Goal: Information Seeking & Learning: Learn about a topic

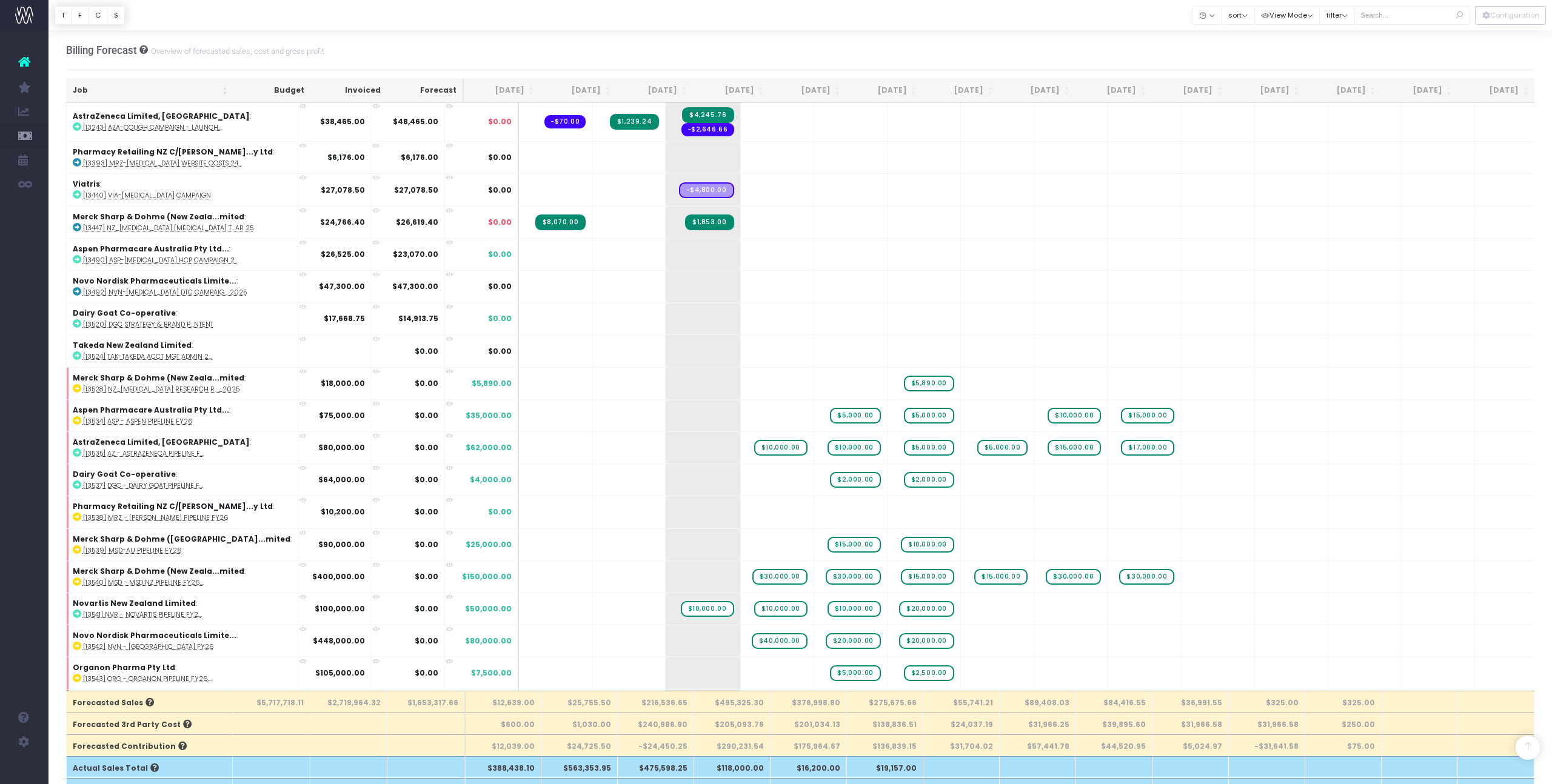
scroll to position [944, 0]
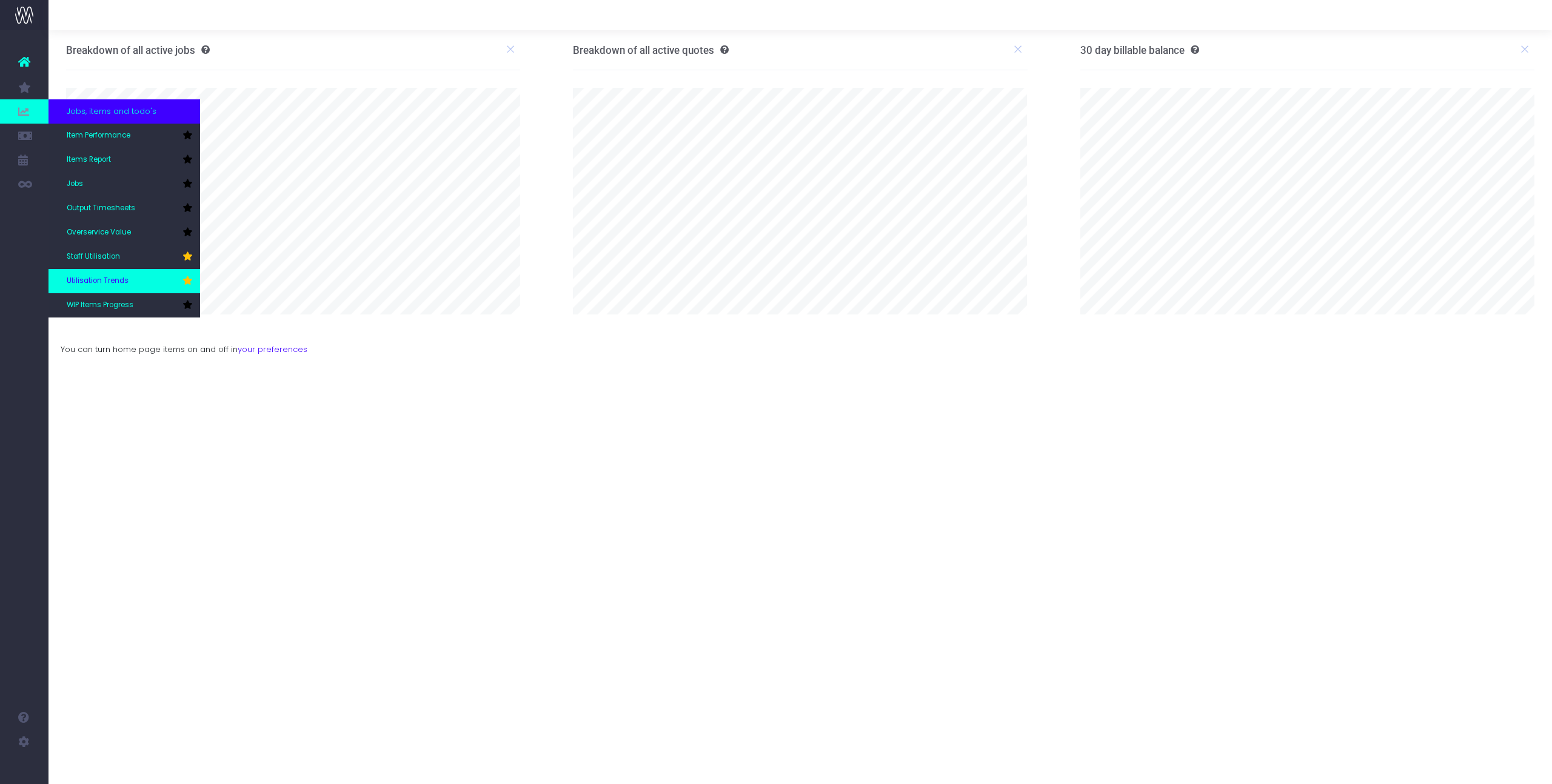
click at [145, 276] on link "Utilisation Trends" at bounding box center [125, 281] width 152 height 24
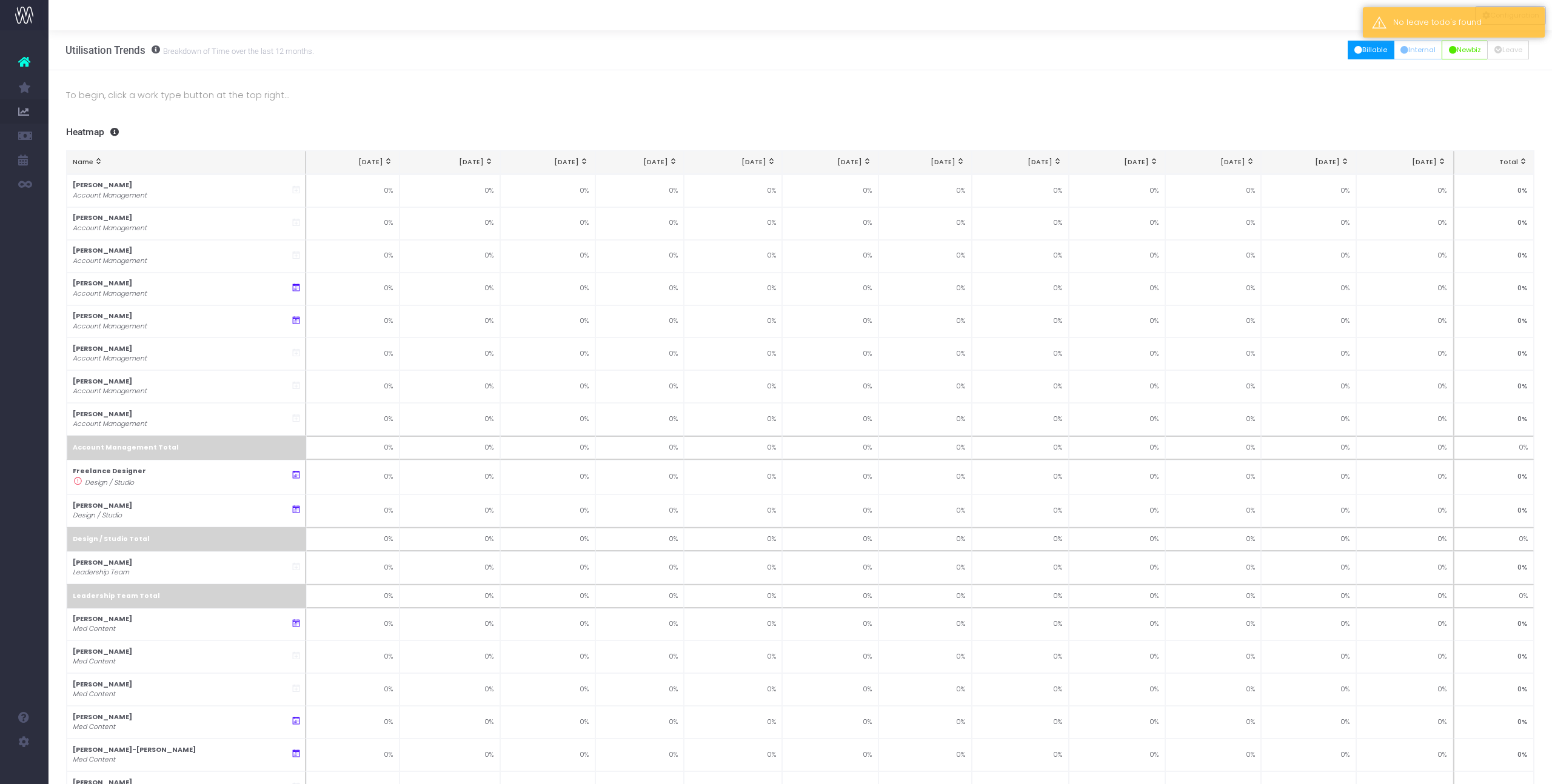
click at [1360, 48] on button "Billable" at bounding box center [1371, 50] width 47 height 19
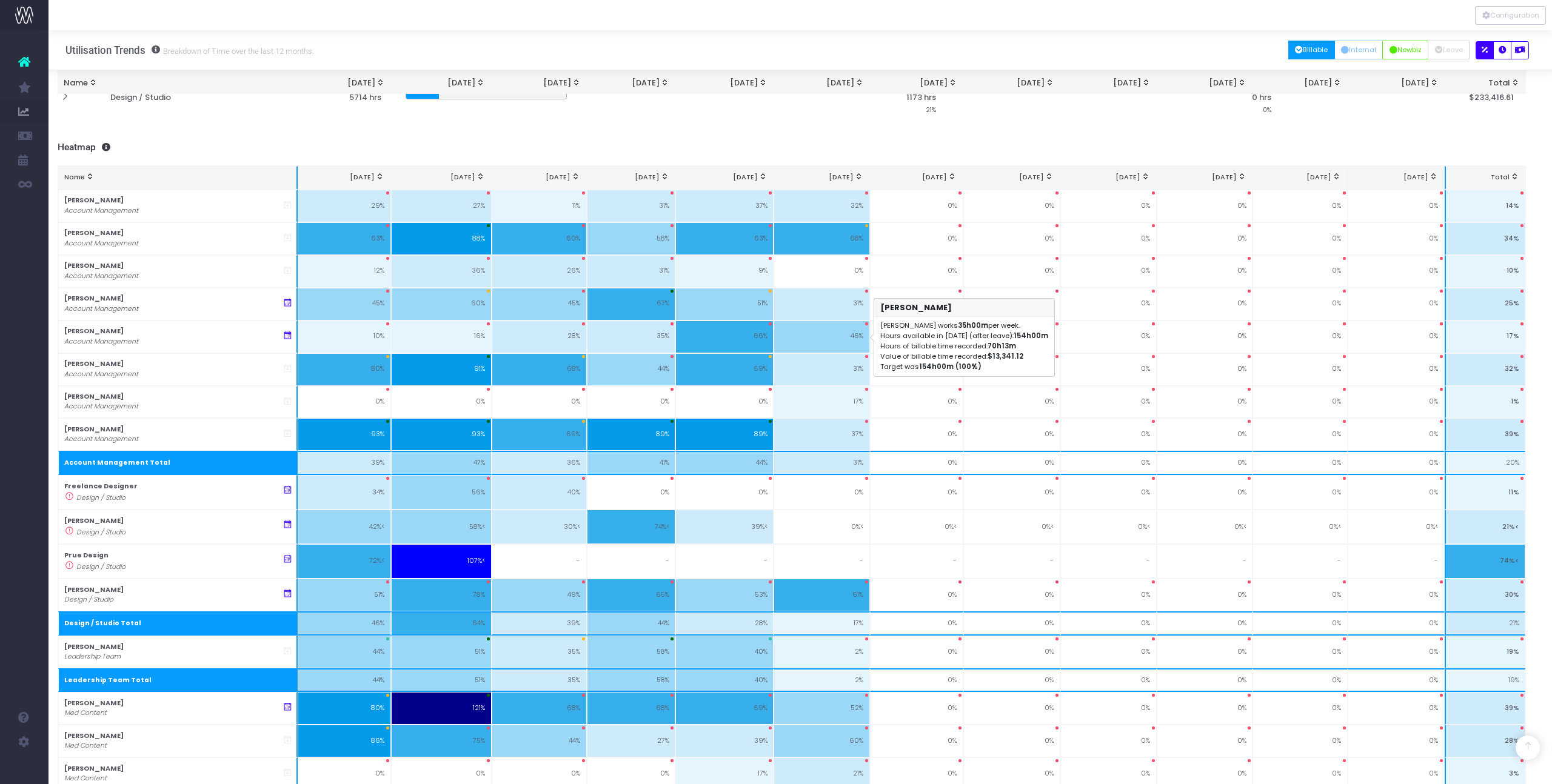
scroll to position [265, 8]
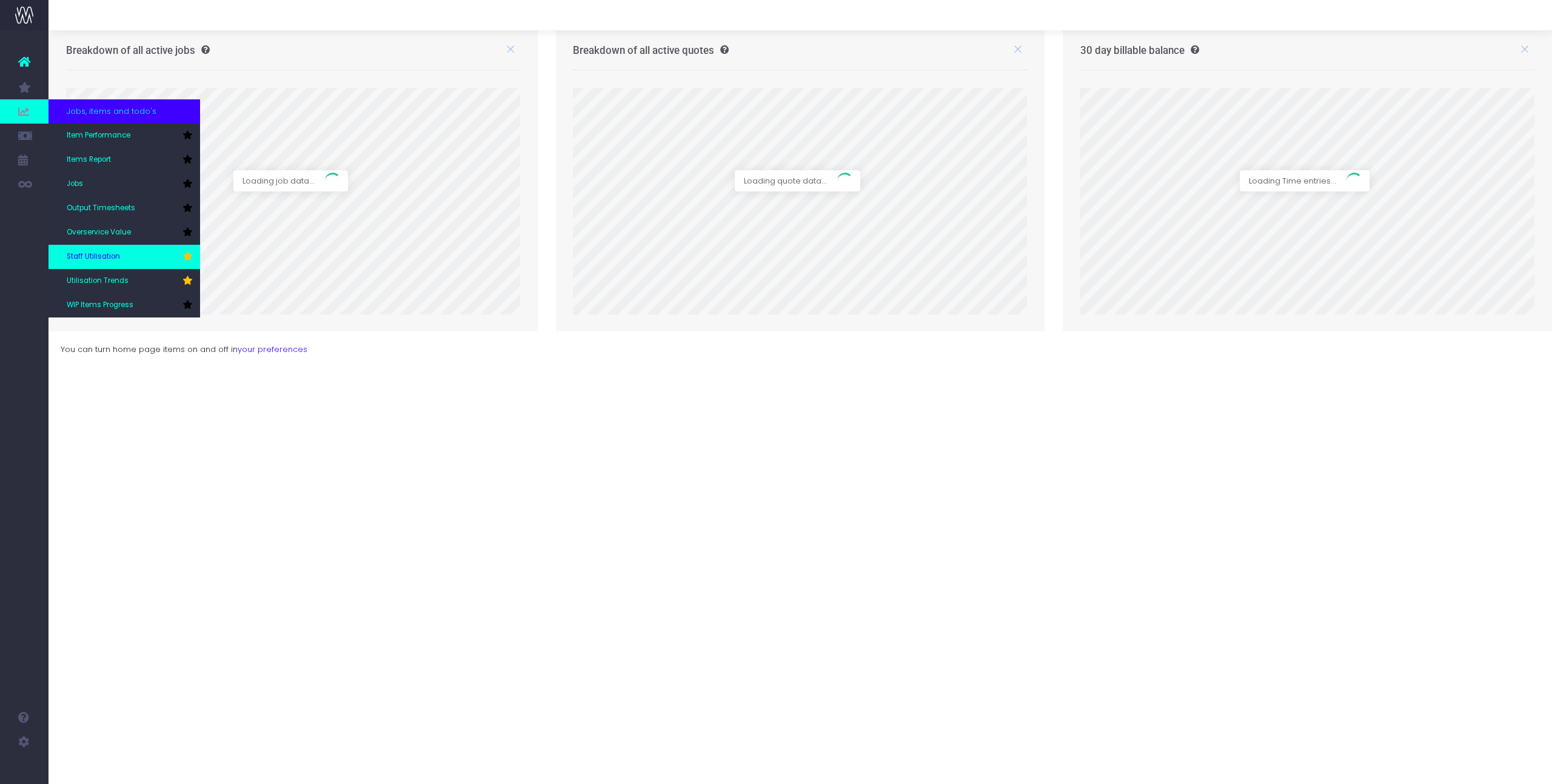
click at [106, 259] on span "Staff Utilisation" at bounding box center [93, 257] width 53 height 11
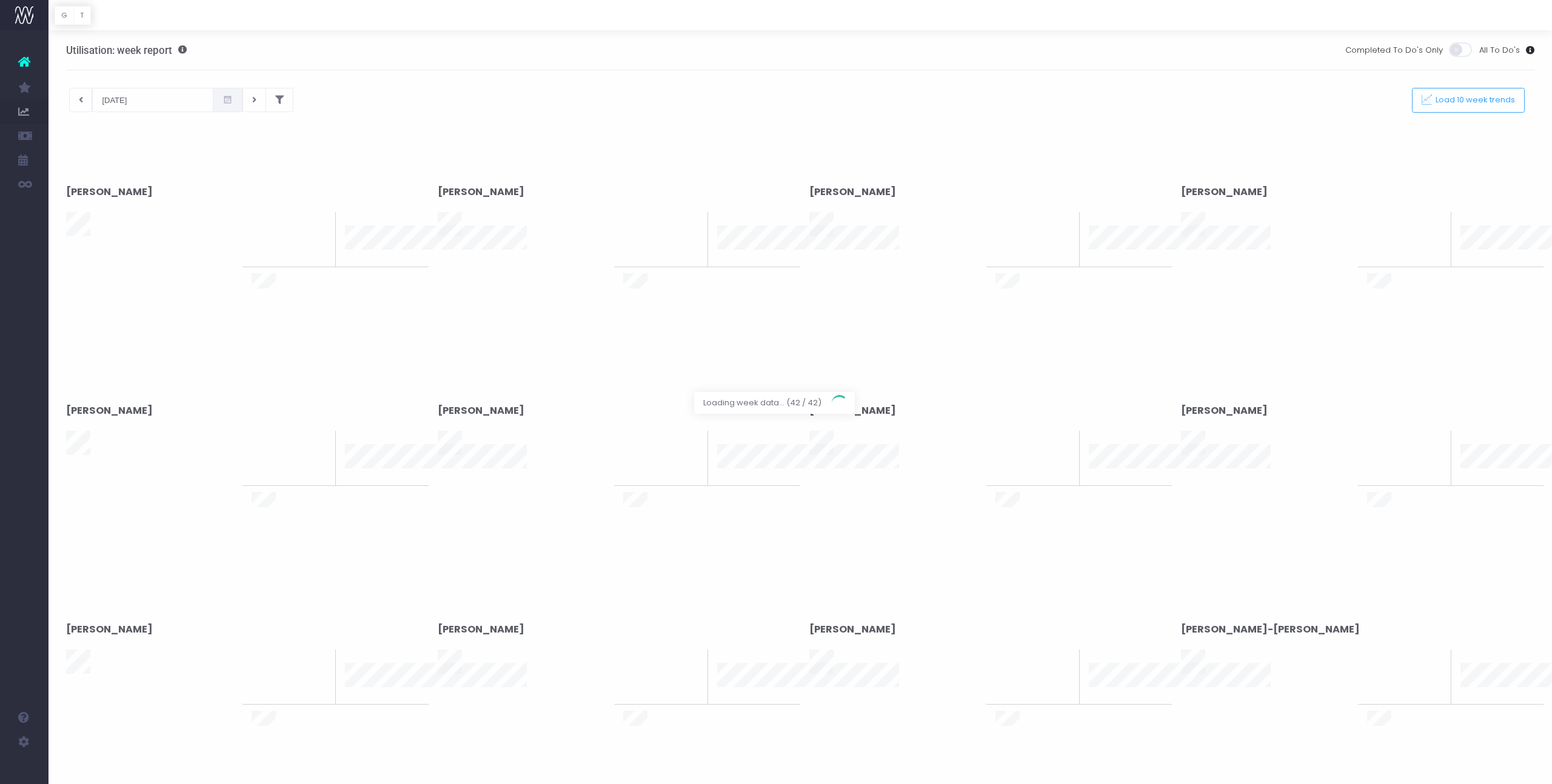
click at [138, 99] on div at bounding box center [776, 392] width 1552 height 784
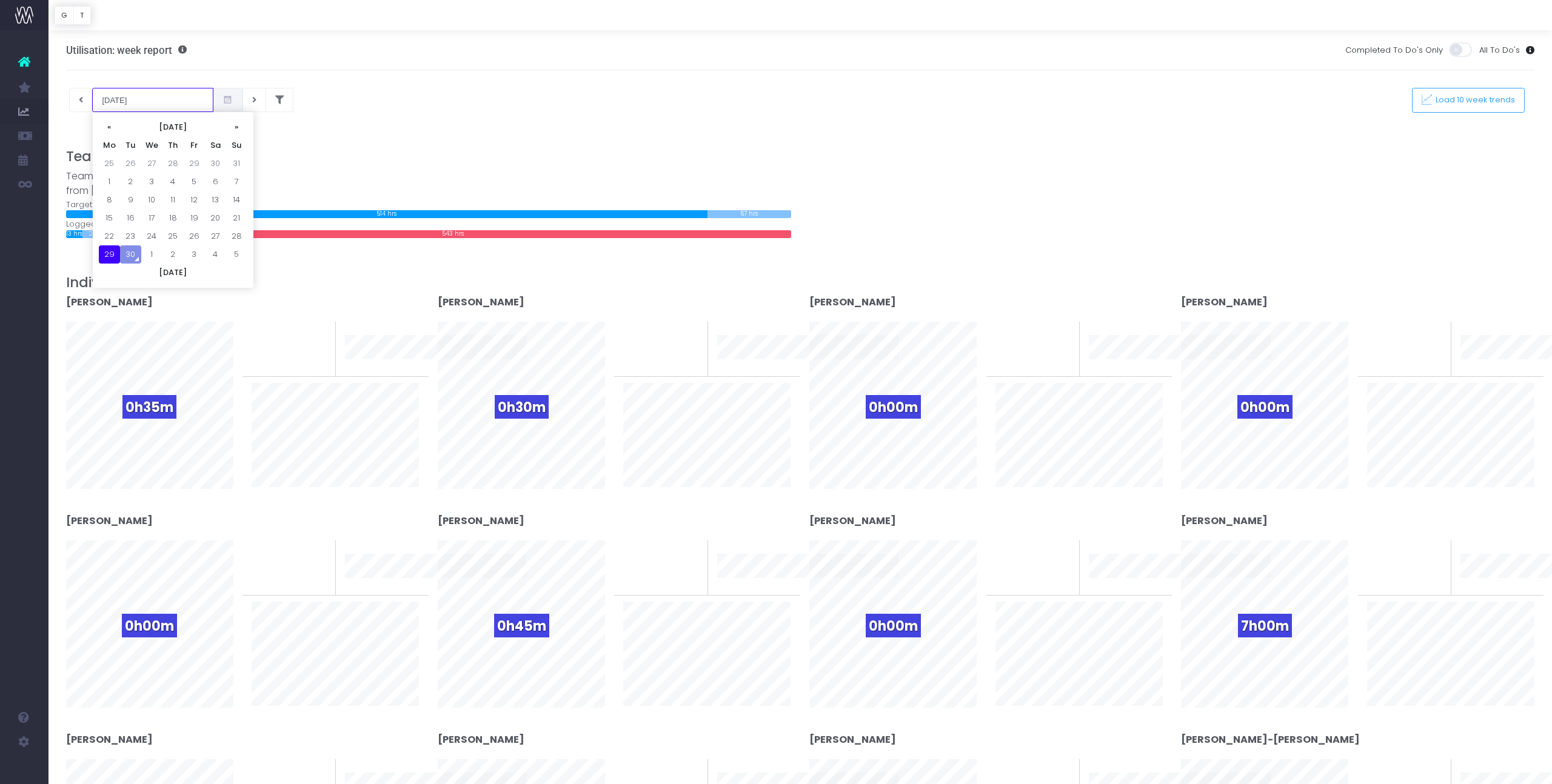
click at [136, 96] on input "[DATE]" at bounding box center [153, 100] width 121 height 24
click at [110, 234] on td "22" at bounding box center [109, 236] width 22 height 18
type input "[DATE]"
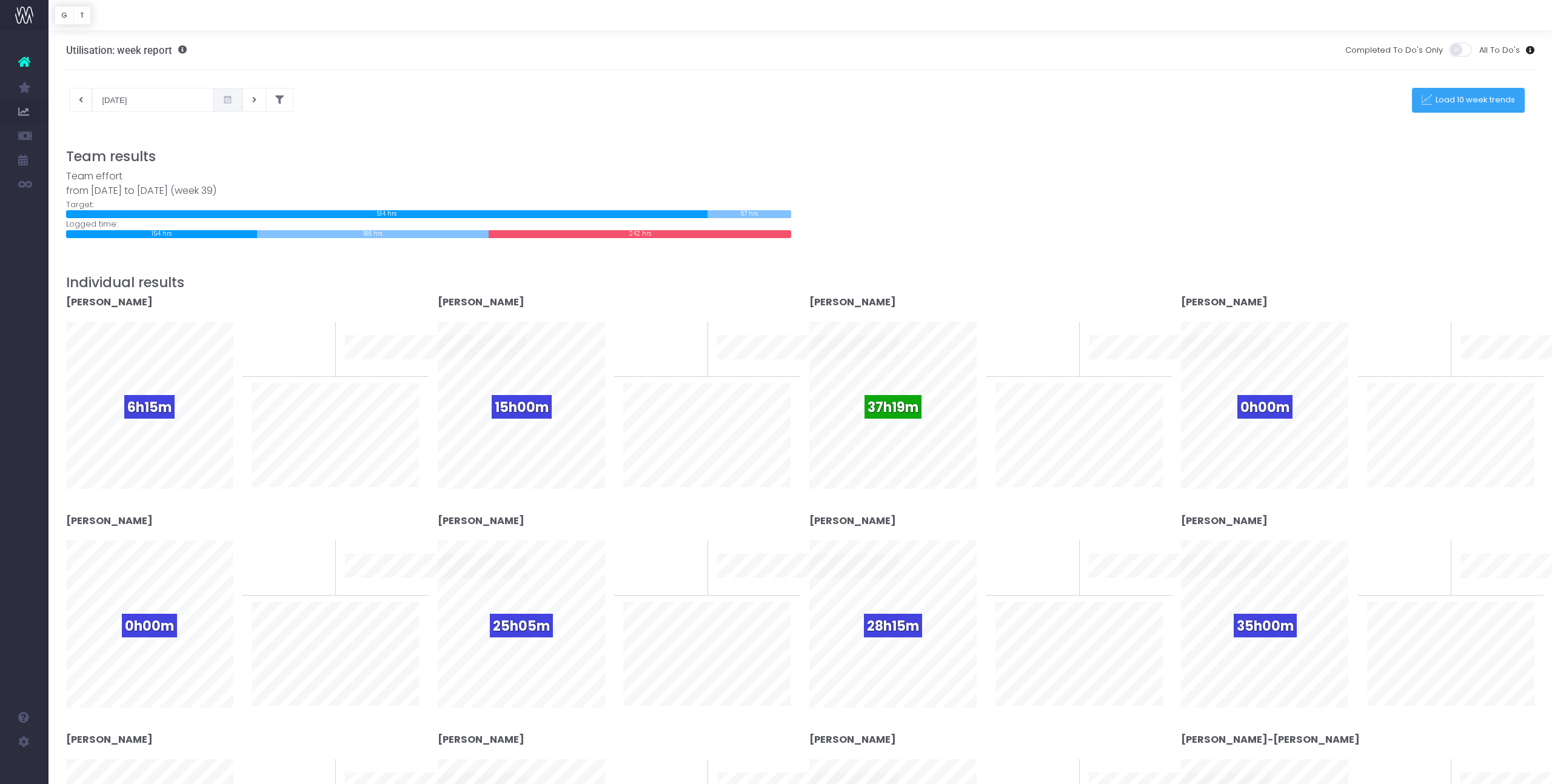
click at [1462, 105] on span "Load 10 week trends" at bounding box center [1474, 100] width 83 height 10
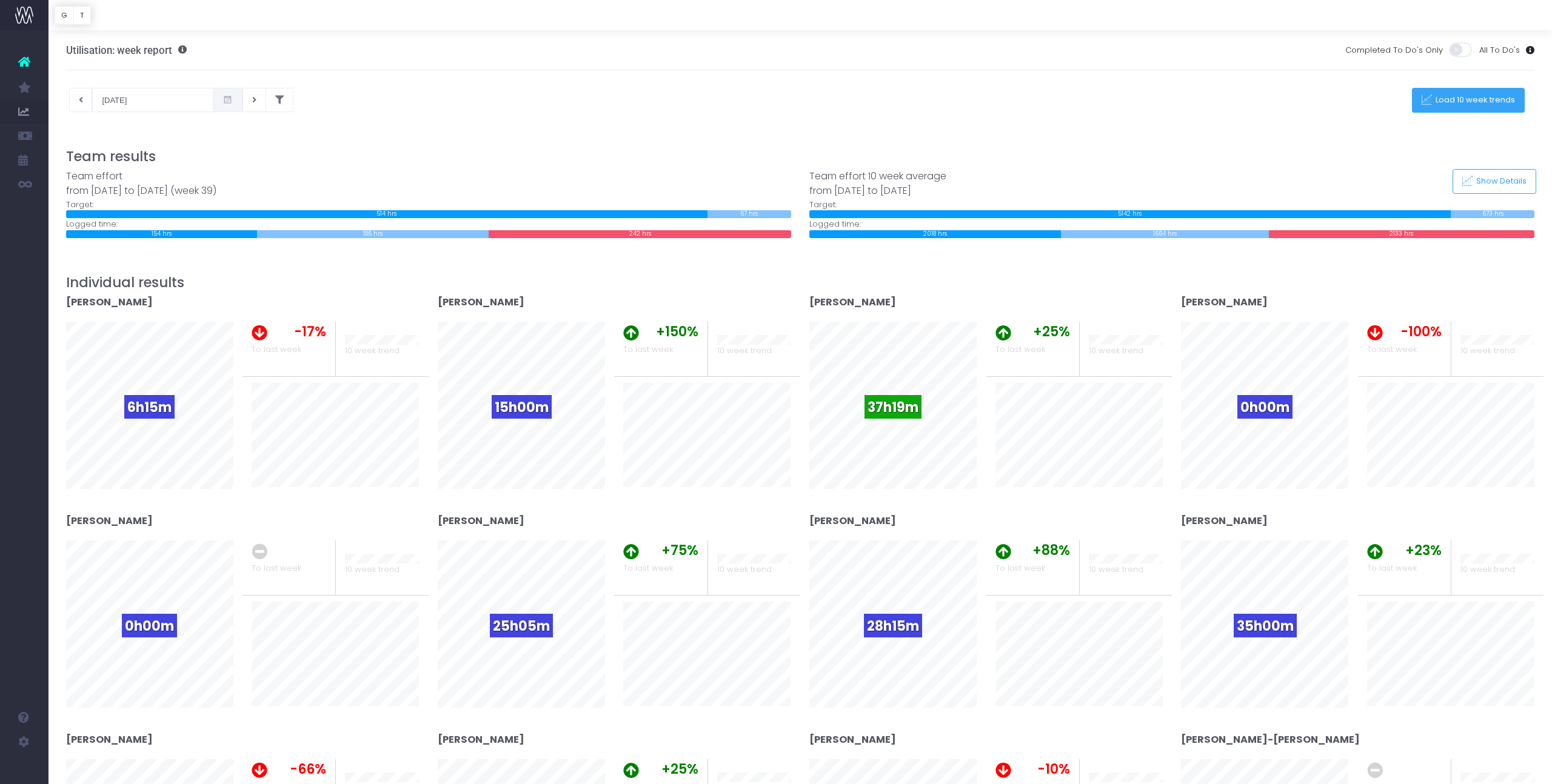
scroll to position [3, 0]
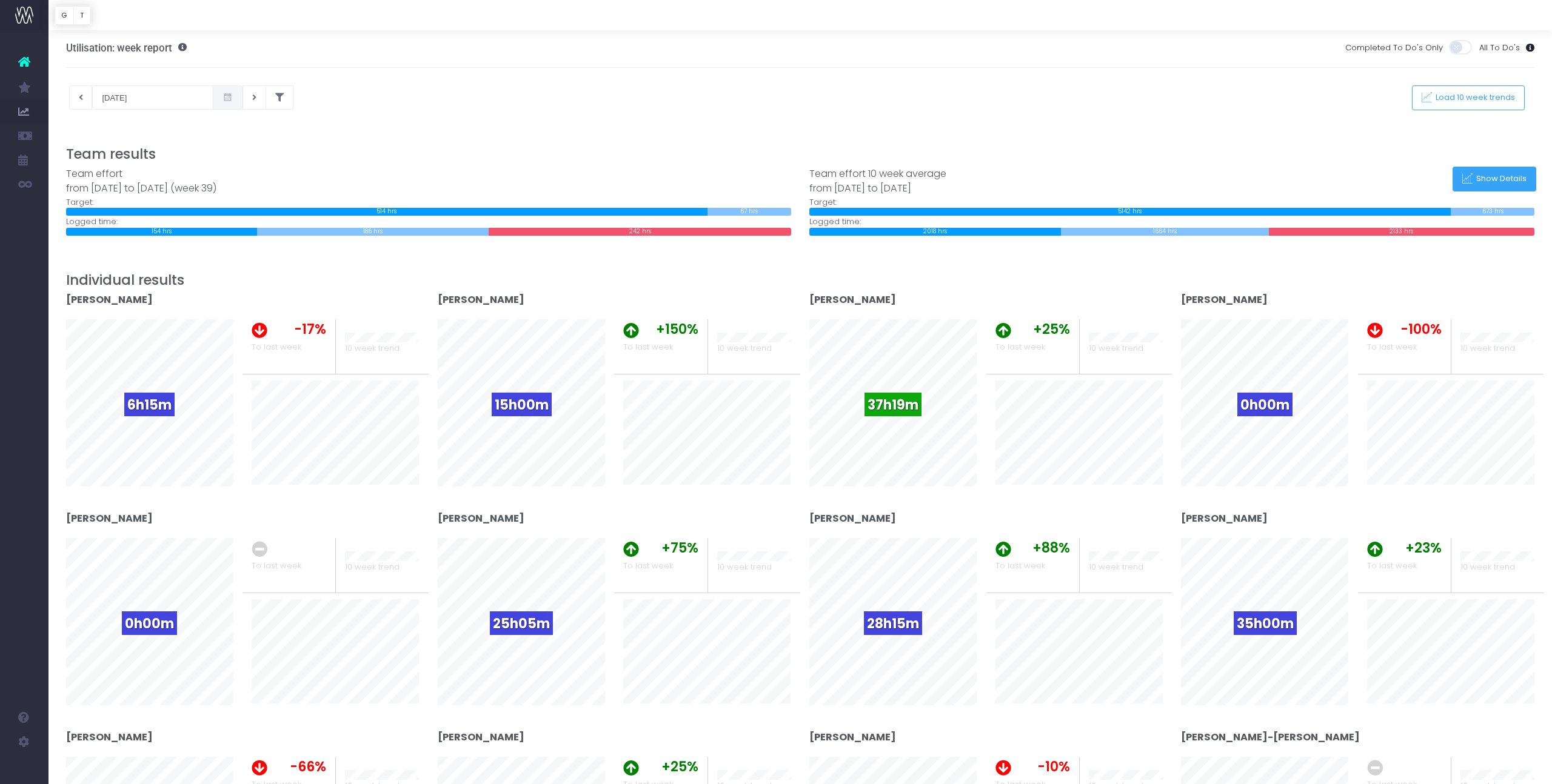
click at [1473, 176] on span "Show Details" at bounding box center [1500, 179] width 54 height 10
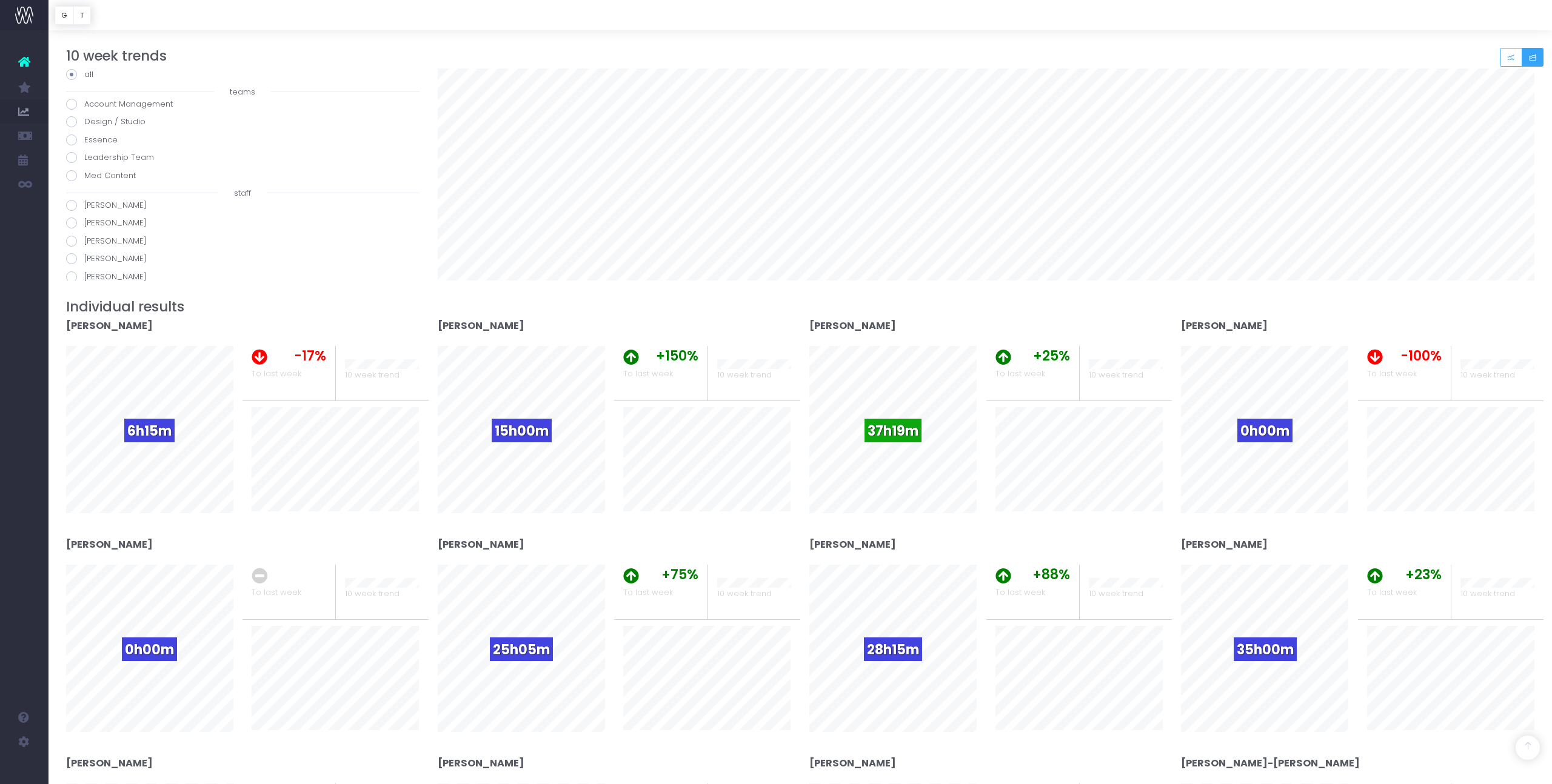
scroll to position [0, 0]
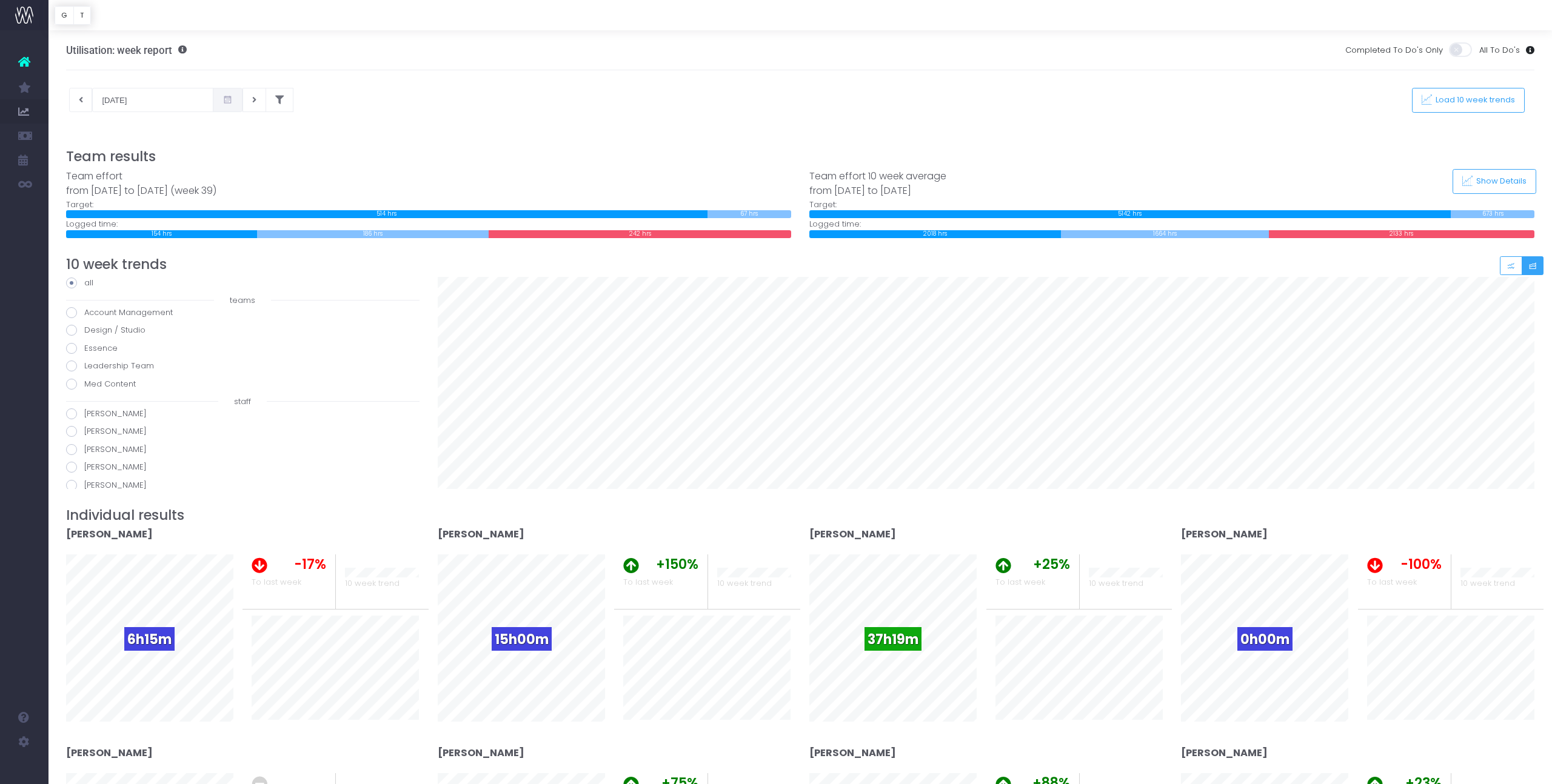
click at [75, 412] on span at bounding box center [71, 413] width 11 height 11
click at [84, 412] on input "[PERSON_NAME]" at bounding box center [88, 412] width 8 height 8
radio input "true"
click at [68, 434] on span at bounding box center [71, 431] width 11 height 11
click at [84, 433] on input "[PERSON_NAME]" at bounding box center [88, 429] width 8 height 8
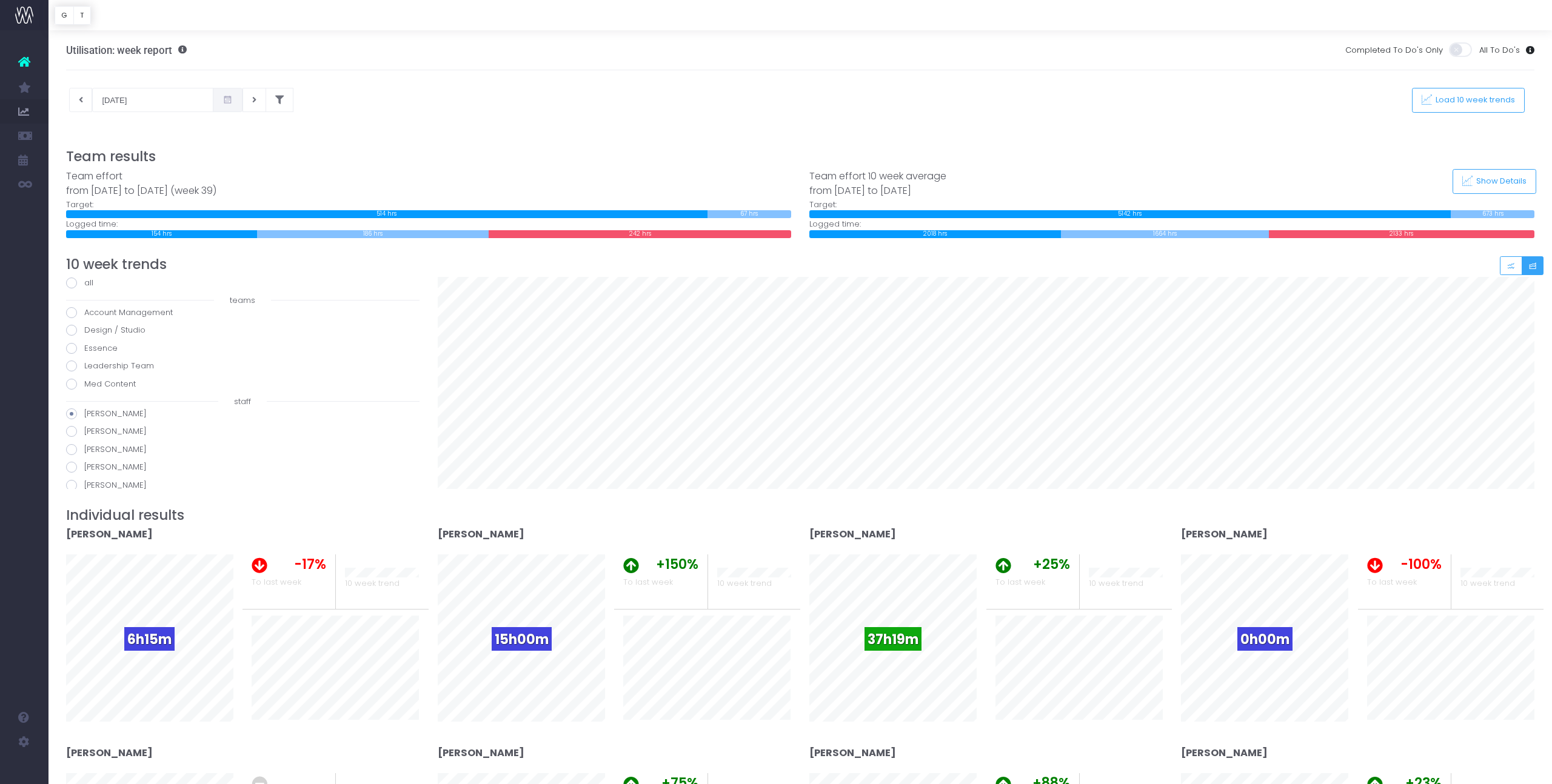
radio input "true"
click at [68, 447] on span at bounding box center [71, 450] width 11 height 11
click at [84, 447] on input "[PERSON_NAME]" at bounding box center [88, 448] width 8 height 8
radio input "true"
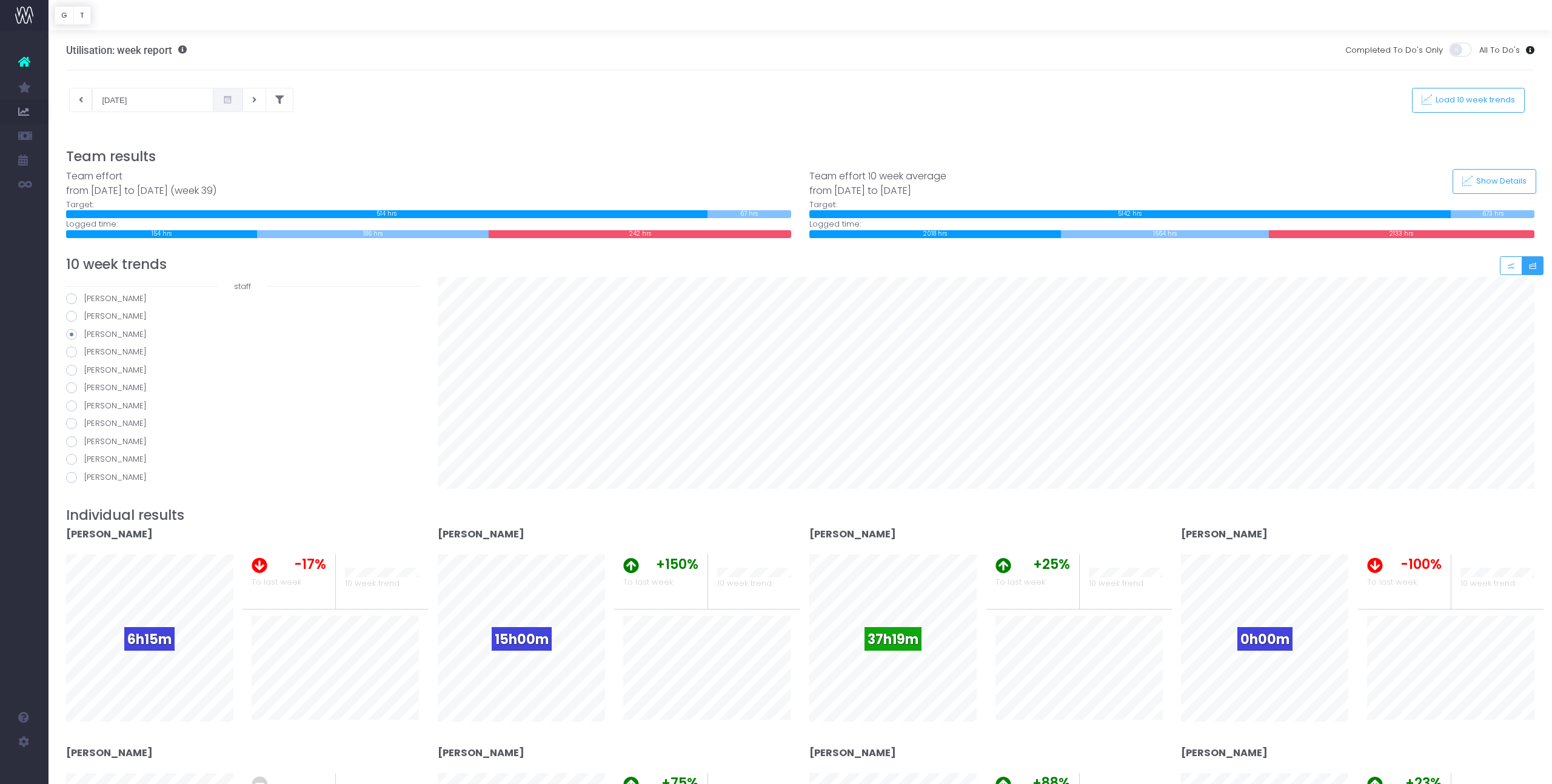
click at [71, 351] on span at bounding box center [71, 352] width 11 height 11
click at [84, 351] on input "[PERSON_NAME]" at bounding box center [88, 350] width 8 height 8
radio input "true"
click at [69, 372] on span at bounding box center [71, 370] width 11 height 11
click at [84, 372] on input "[PERSON_NAME]" at bounding box center [88, 368] width 8 height 8
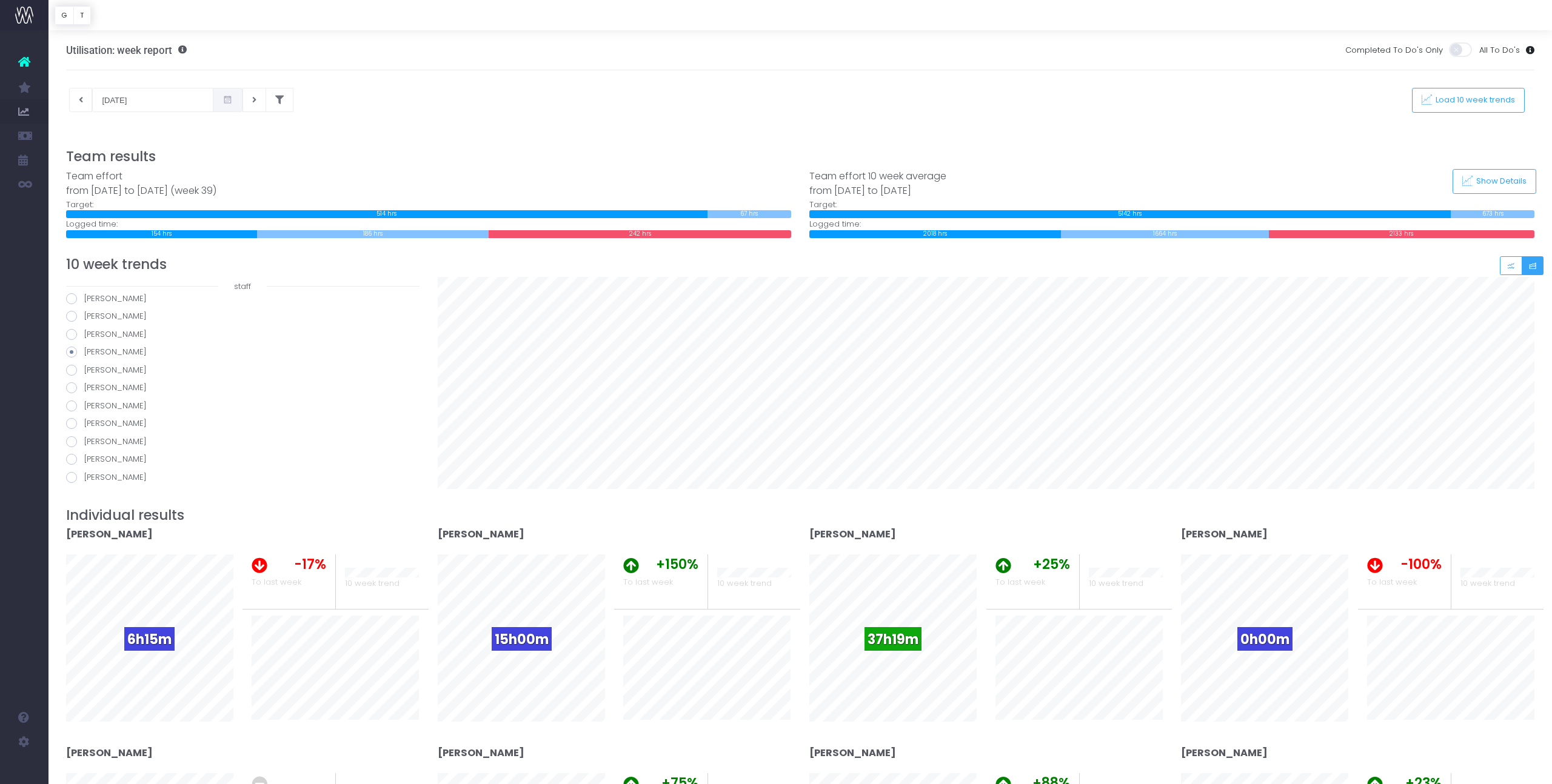
radio input "true"
click at [69, 388] on span at bounding box center [71, 388] width 11 height 11
click at [84, 388] on input "[PERSON_NAME]" at bounding box center [88, 386] width 8 height 8
radio input "true"
click at [72, 405] on span at bounding box center [71, 406] width 11 height 11
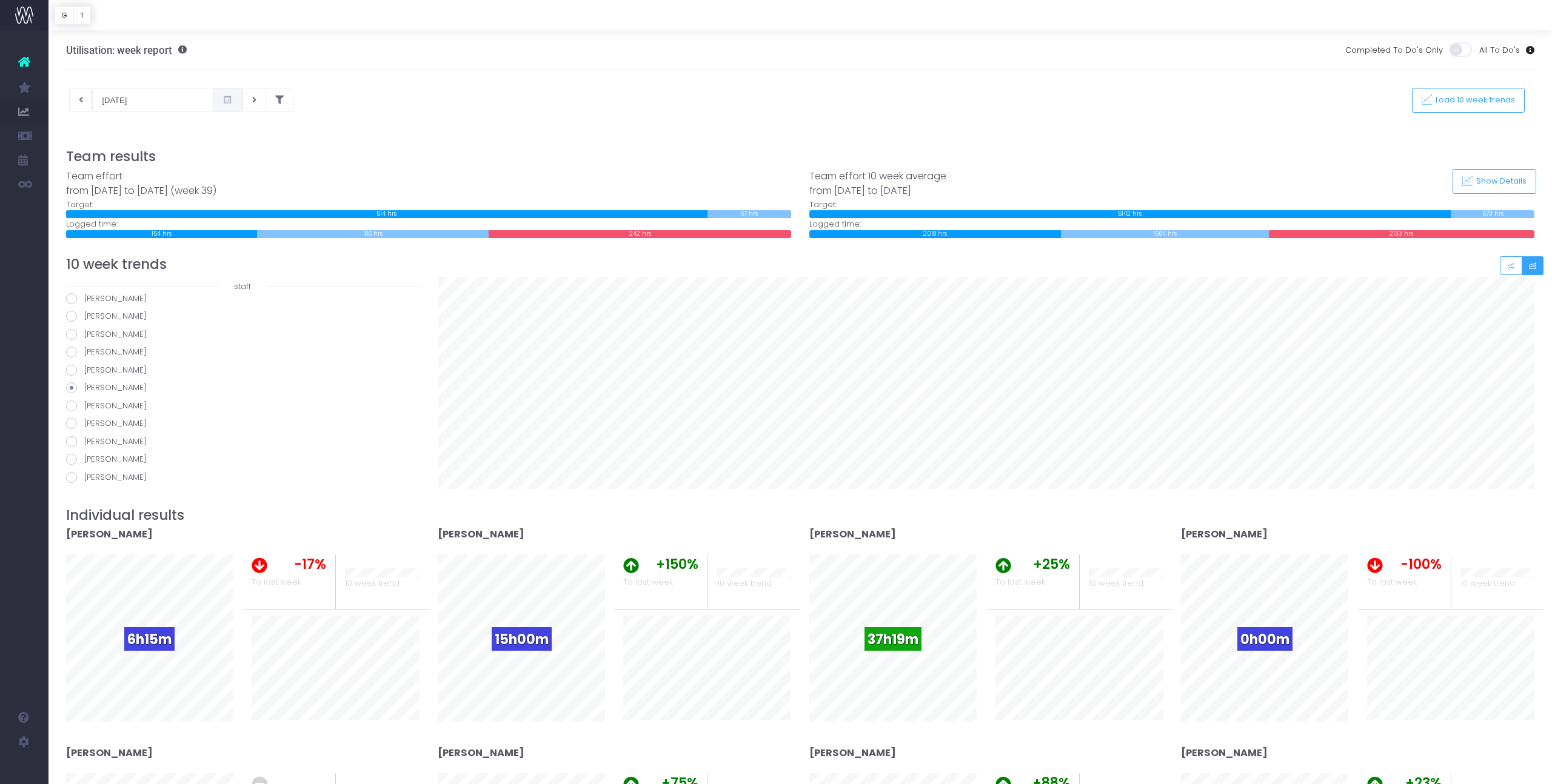
click at [84, 405] on input "[PERSON_NAME]" at bounding box center [88, 404] width 8 height 8
radio input "true"
click at [73, 425] on span at bounding box center [71, 423] width 11 height 11
click at [84, 425] on input "[PERSON_NAME]" at bounding box center [88, 421] width 8 height 8
radio input "true"
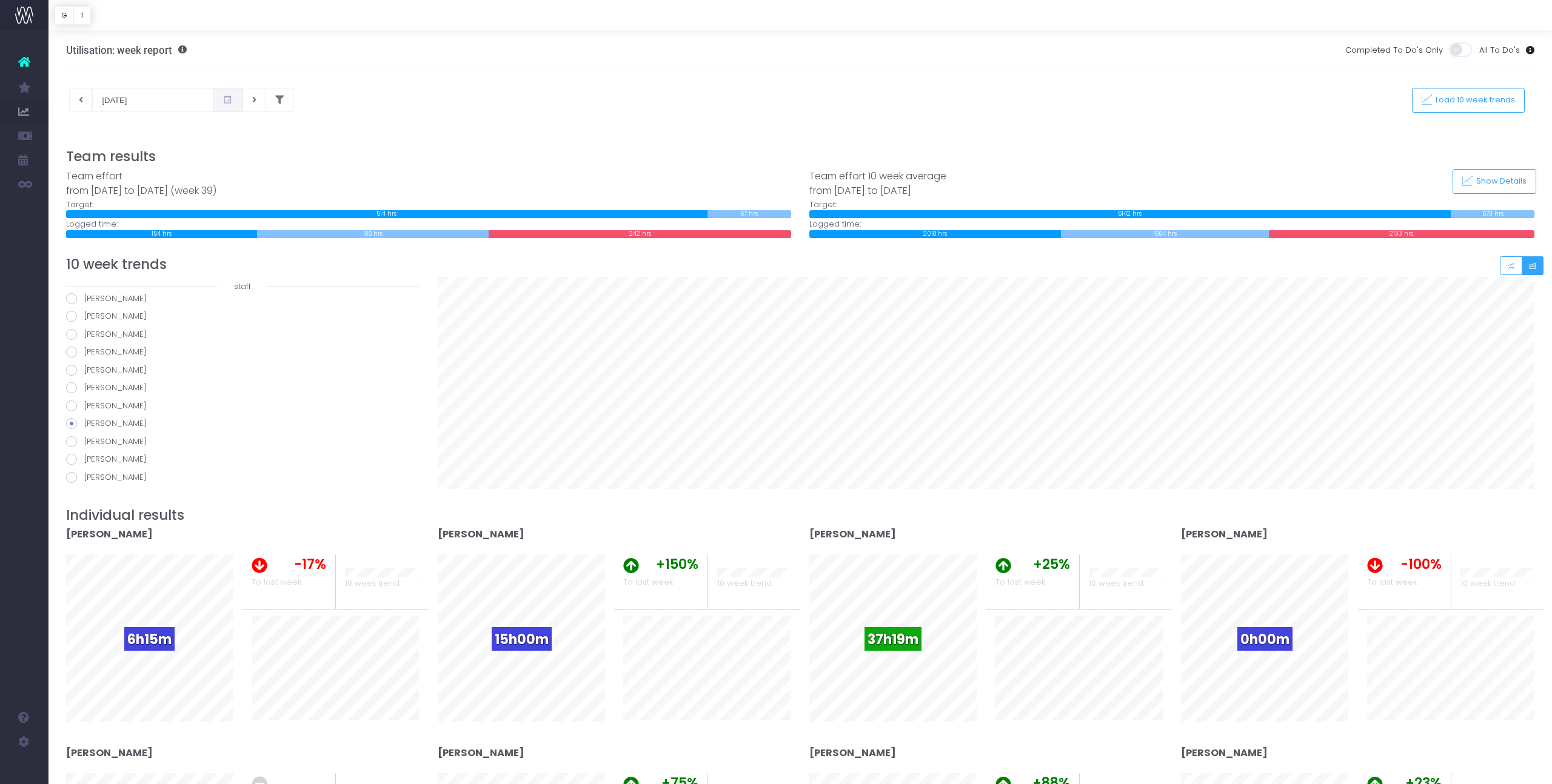
click at [71, 405] on span at bounding box center [71, 406] width 11 height 11
click at [84, 405] on input "[PERSON_NAME]" at bounding box center [88, 404] width 8 height 8
radio input "true"
click at [69, 424] on span at bounding box center [71, 423] width 11 height 11
click at [84, 424] on input "[PERSON_NAME]" at bounding box center [88, 421] width 8 height 8
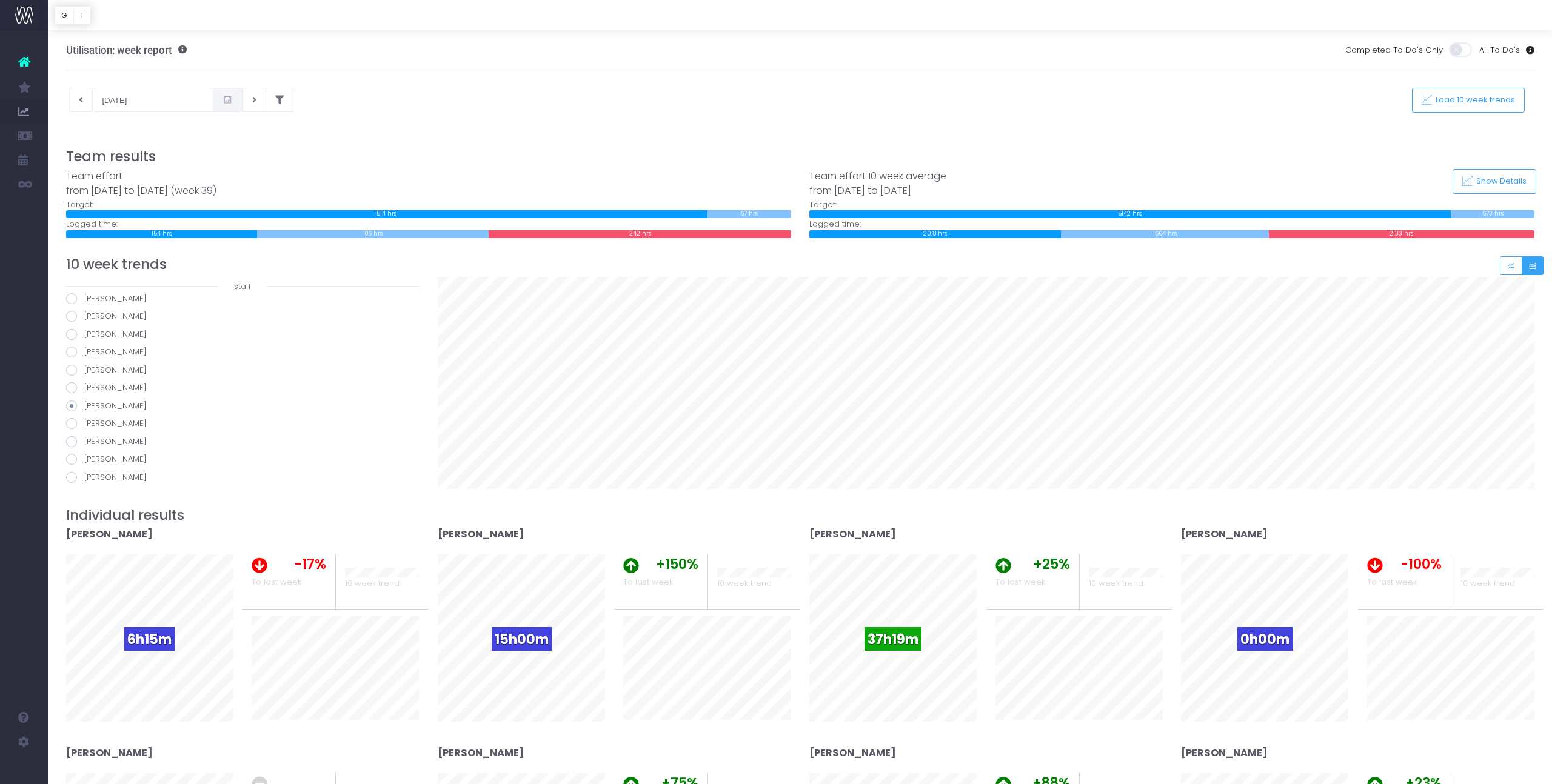
radio input "true"
click at [70, 443] on span at bounding box center [71, 441] width 11 height 11
click at [84, 443] on input "[PERSON_NAME]" at bounding box center [88, 439] width 8 height 8
radio input "true"
click at [75, 457] on span at bounding box center [71, 459] width 11 height 11
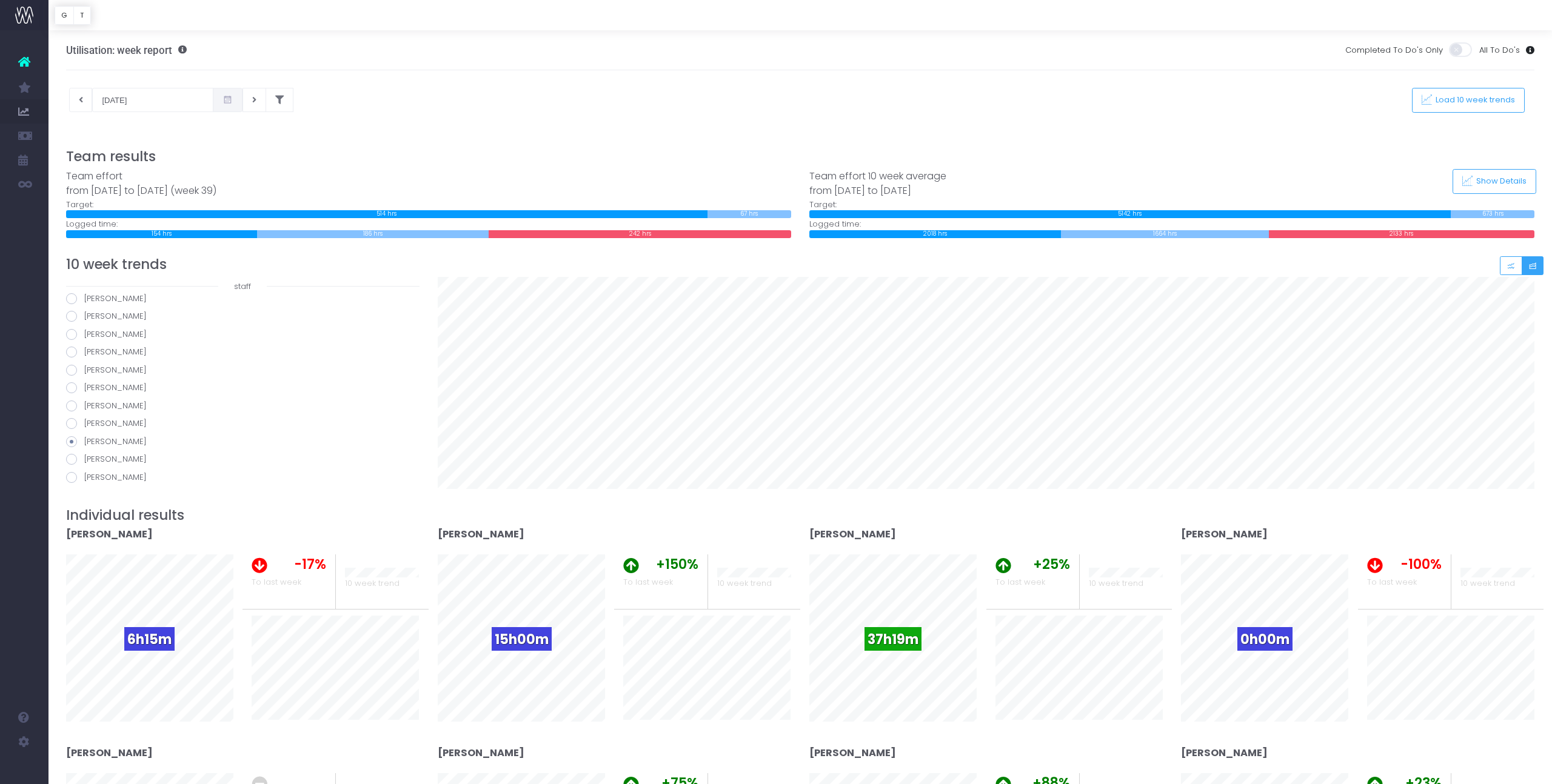
click at [84, 457] on input "[PERSON_NAME]" at bounding box center [88, 457] width 8 height 8
radio input "true"
click at [72, 477] on span at bounding box center [71, 477] width 11 height 11
click at [84, 477] on input "[PERSON_NAME]" at bounding box center [88, 475] width 8 height 8
radio input "true"
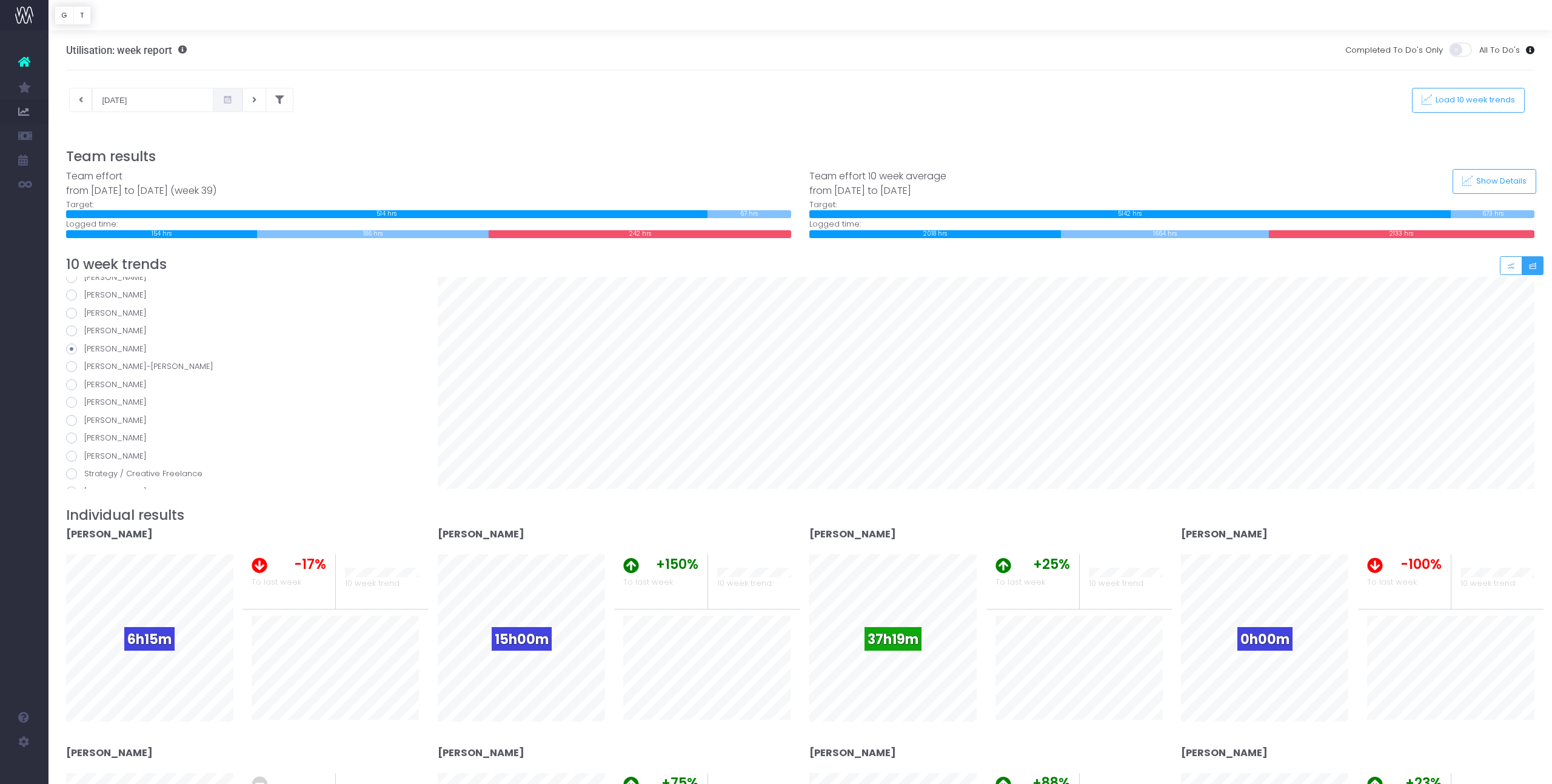
scroll to position [255, 0]
click at [72, 353] on span at bounding box center [71, 355] width 11 height 11
click at [84, 353] on input "[PERSON_NAME]-[PERSON_NAME]" at bounding box center [88, 353] width 8 height 8
radio input "true"
click at [71, 372] on span at bounding box center [71, 373] width 11 height 11
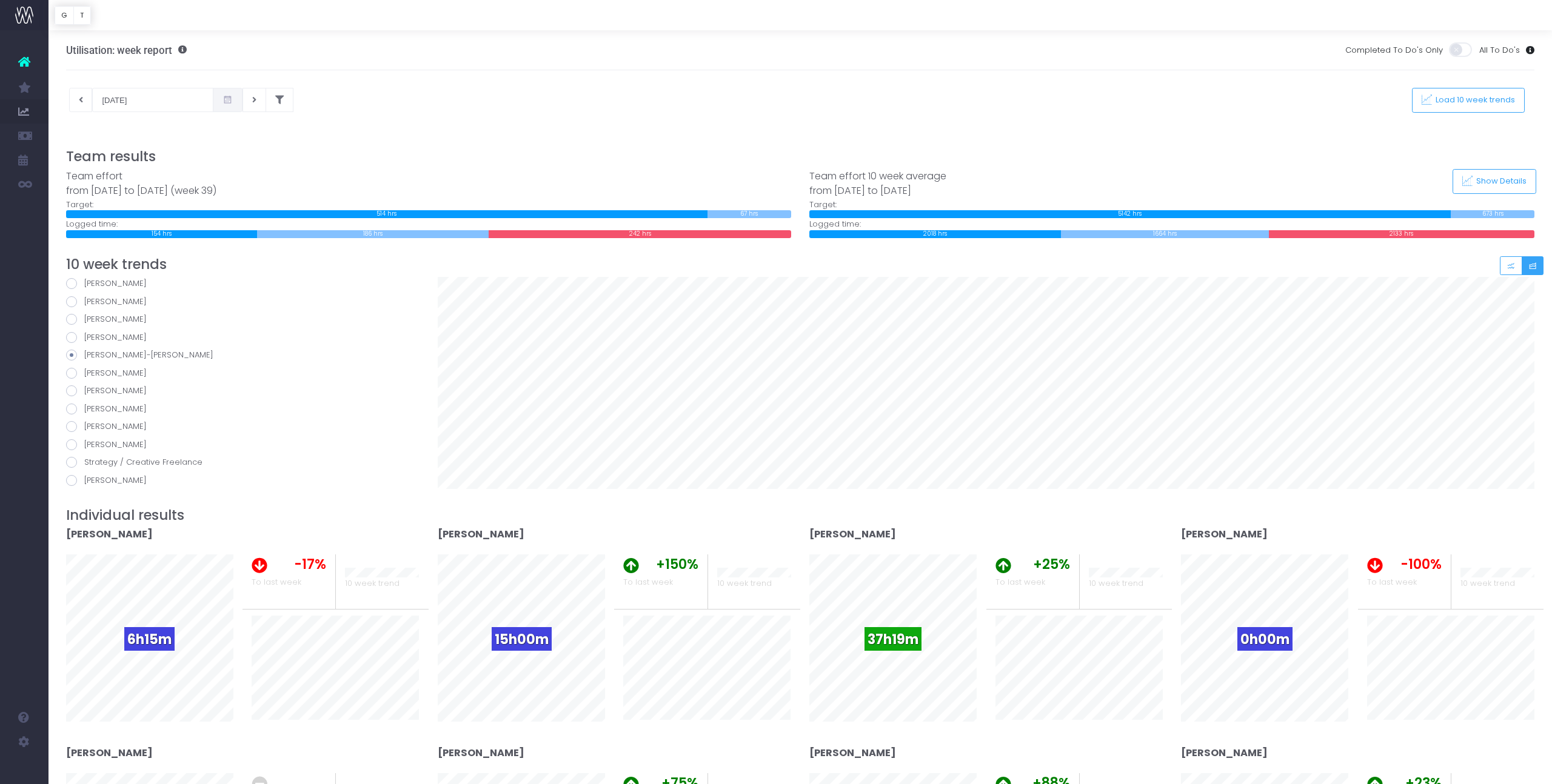
click at [84, 372] on input "[PERSON_NAME]" at bounding box center [88, 371] width 8 height 8
radio input "true"
click at [71, 391] on span at bounding box center [71, 391] width 11 height 11
click at [84, 391] on input "[PERSON_NAME]" at bounding box center [88, 389] width 8 height 8
radio input "true"
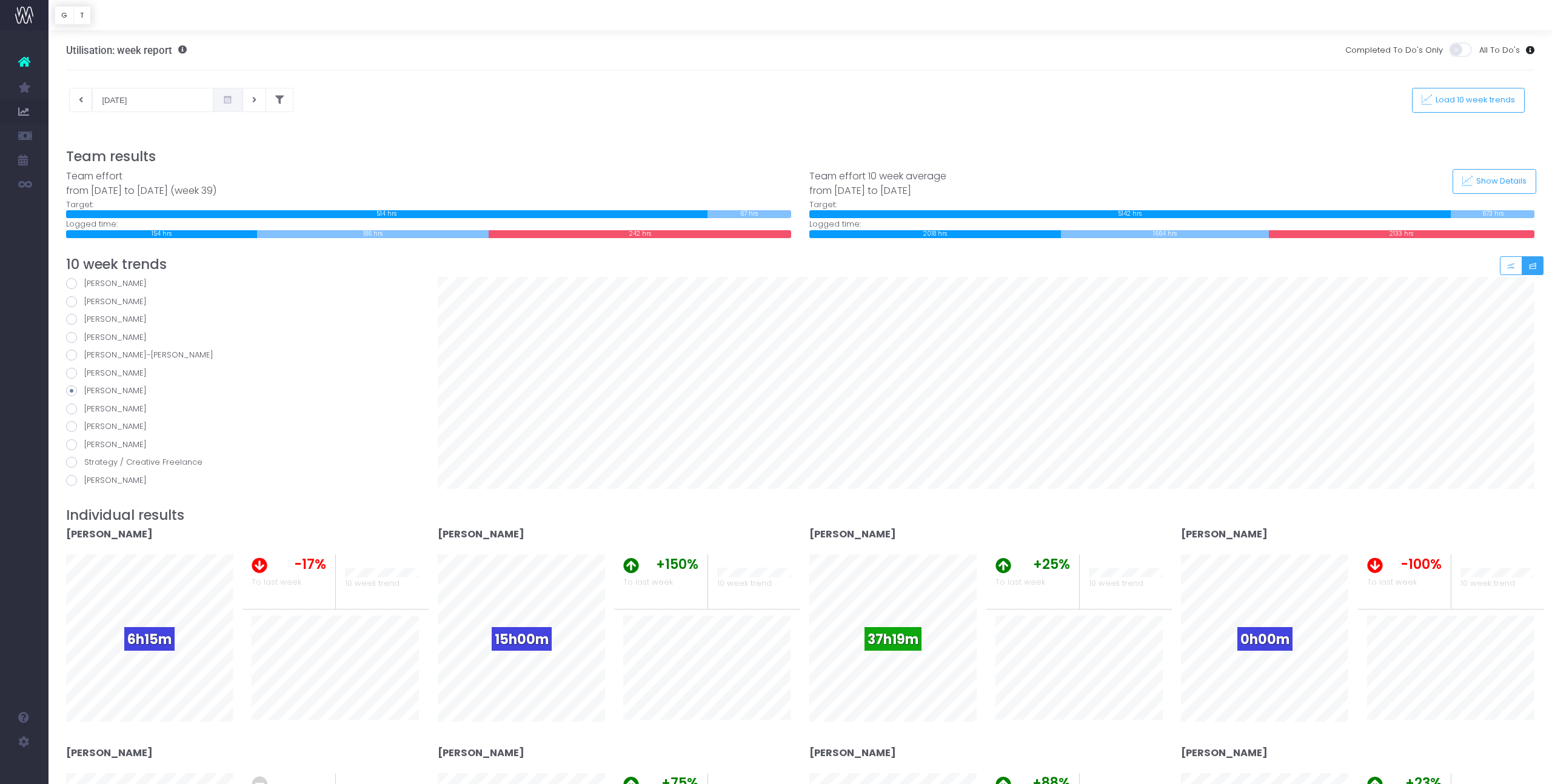
click at [71, 407] on span at bounding box center [71, 408] width 11 height 11
click at [84, 407] on input "[PERSON_NAME]" at bounding box center [88, 407] width 8 height 8
radio input "true"
click at [73, 427] on span at bounding box center [71, 426] width 11 height 11
click at [84, 427] on input "[PERSON_NAME]" at bounding box center [88, 424] width 8 height 8
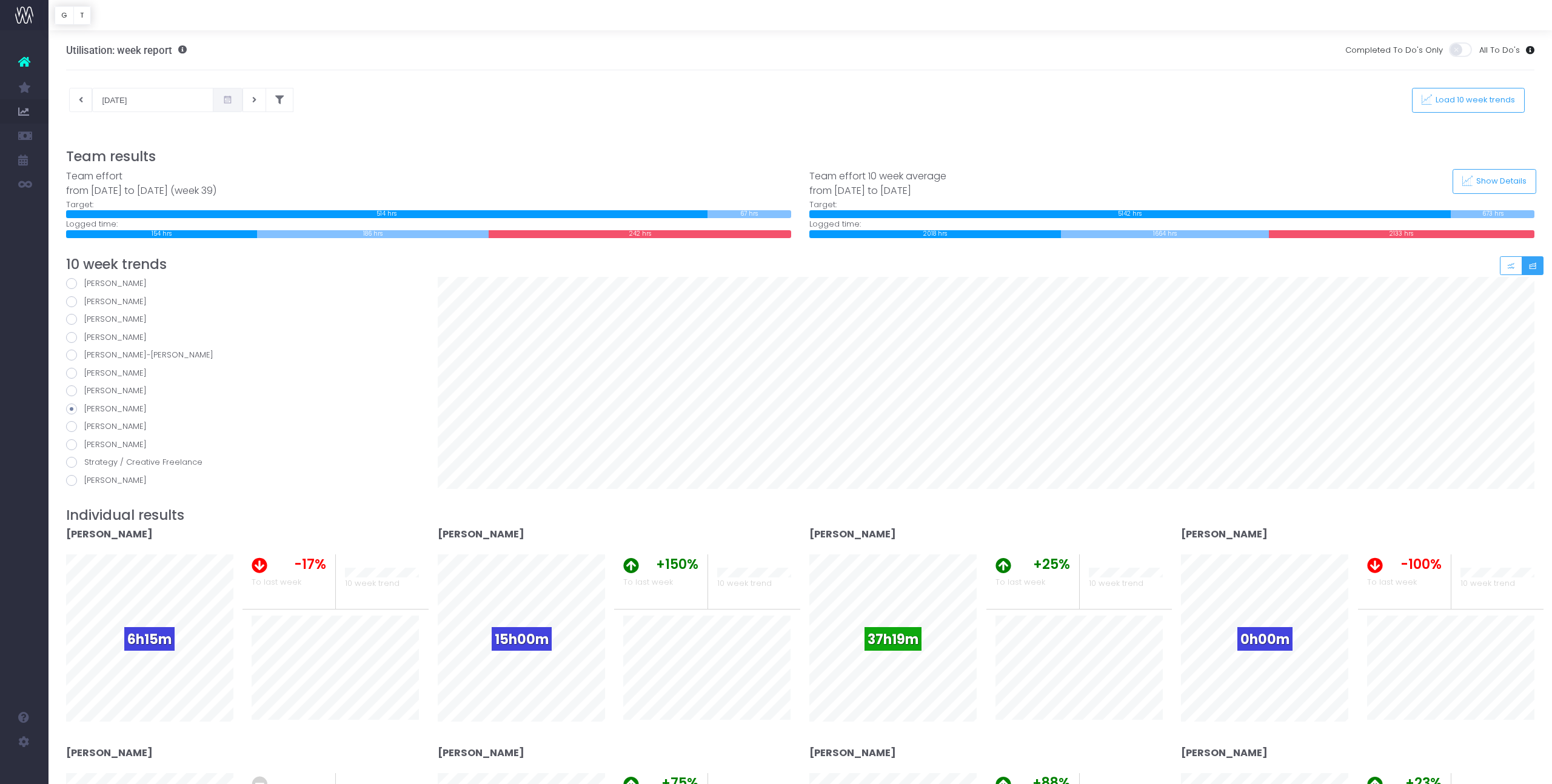
radio input "true"
click at [73, 443] on span at bounding box center [71, 444] width 11 height 11
click at [84, 443] on input "[PERSON_NAME]" at bounding box center [88, 443] width 8 height 8
radio input "true"
click at [71, 467] on span at bounding box center [71, 462] width 11 height 11
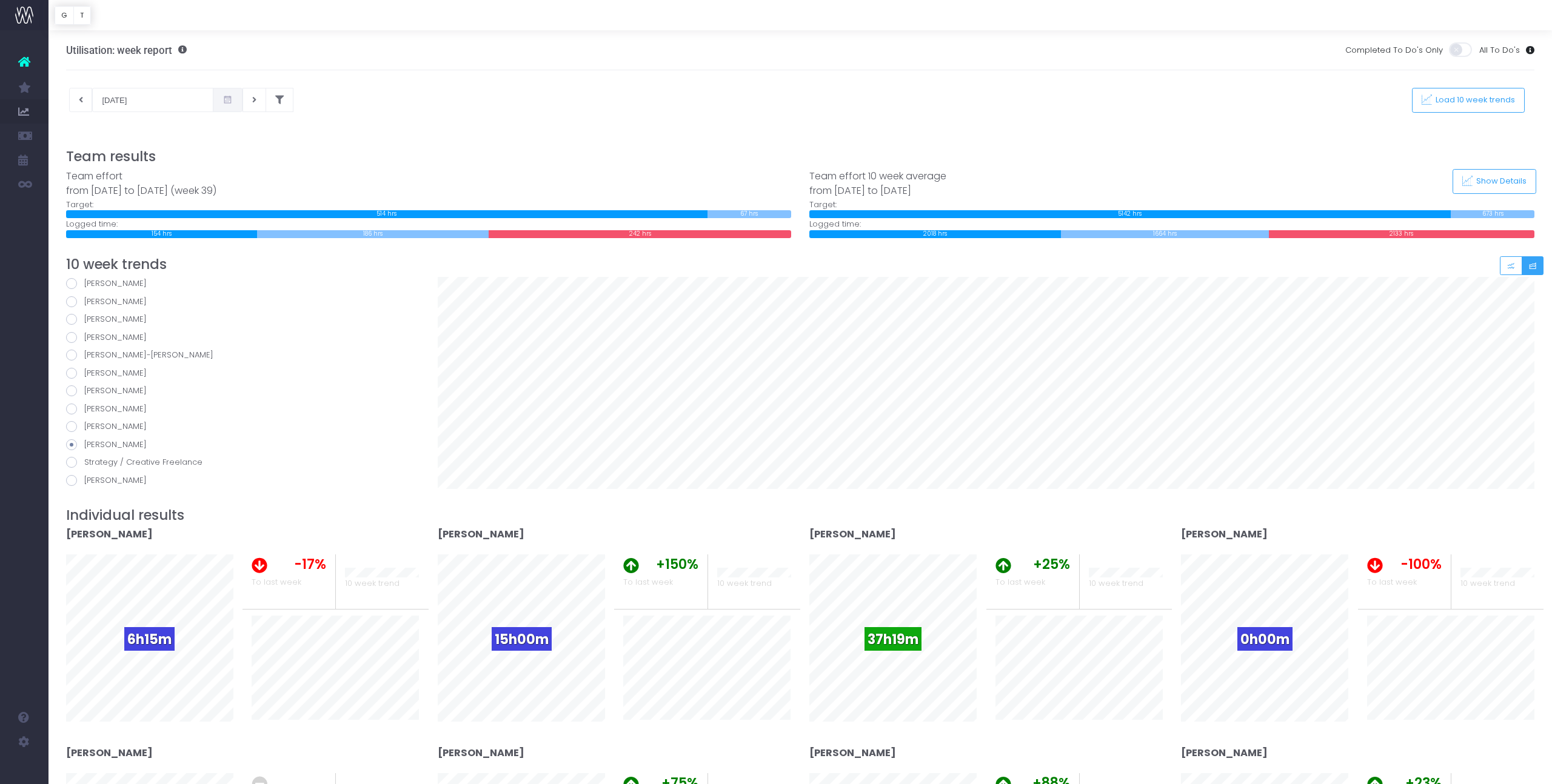
click at [84, 464] on input "Strategy / Creative Freelance" at bounding box center [88, 460] width 8 height 8
radio input "true"
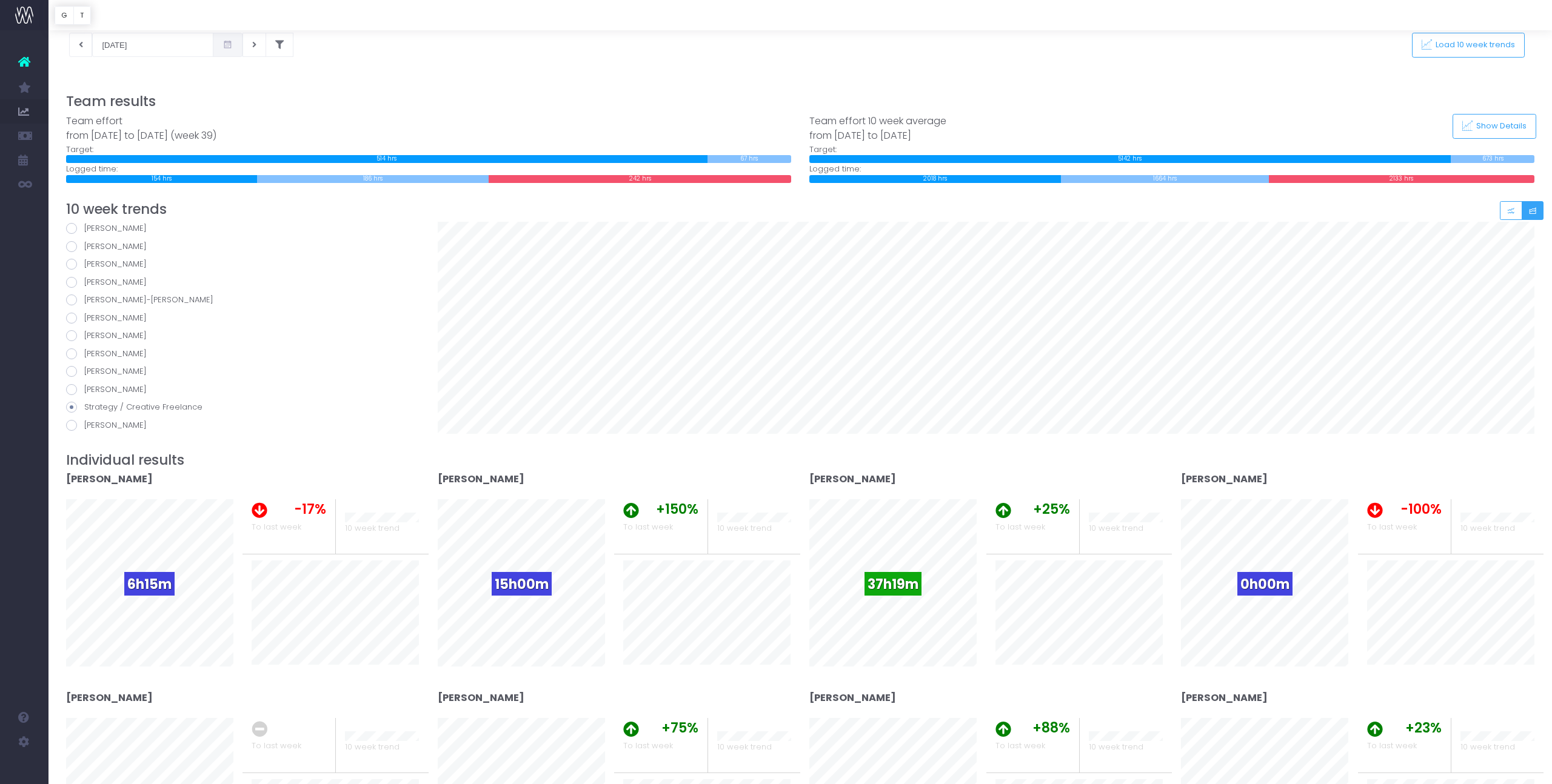
scroll to position [61, 0]
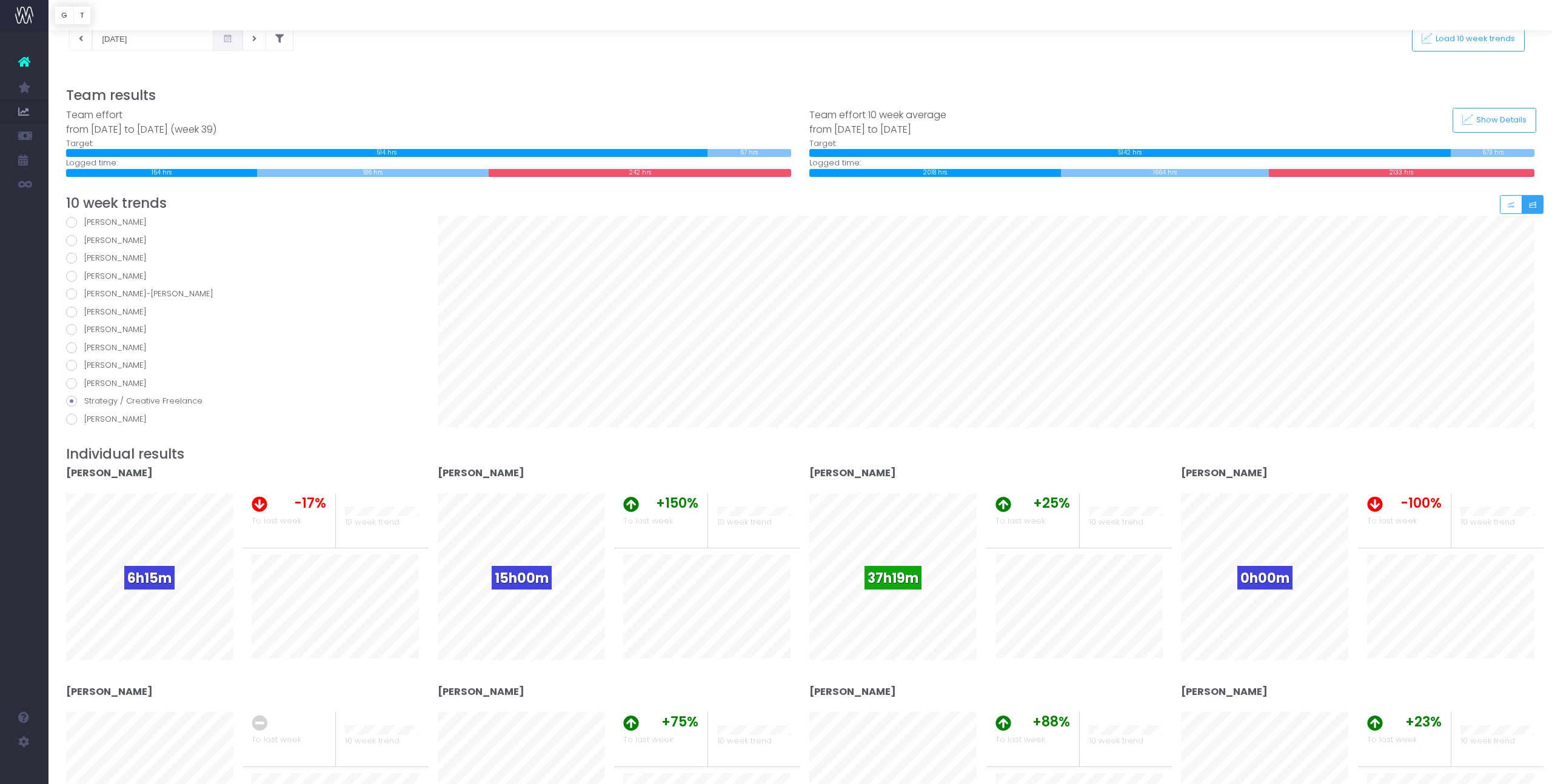
click at [69, 420] on span at bounding box center [71, 419] width 11 height 11
click at [84, 420] on input "[PERSON_NAME]" at bounding box center [88, 417] width 8 height 8
radio input "true"
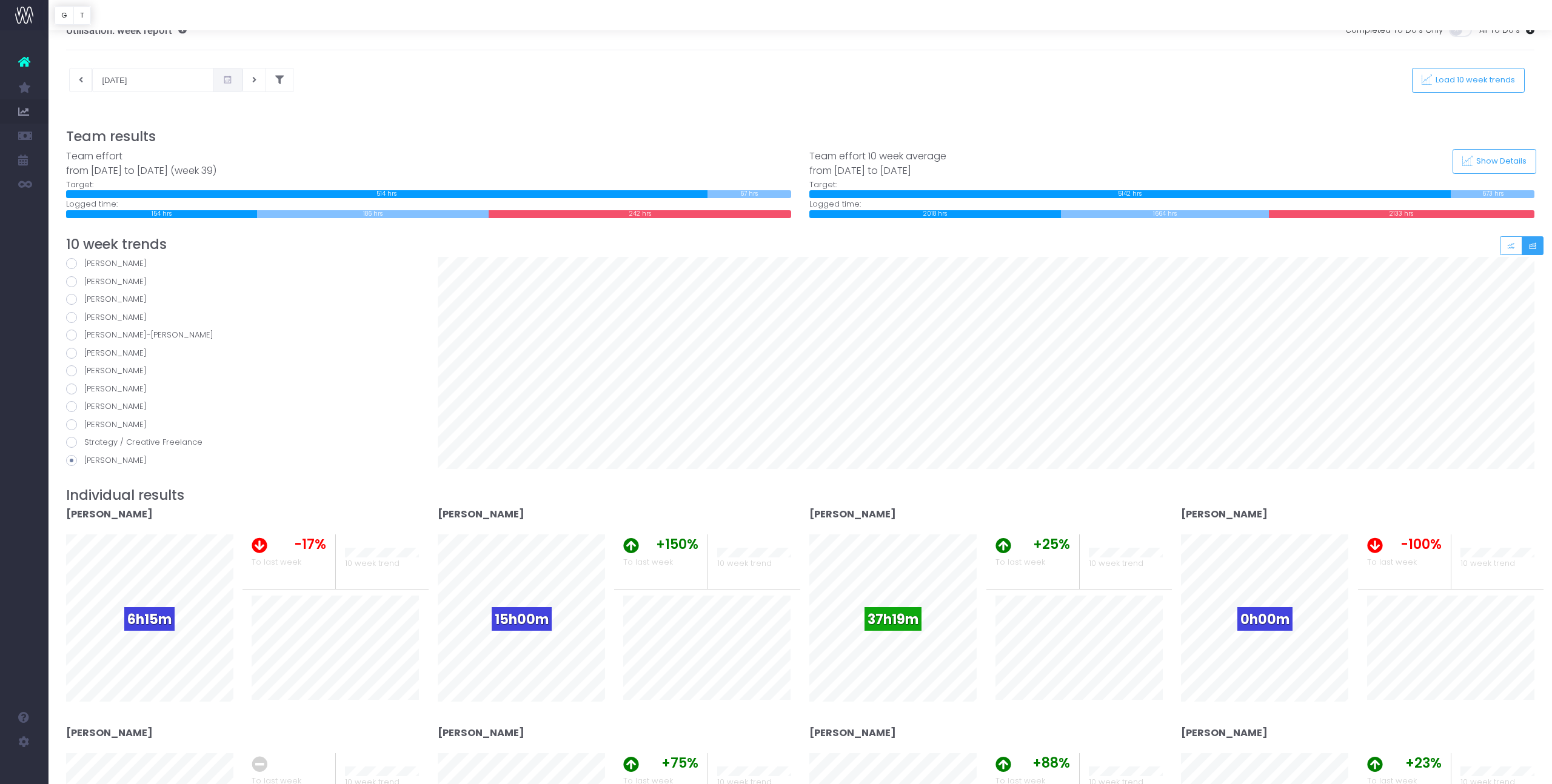
scroll to position [18, 0]
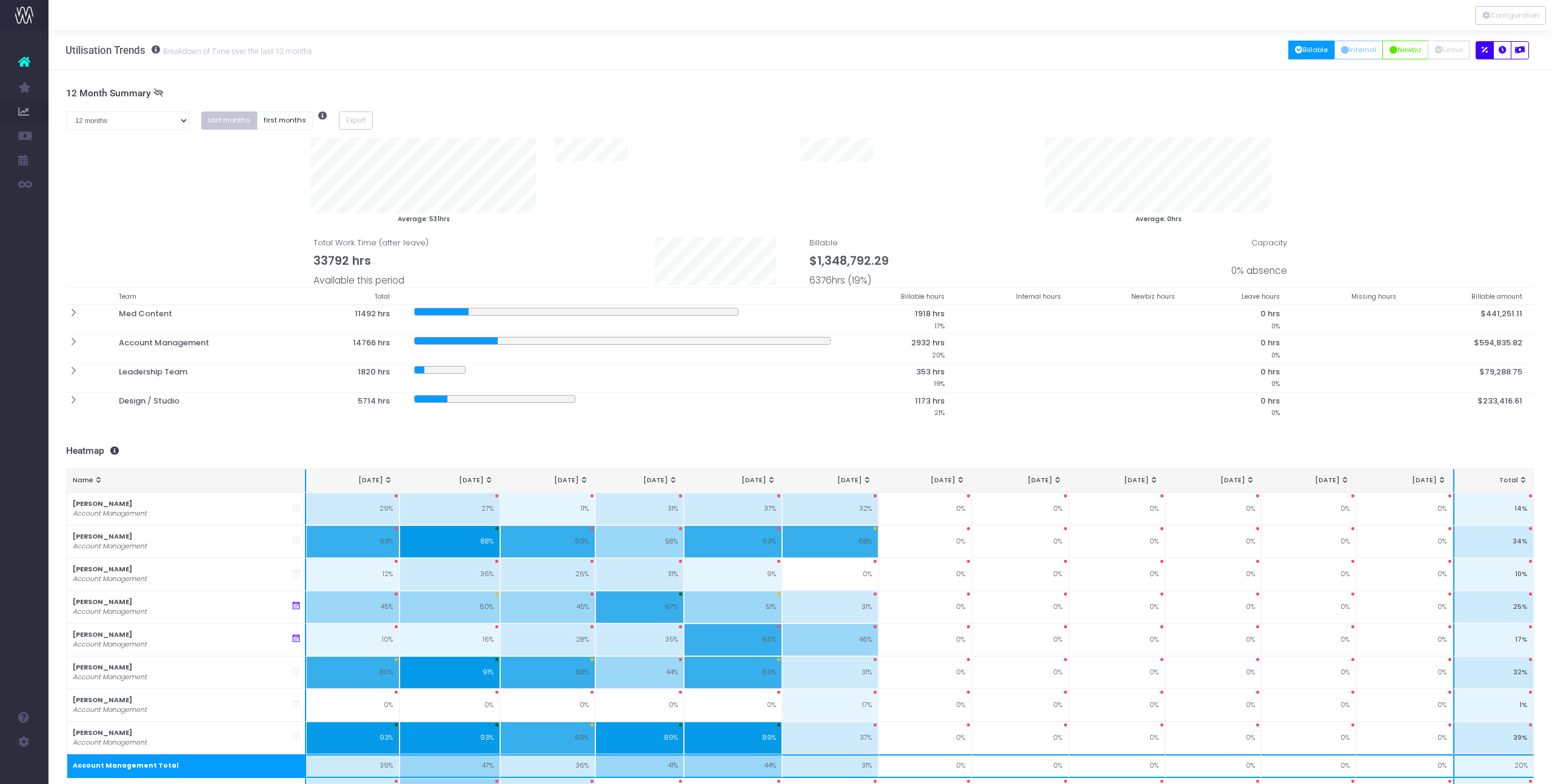
scroll to position [0, 8]
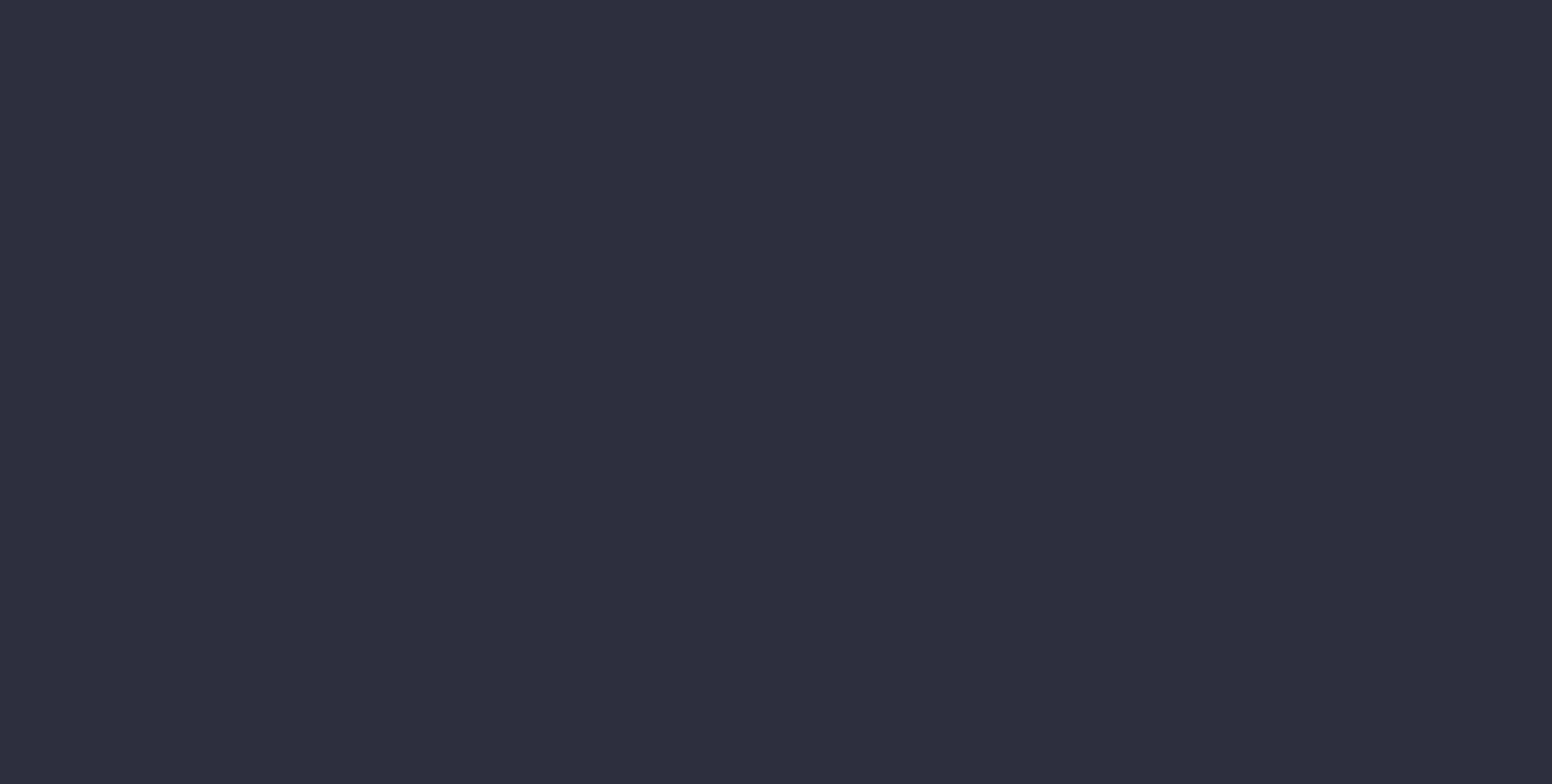
scroll to position [0, 8]
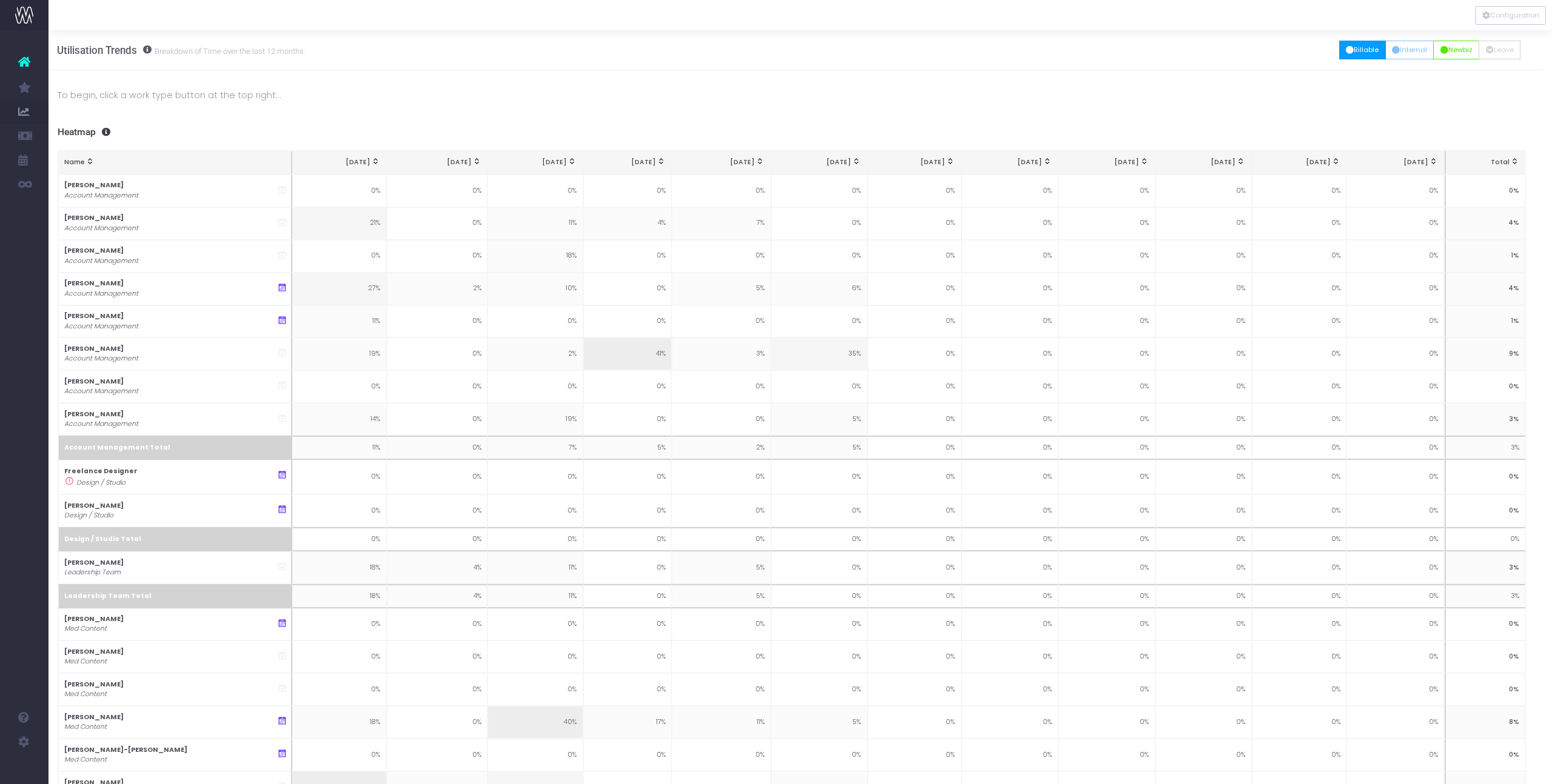
click at [1353, 52] on button "Billable" at bounding box center [1363, 50] width 47 height 19
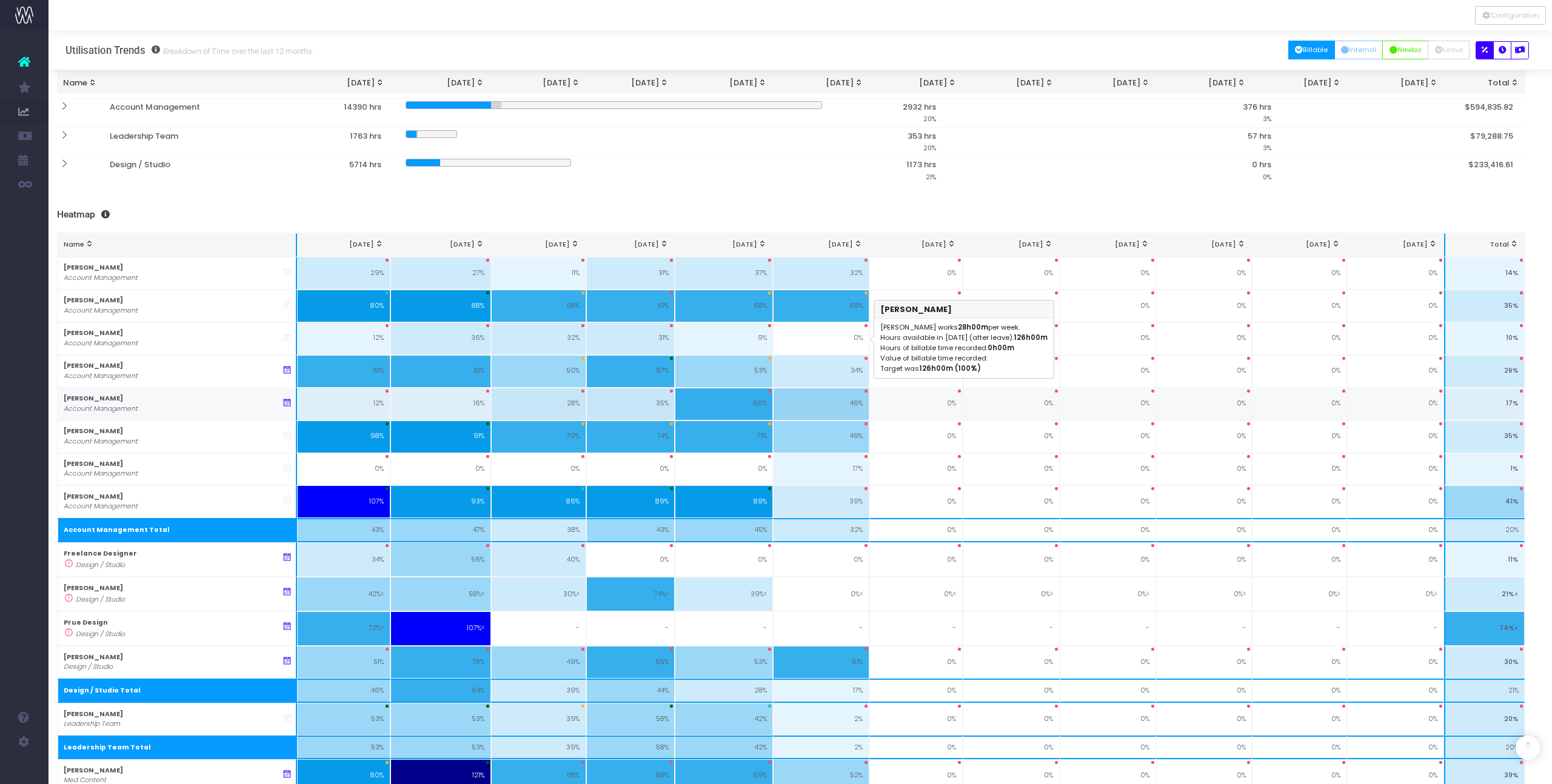
scroll to position [195, 9]
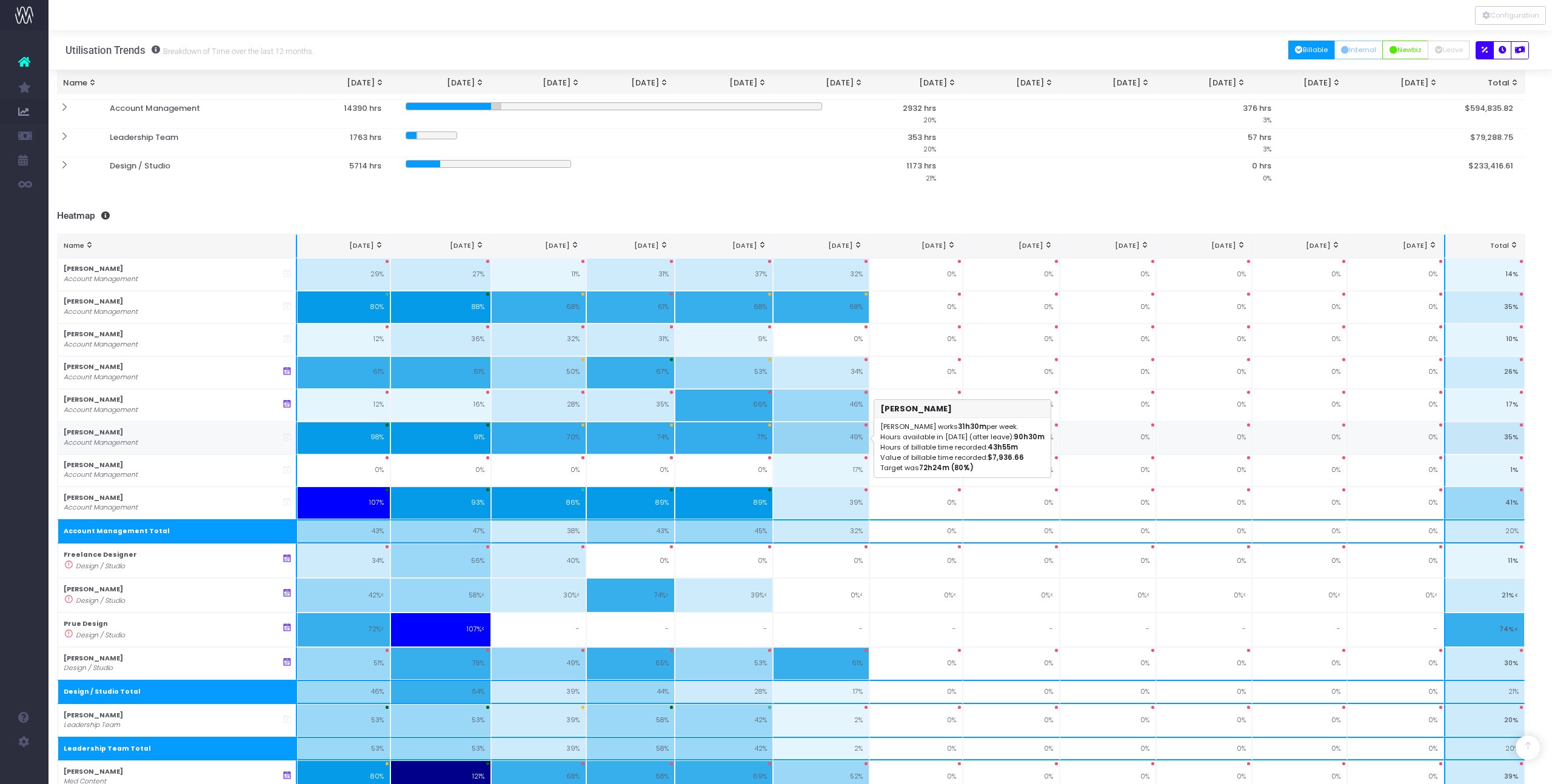
click at [793, 436] on td "49%" at bounding box center [821, 438] width 96 height 33
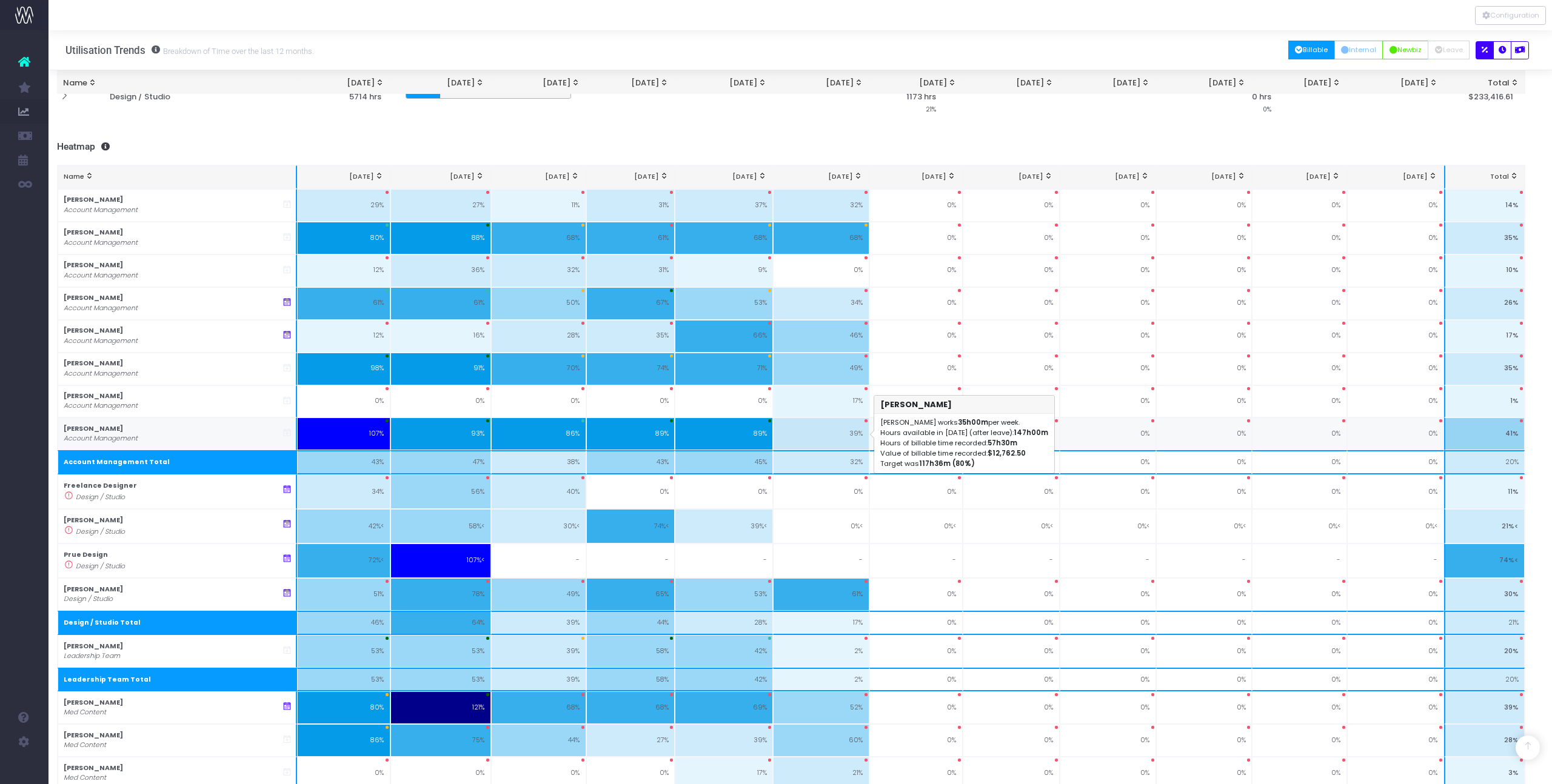
scroll to position [266, 9]
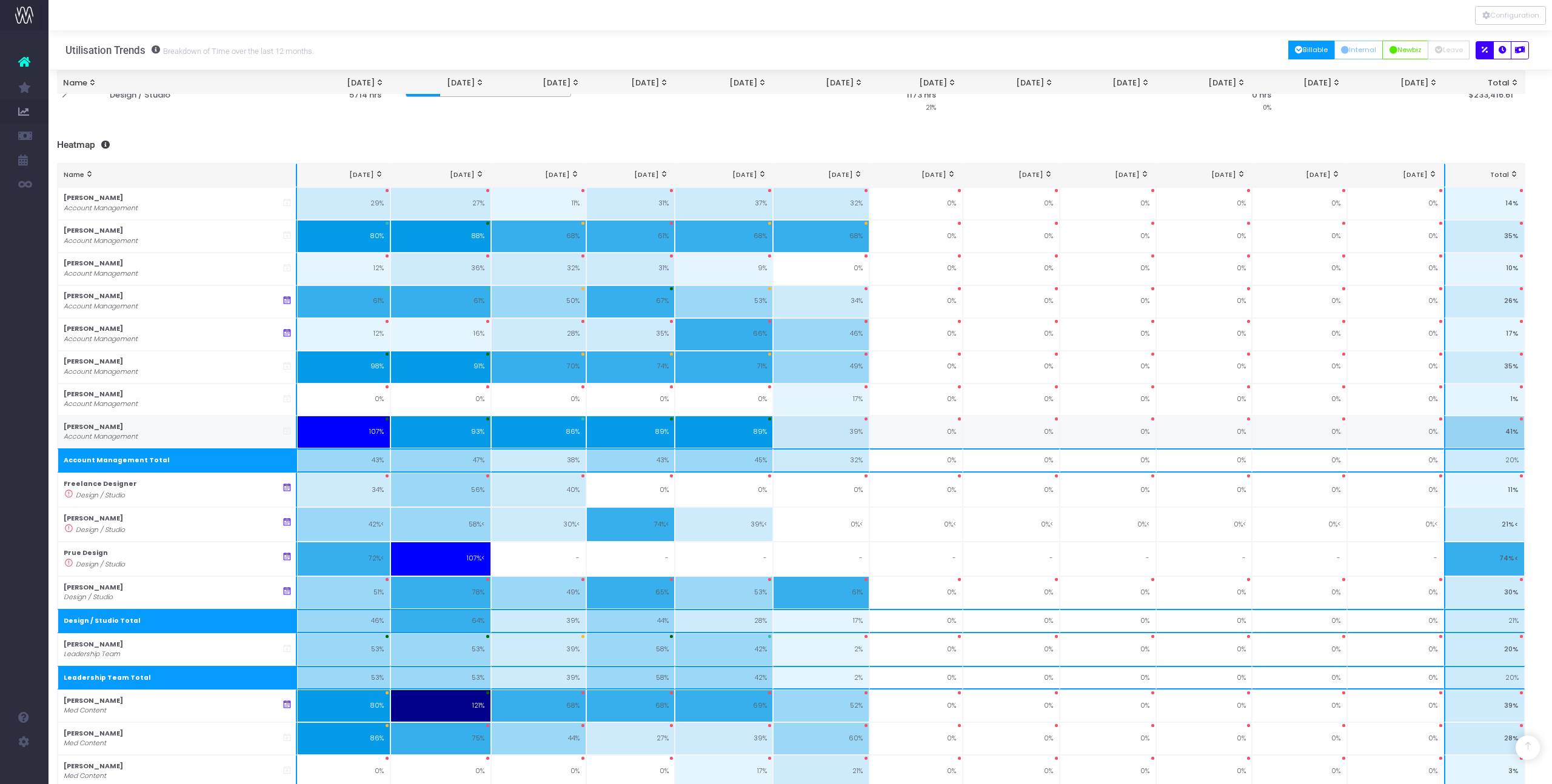
click at [290, 431] on icon at bounding box center [287, 431] width 10 height 10
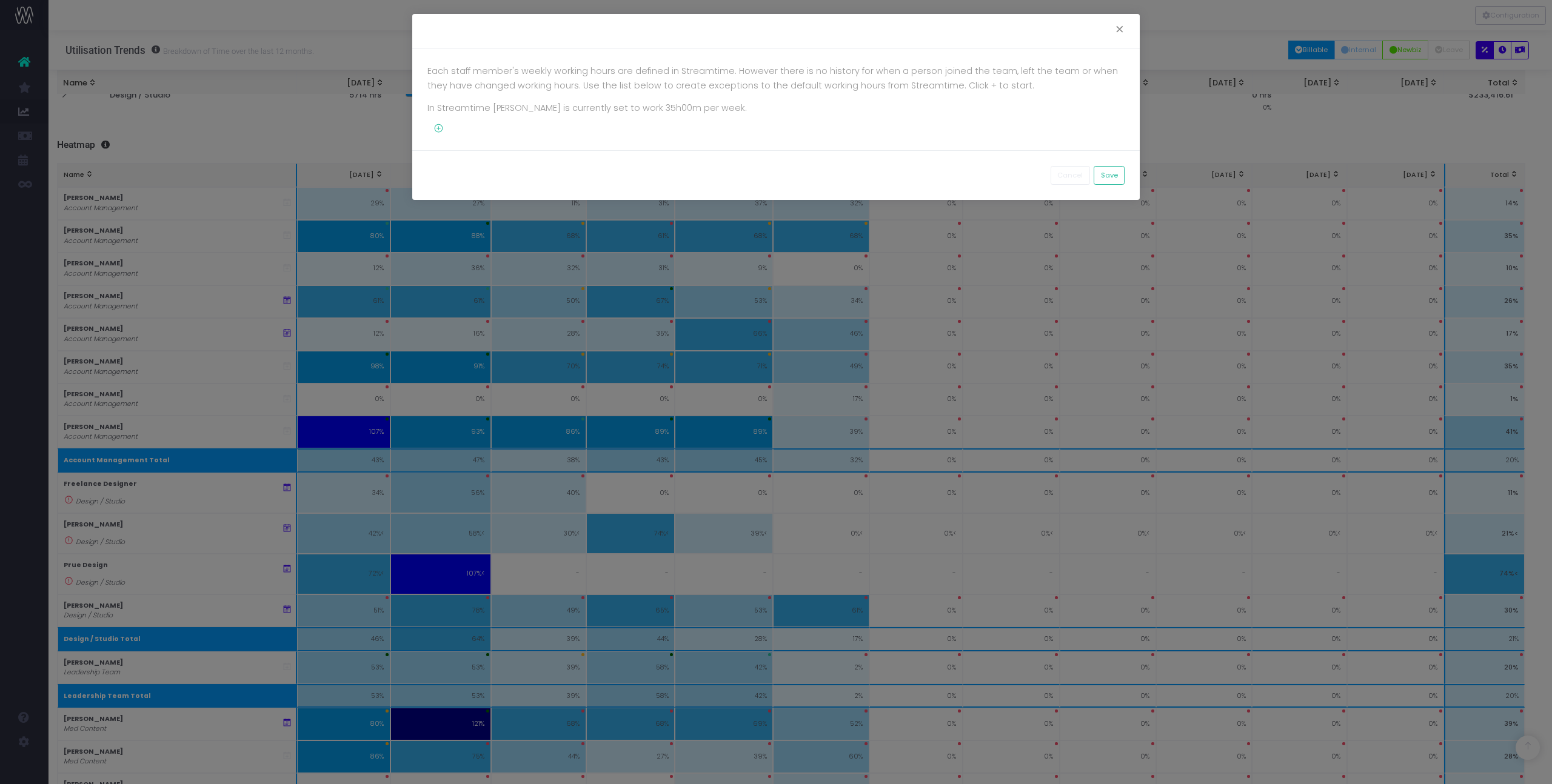
click at [437, 130] on icon at bounding box center [436, 129] width 16 height 10
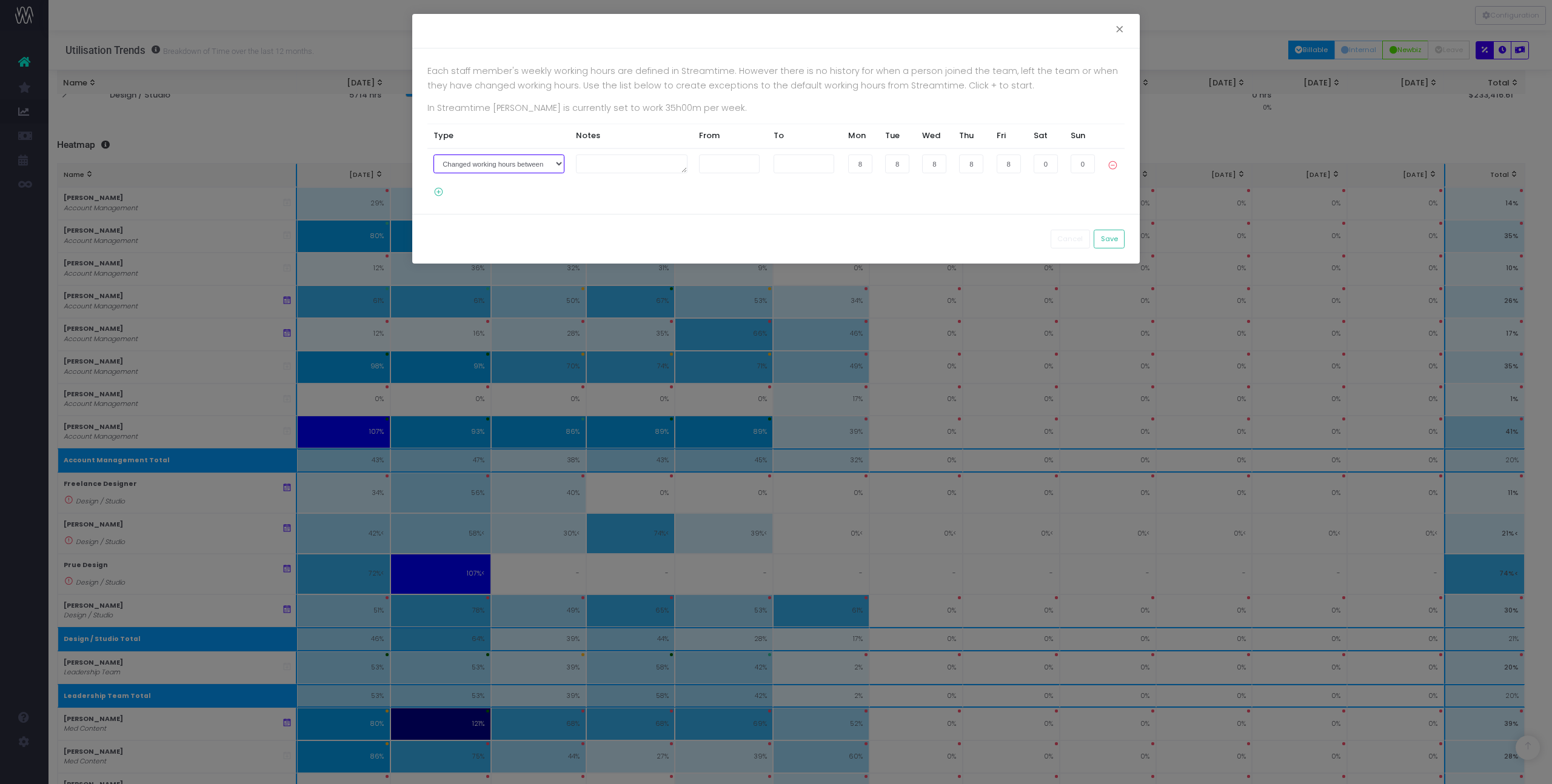
click at [507, 166] on select "Joined the company on Left the company on Changed working hours between" at bounding box center [498, 164] width 131 height 19
click at [433, 154] on select "Joined the company on Left the company on Changed working hours between" at bounding box center [498, 164] width 131 height 19
click at [578, 159] on select "Joined the company on Left the company on Changed working hours between" at bounding box center [512, 164] width 158 height 19
select select "3"
click at [433, 154] on select "Joined the company on Left the company on Changed working hours between" at bounding box center [512, 164] width 158 height 19
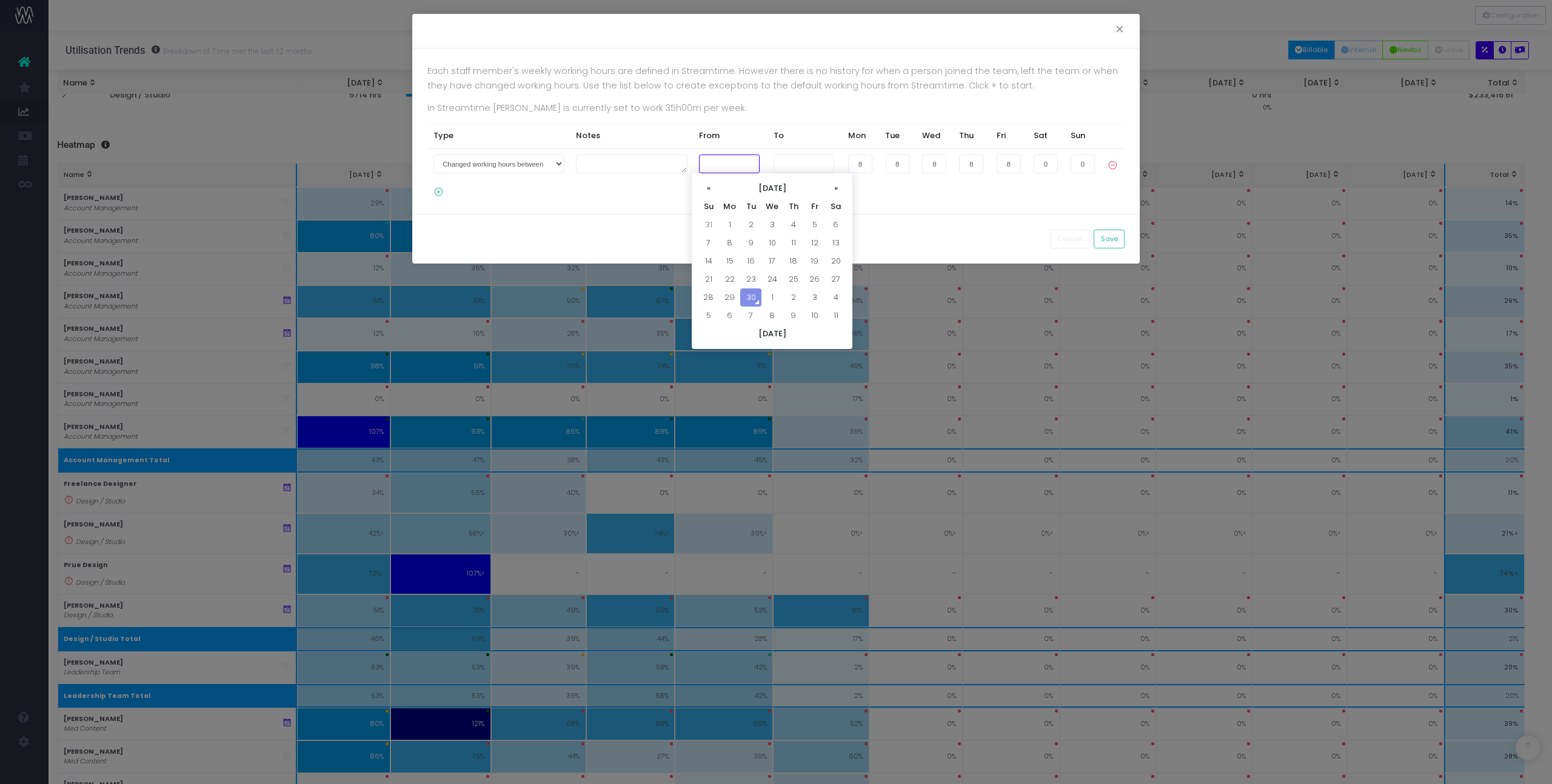
click at [706, 162] on input "text" at bounding box center [729, 164] width 61 height 19
click at [807, 278] on td "26" at bounding box center [815, 279] width 22 height 18
type input "[DATE]"
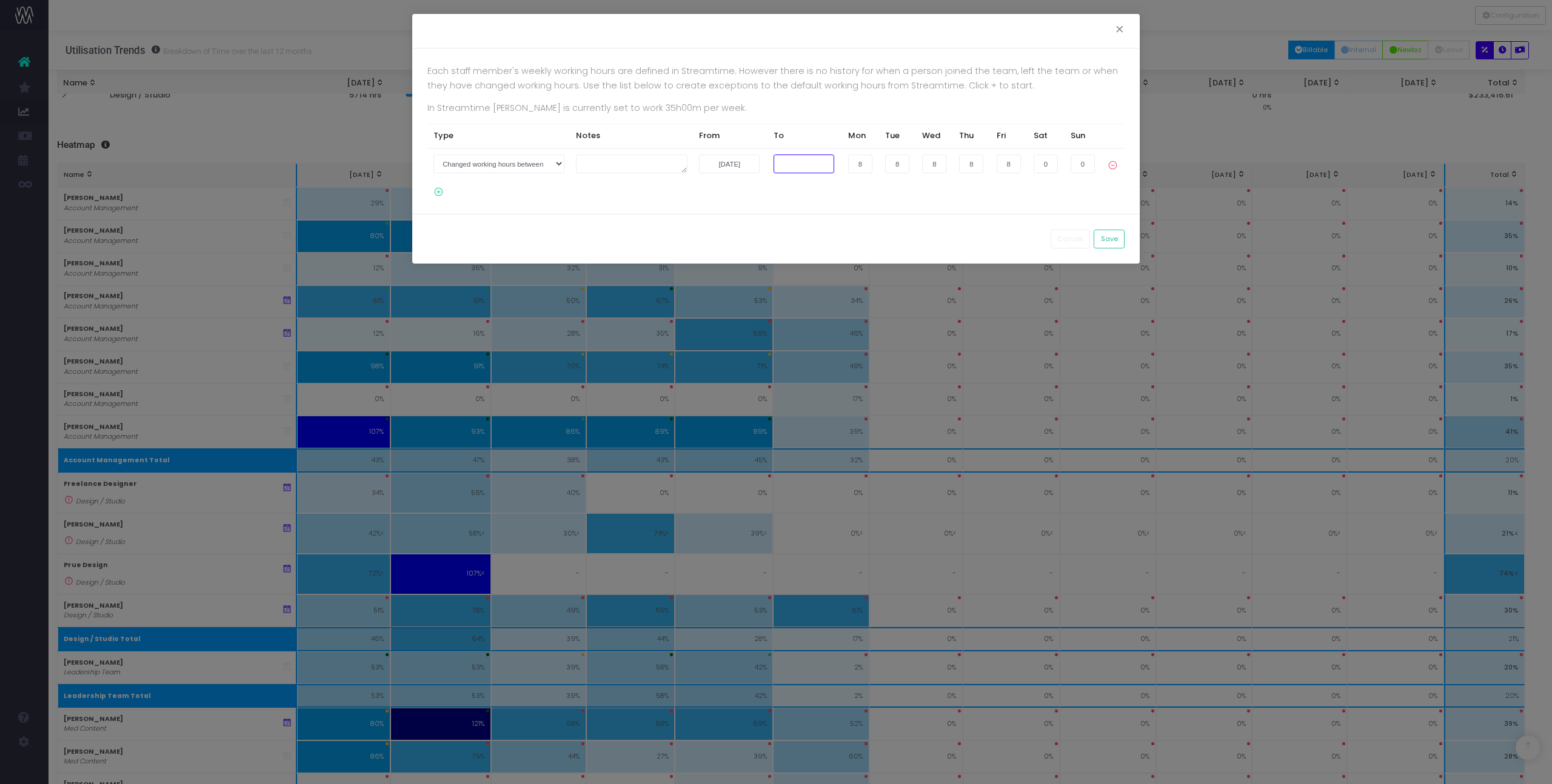
click at [787, 166] on input "text" at bounding box center [804, 164] width 61 height 19
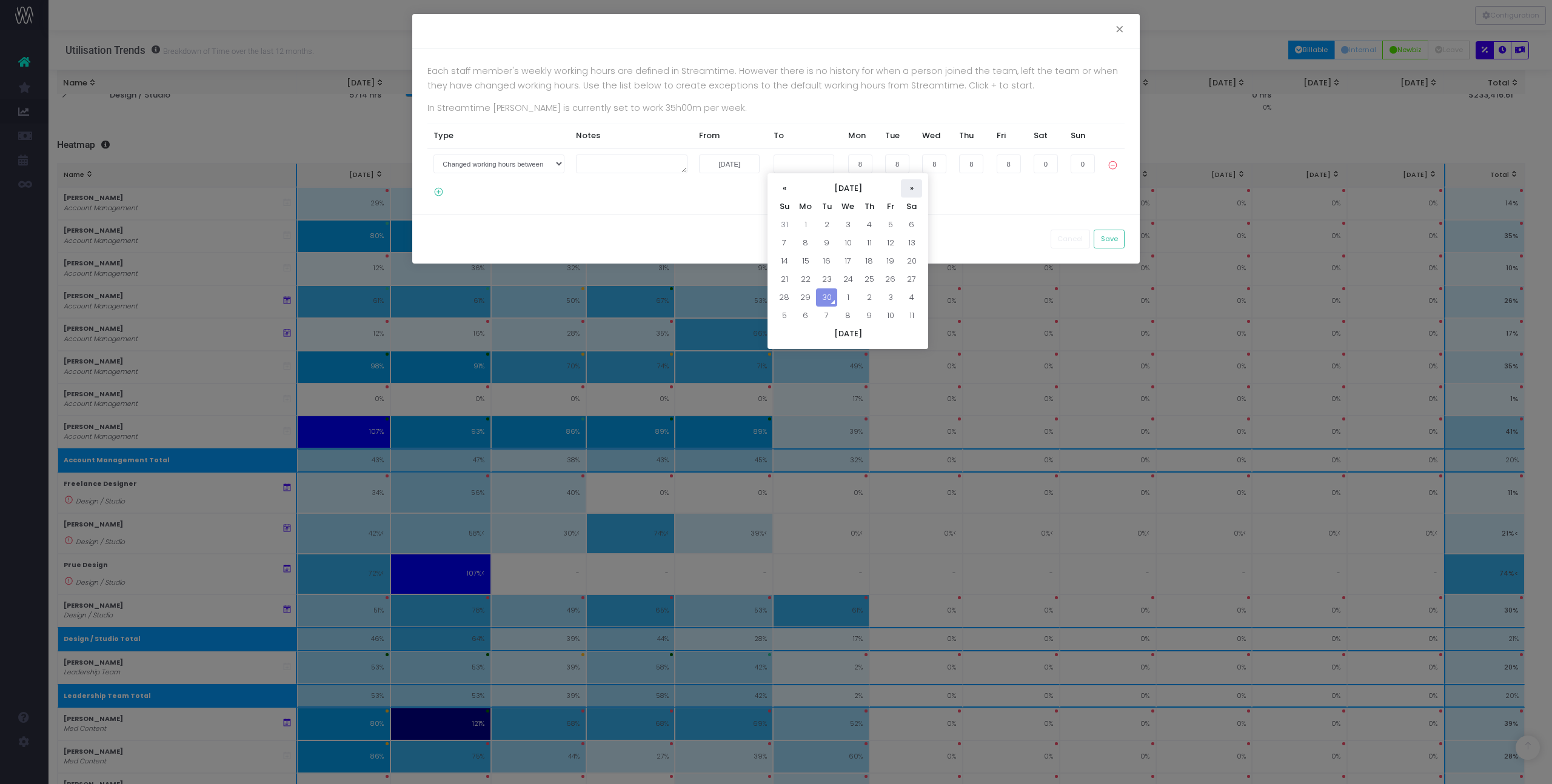
click at [913, 185] on th "»" at bounding box center [911, 188] width 22 height 18
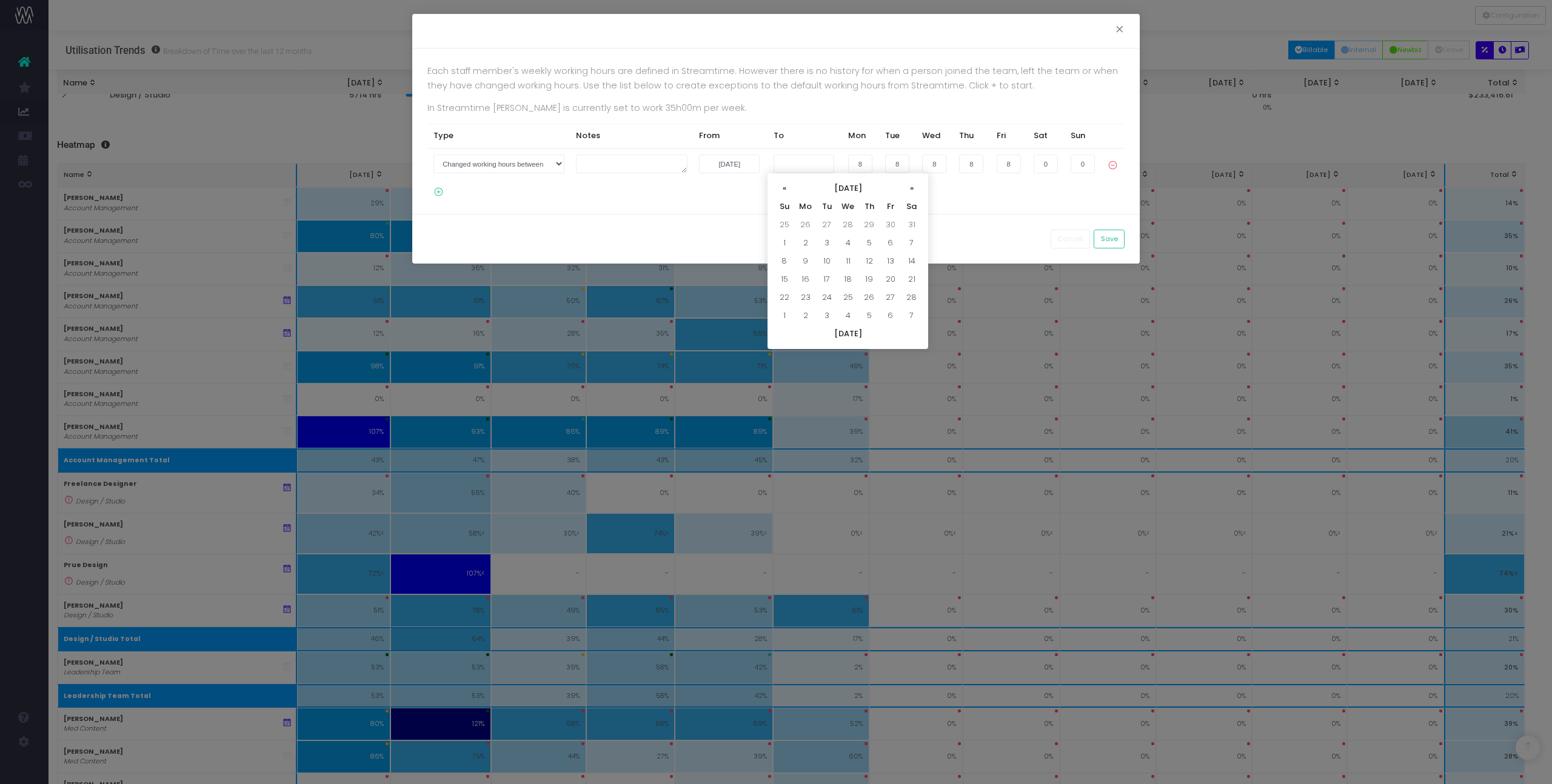
click at [913, 185] on th "»" at bounding box center [911, 188] width 22 height 18
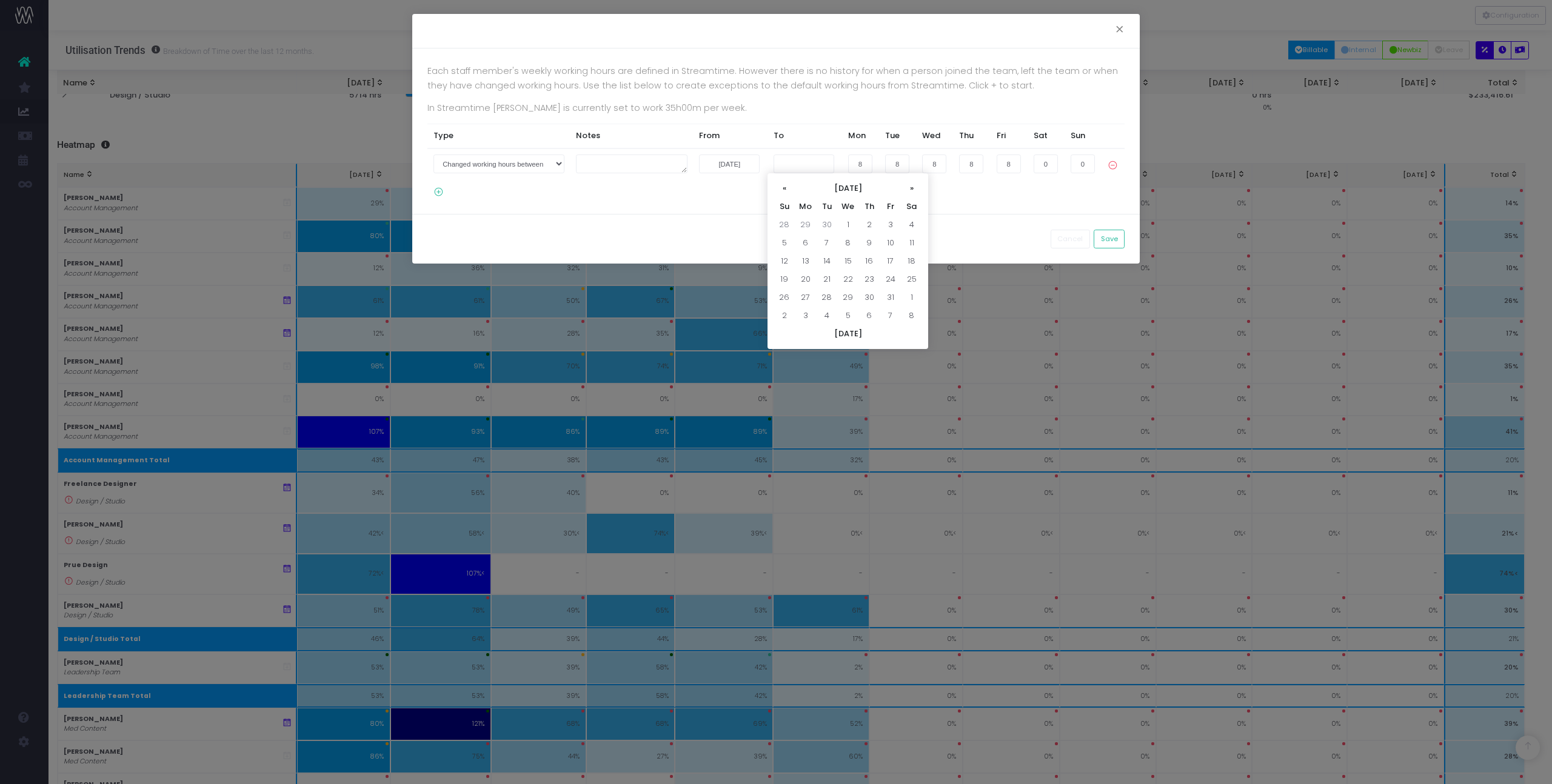
click at [913, 185] on th "»" at bounding box center [911, 188] width 22 height 18
click at [785, 187] on th "«" at bounding box center [784, 188] width 22 height 18
click at [889, 276] on td "25" at bounding box center [890, 279] width 22 height 18
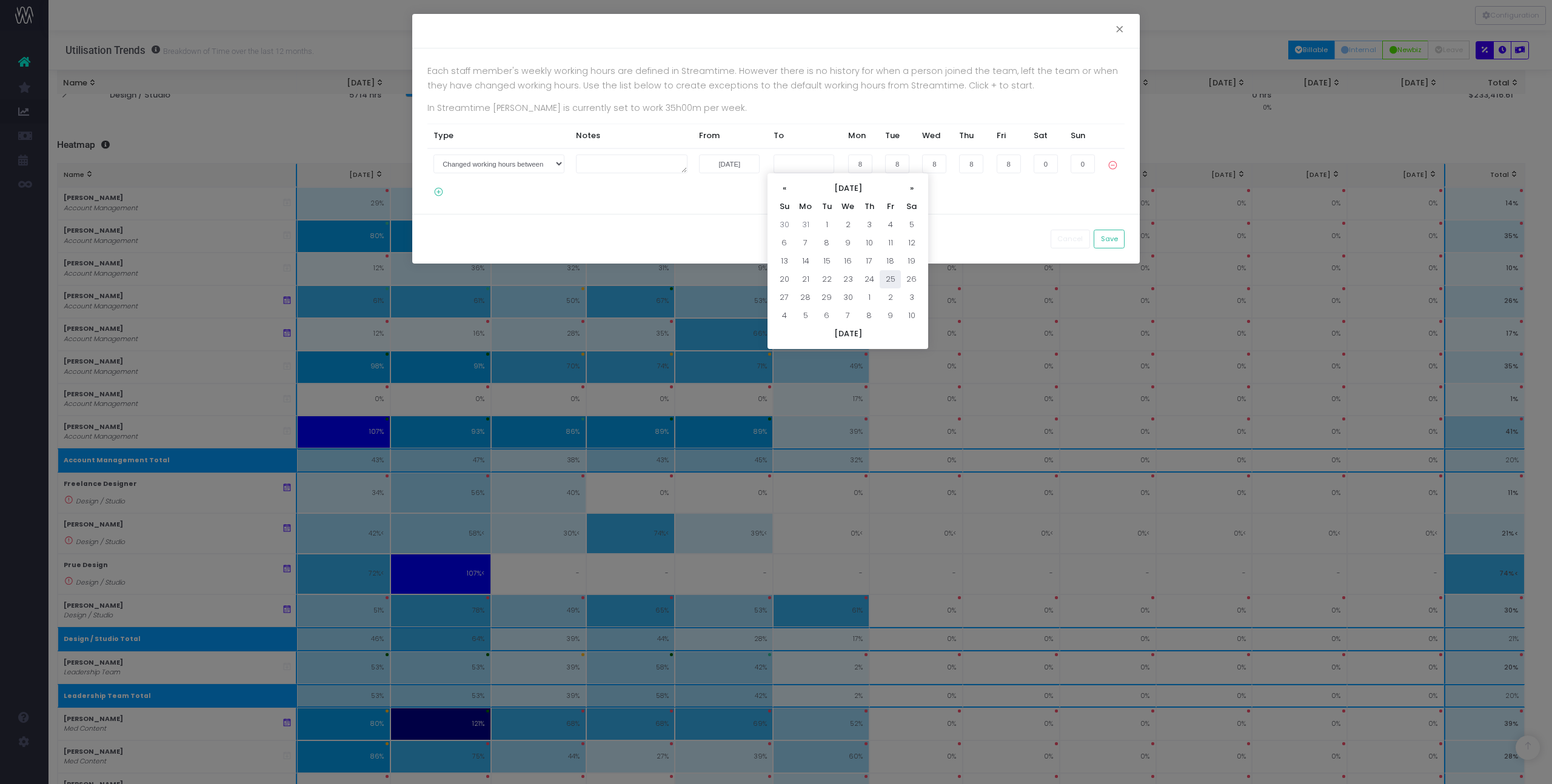
type input "25-09-2026"
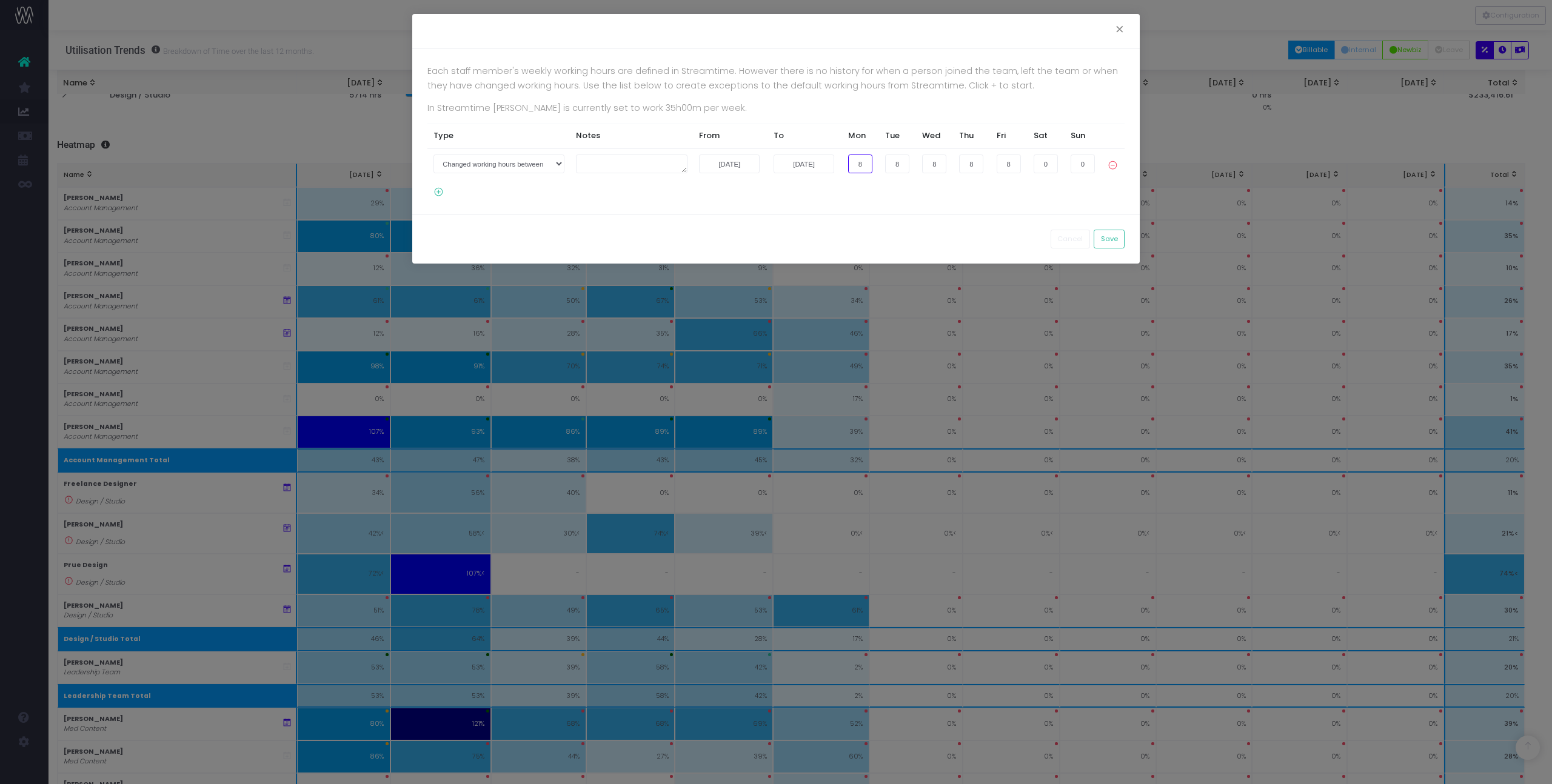
drag, startPoint x: 861, startPoint y: 161, endPoint x: 851, endPoint y: 161, distance: 10.0
click at [851, 161] on input "8" at bounding box center [860, 164] width 24 height 19
type input "0"
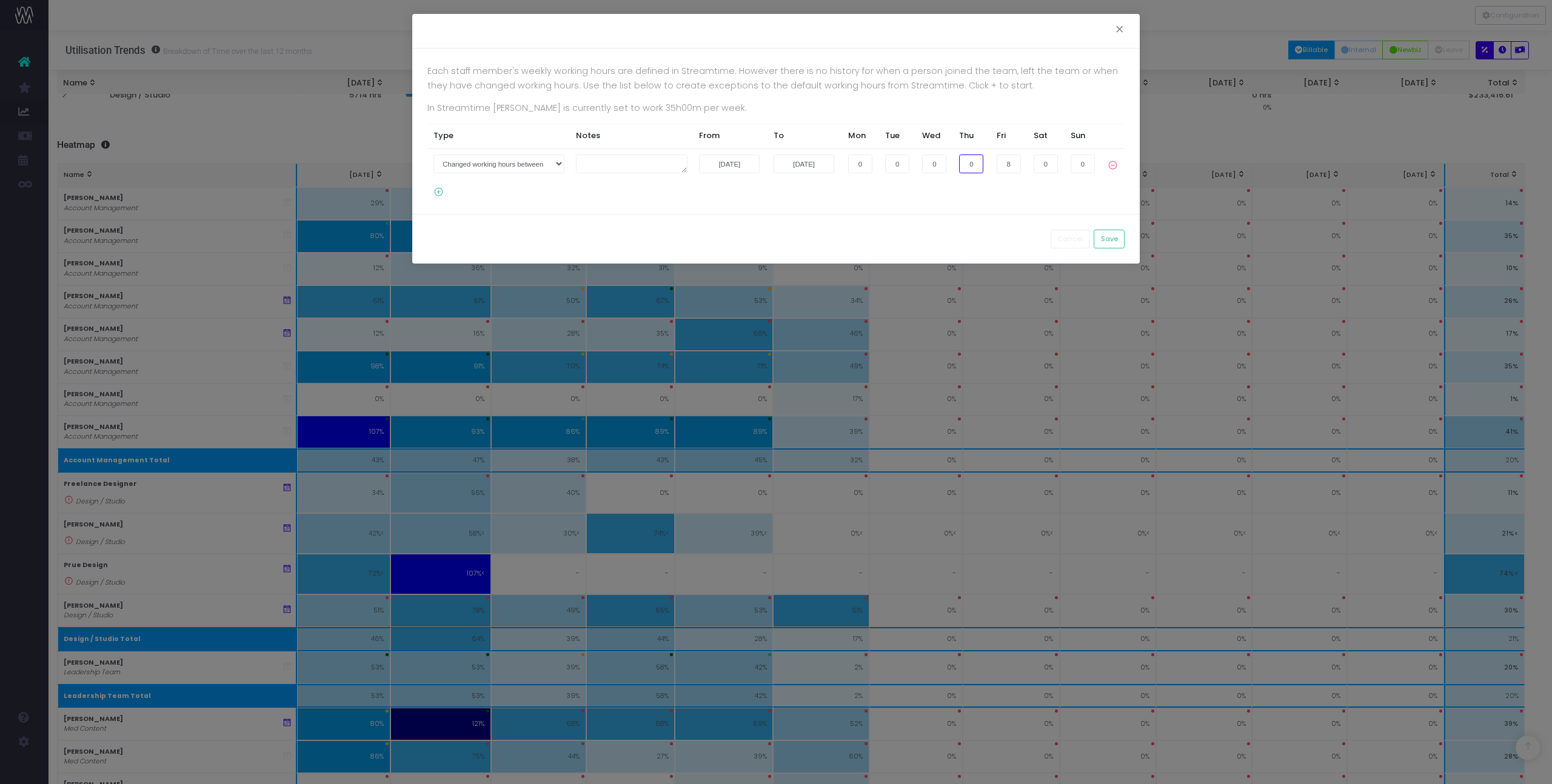
type input "0"
click at [1107, 242] on button "Save" at bounding box center [1109, 239] width 31 height 19
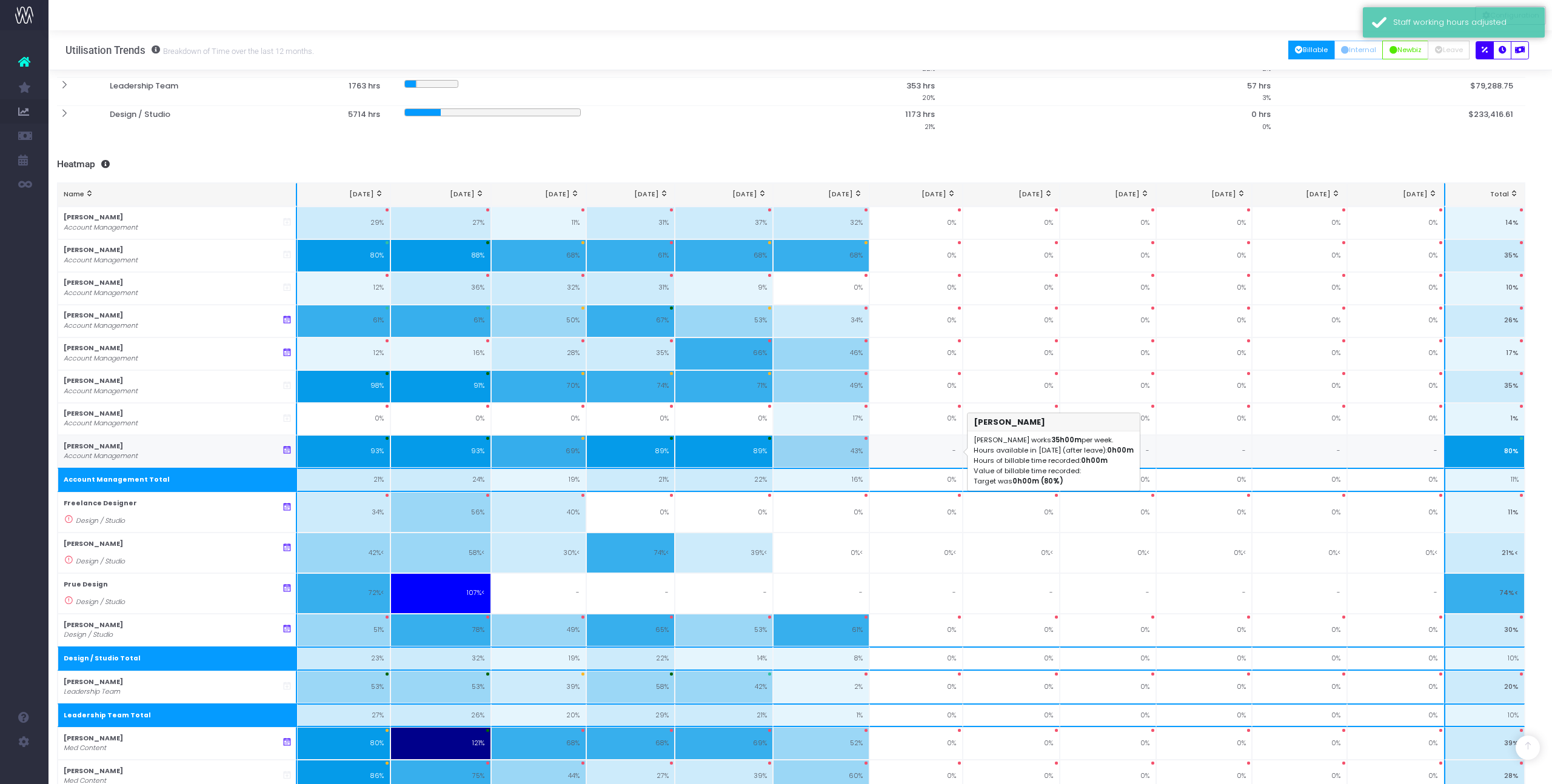
scroll to position [245, 9]
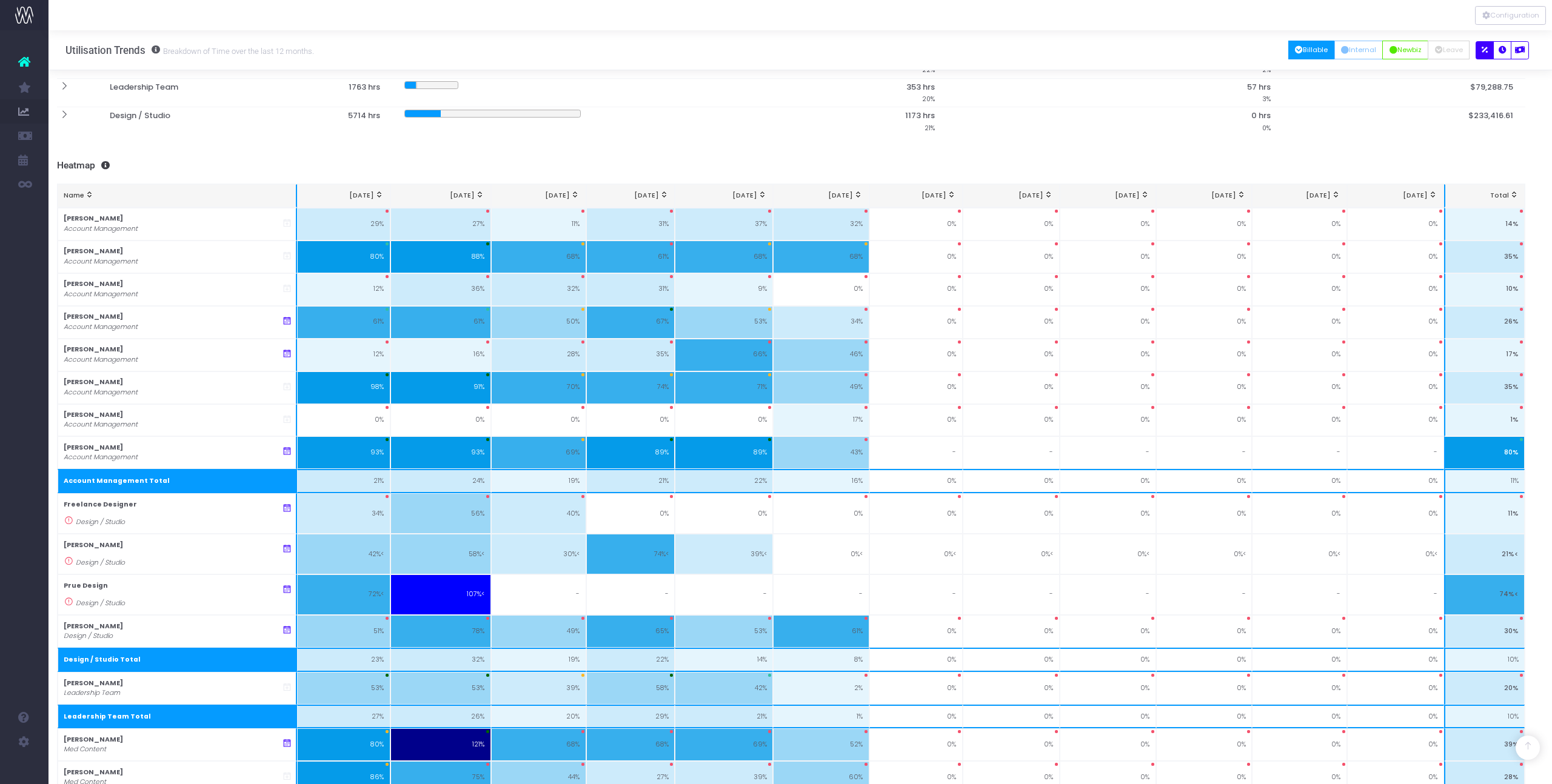
click at [858, 157] on div "To begin, click a work type button at the top right... 12 Month Summary 1 month…" at bounding box center [791, 442] width 1503 height 1313
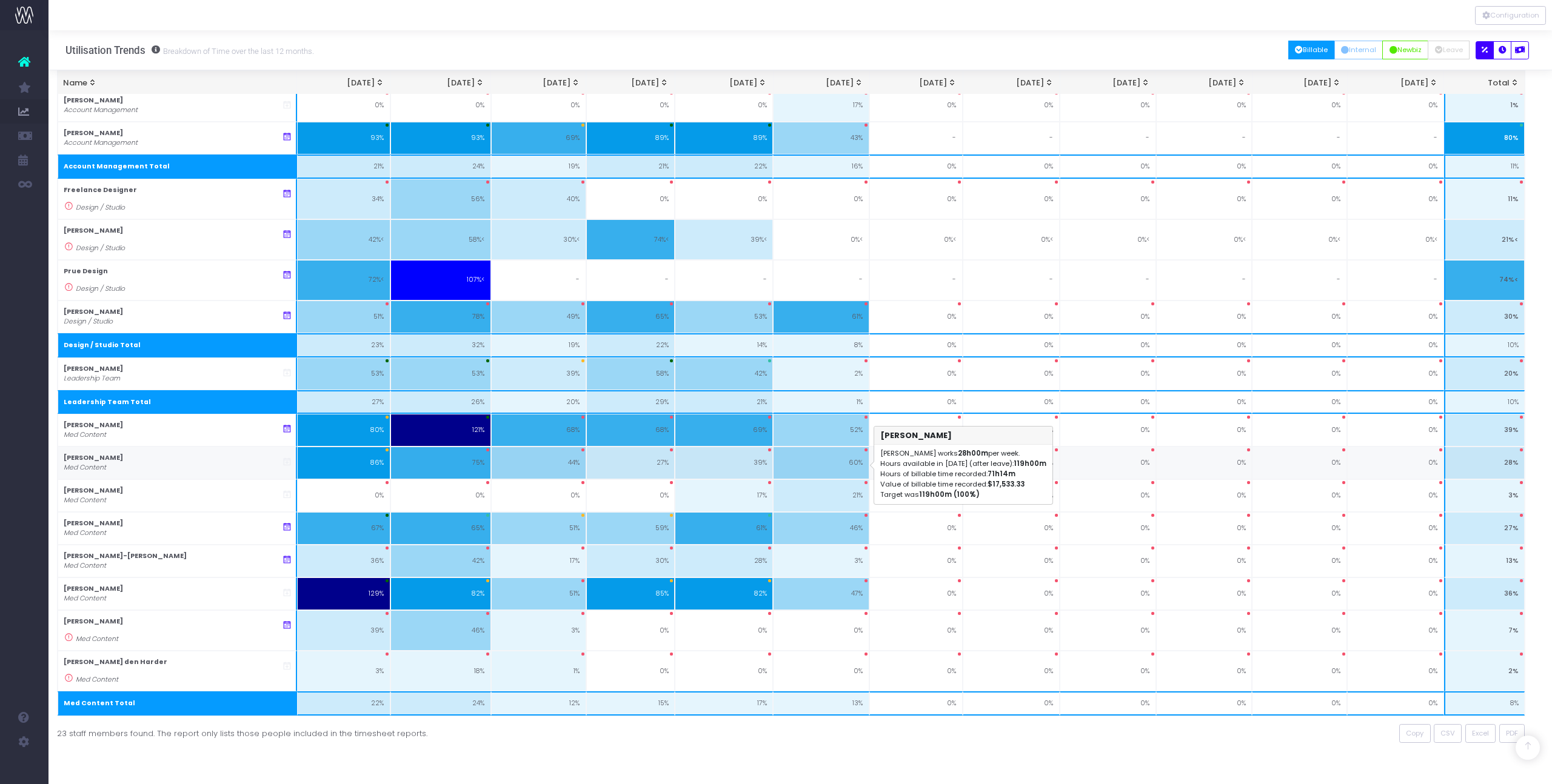
scroll to position [563, 0]
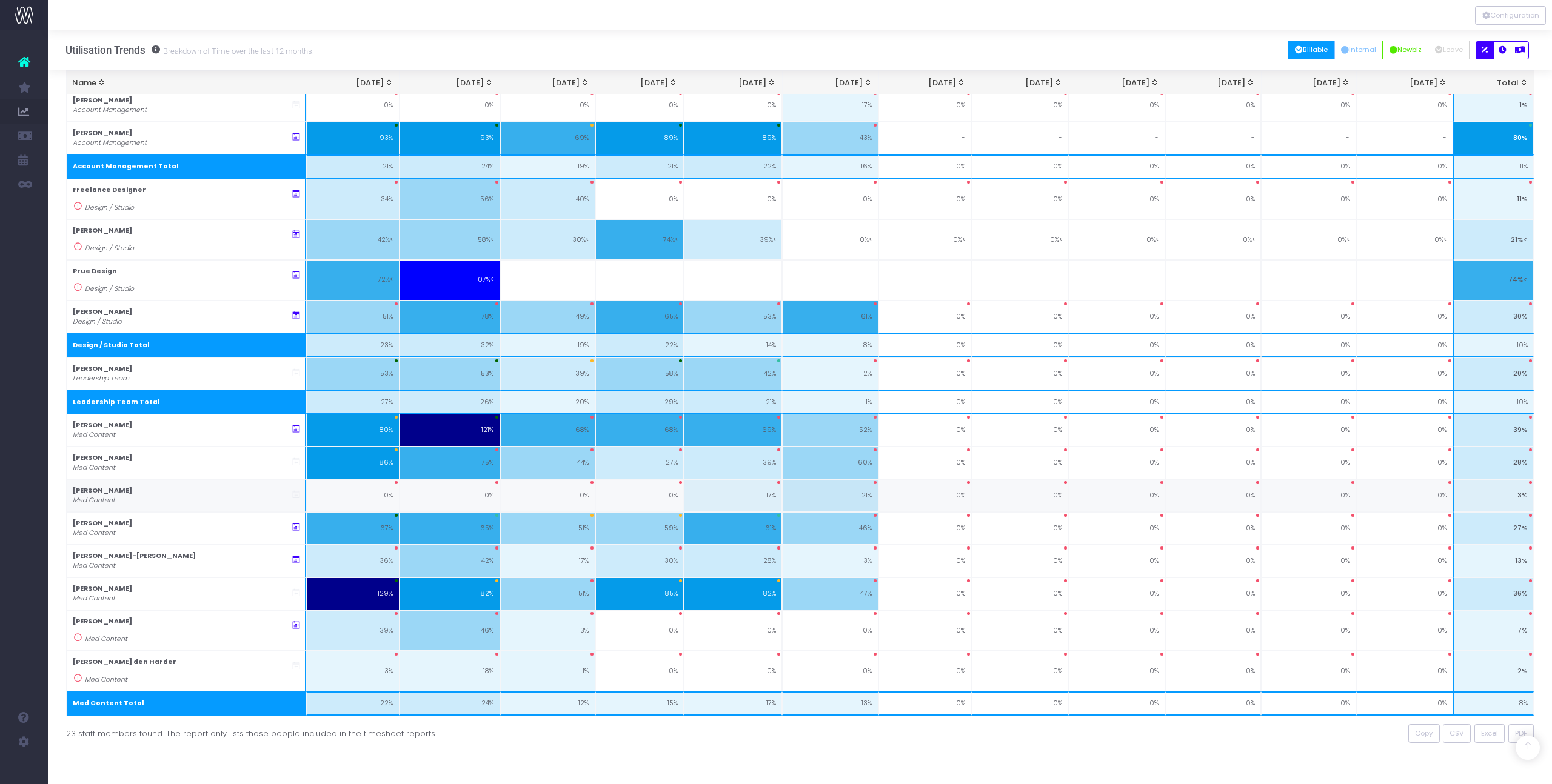
click at [299, 496] on icon at bounding box center [296, 495] width 10 height 10
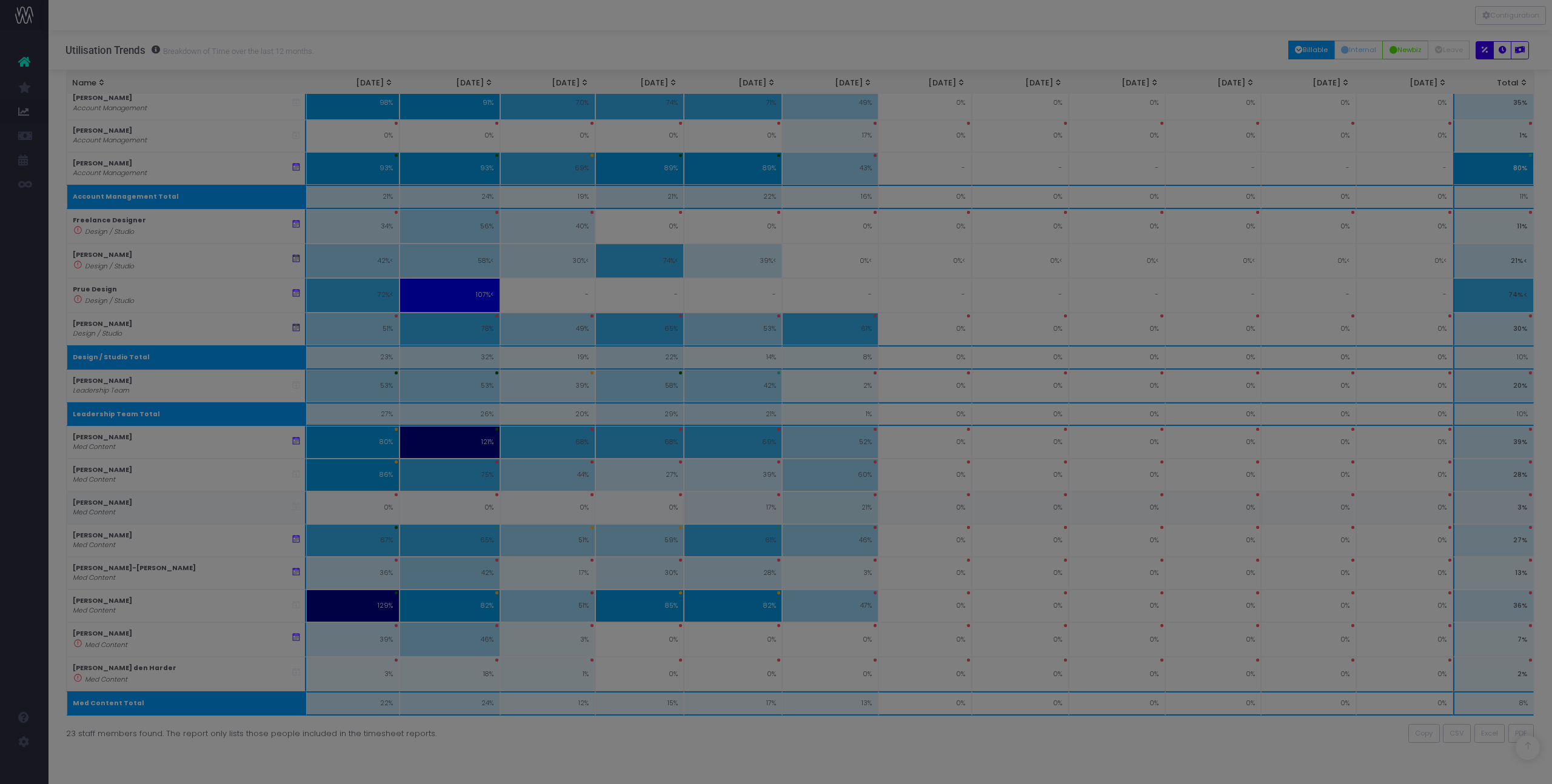
scroll to position [533, 0]
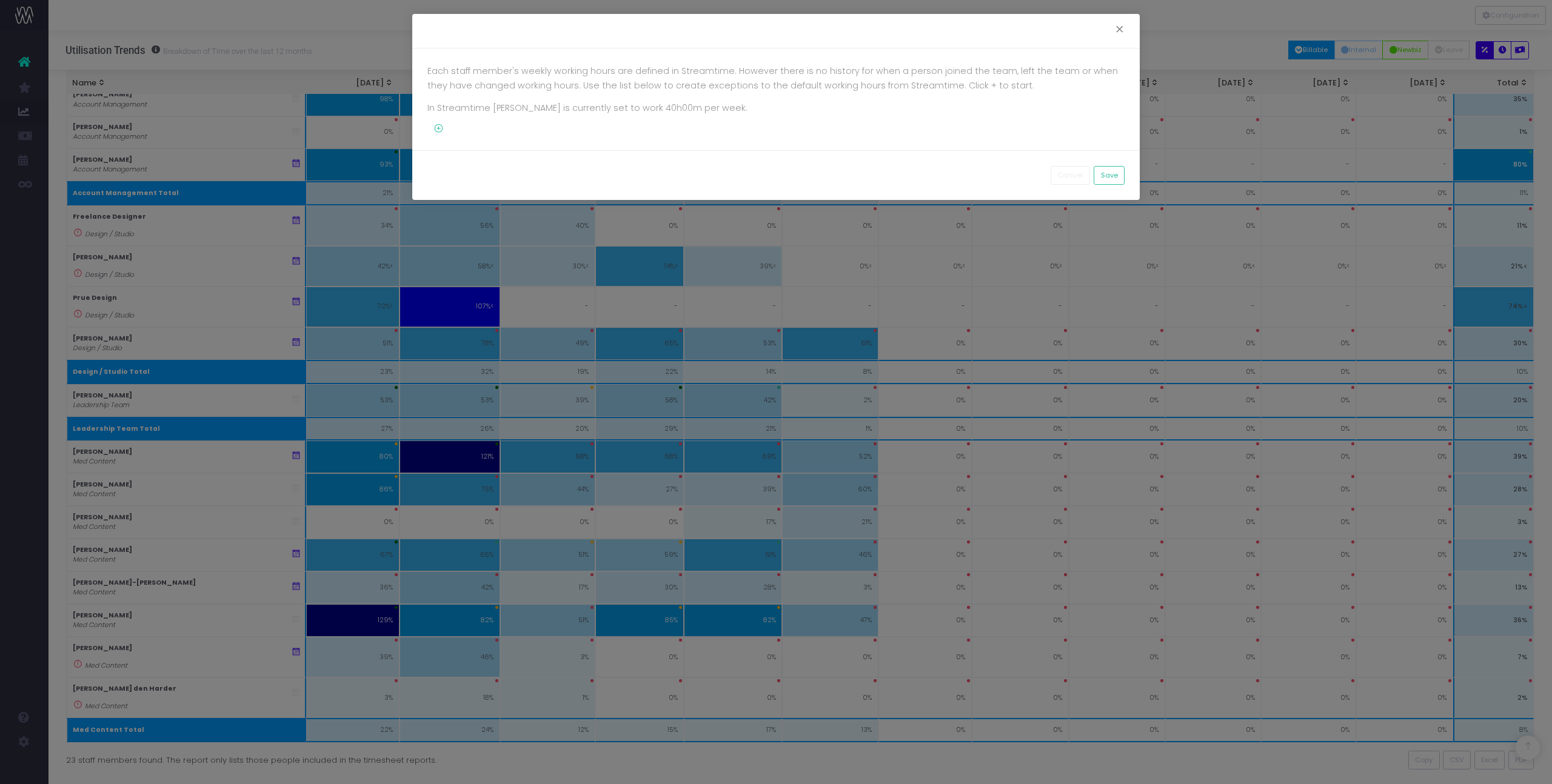
click at [438, 128] on icon at bounding box center [436, 129] width 16 height 10
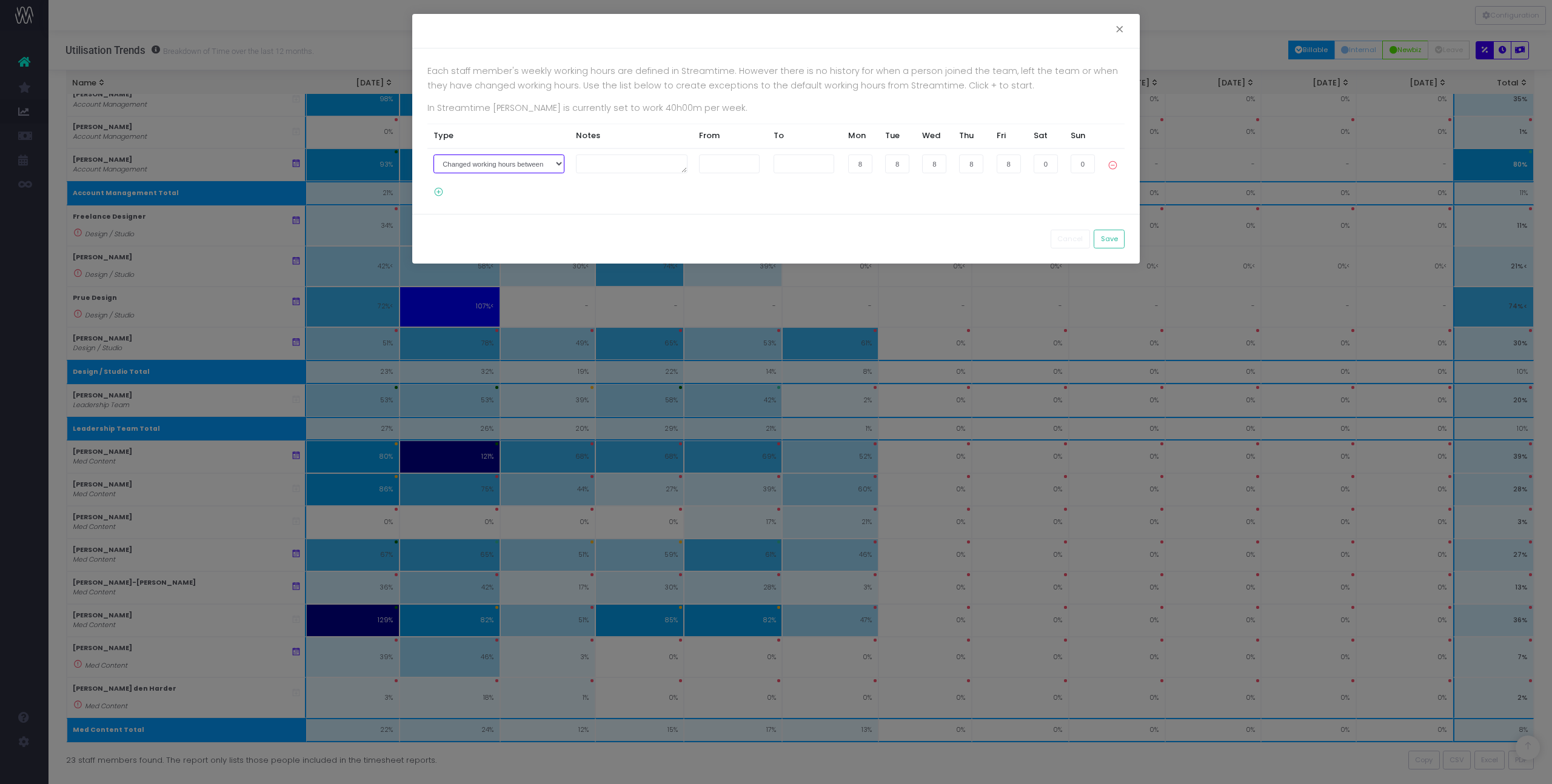
click at [547, 166] on select "Joined the company on Left the company on Changed working hours between" at bounding box center [498, 164] width 131 height 19
select select "1"
click at [433, 154] on select "Joined the company on Left the company on Changed working hours between" at bounding box center [498, 164] width 131 height 19
click at [768, 165] on input "text" at bounding box center [785, 164] width 61 height 19
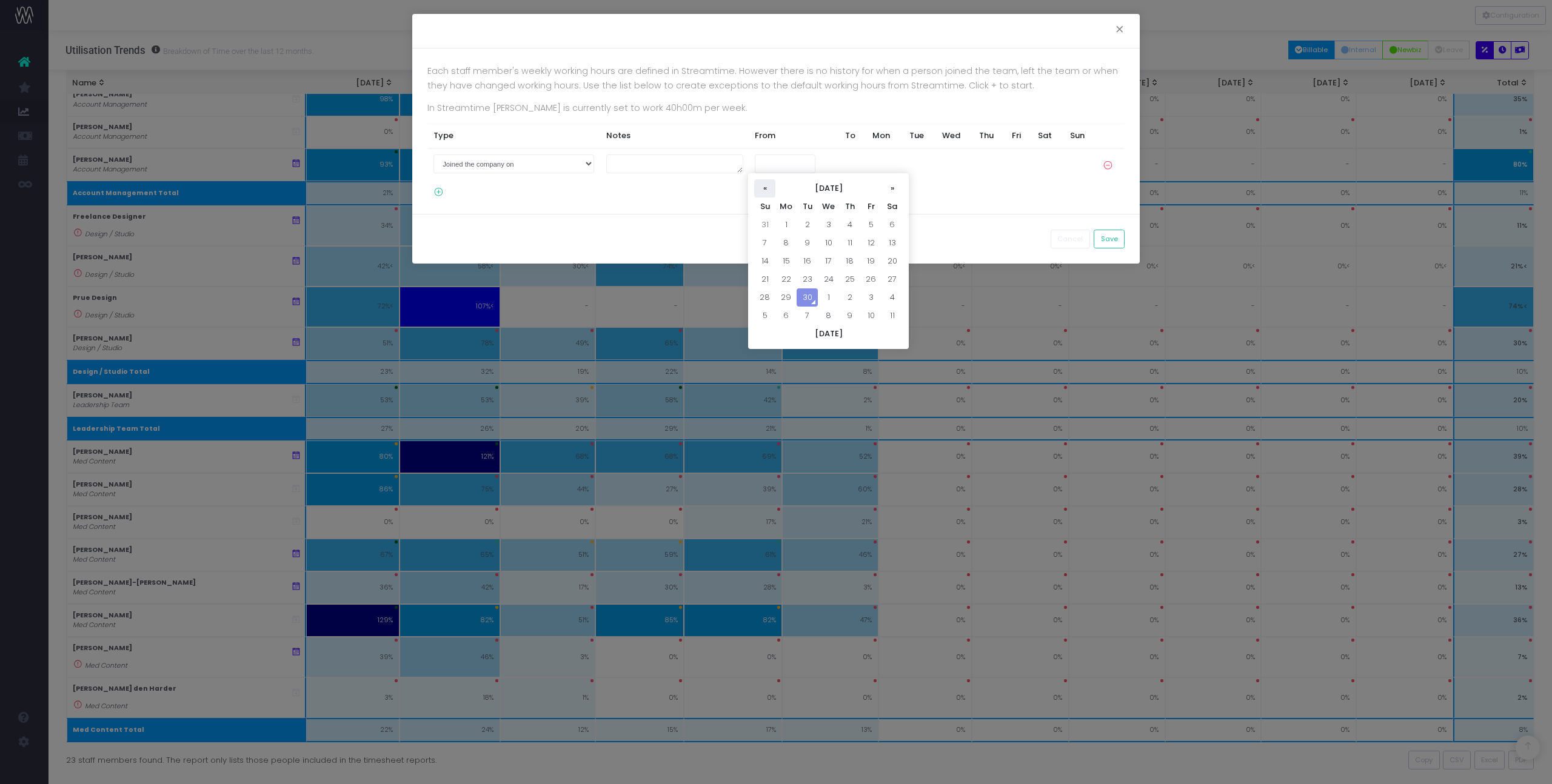
click at [767, 190] on th "«" at bounding box center [765, 188] width 22 height 18
click at [894, 186] on th "»" at bounding box center [892, 188] width 22 height 18
click at [765, 187] on th "«" at bounding box center [765, 188] width 22 height 18
click at [830, 274] on td "20" at bounding box center [828, 279] width 22 height 18
type input "20-08-2025"
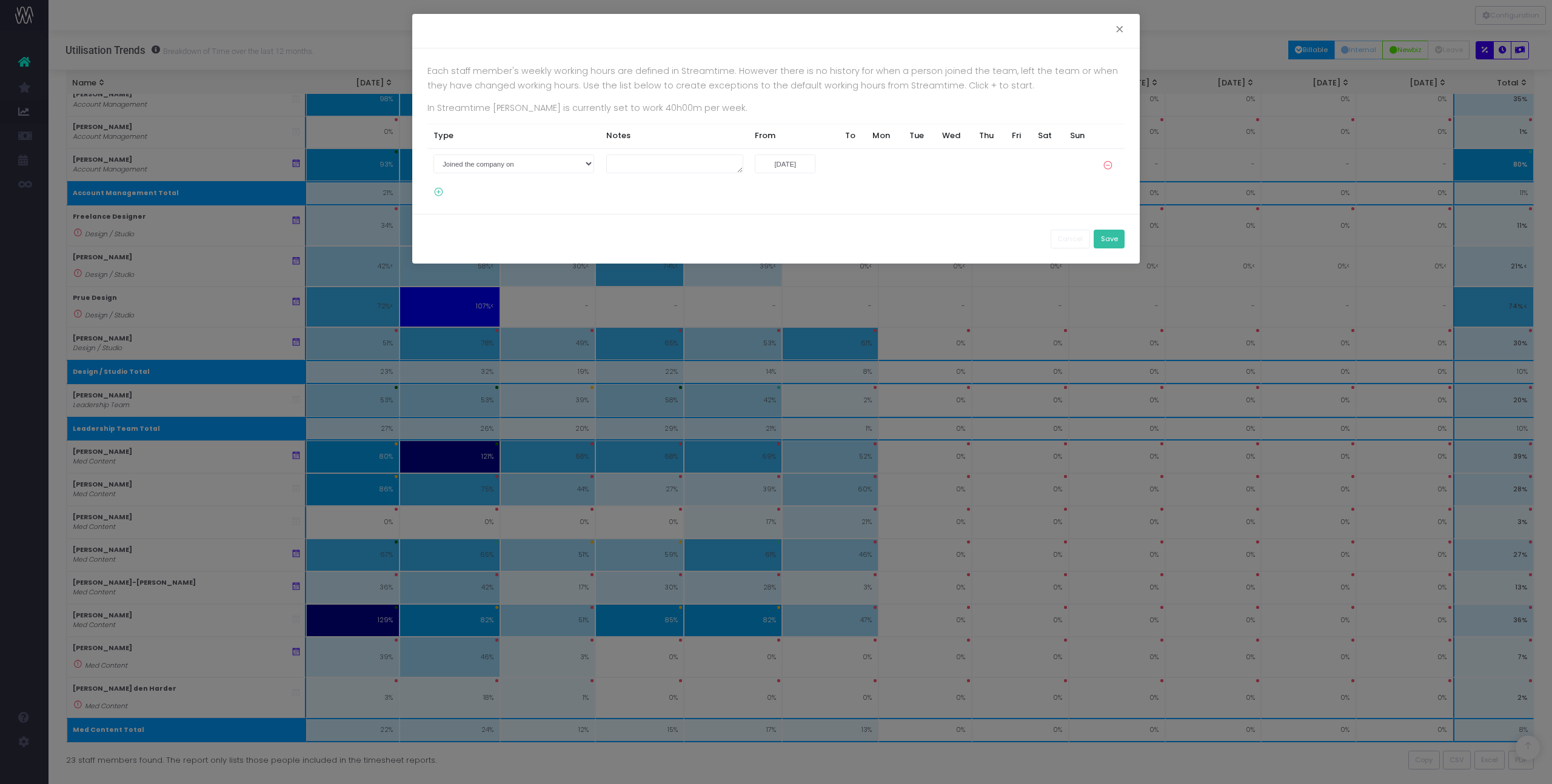
click at [1109, 240] on button "Save" at bounding box center [1109, 239] width 31 height 19
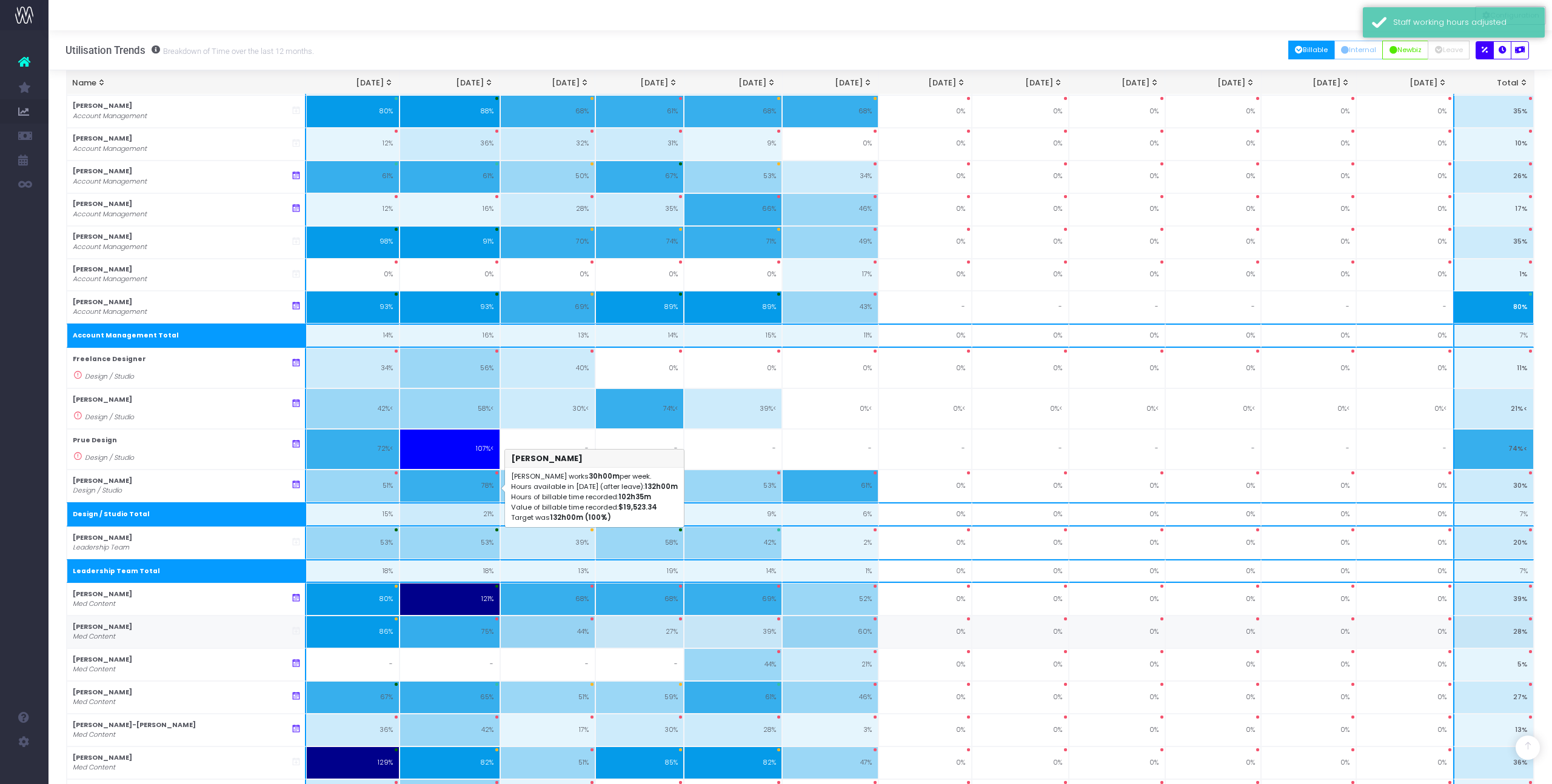
scroll to position [381, 0]
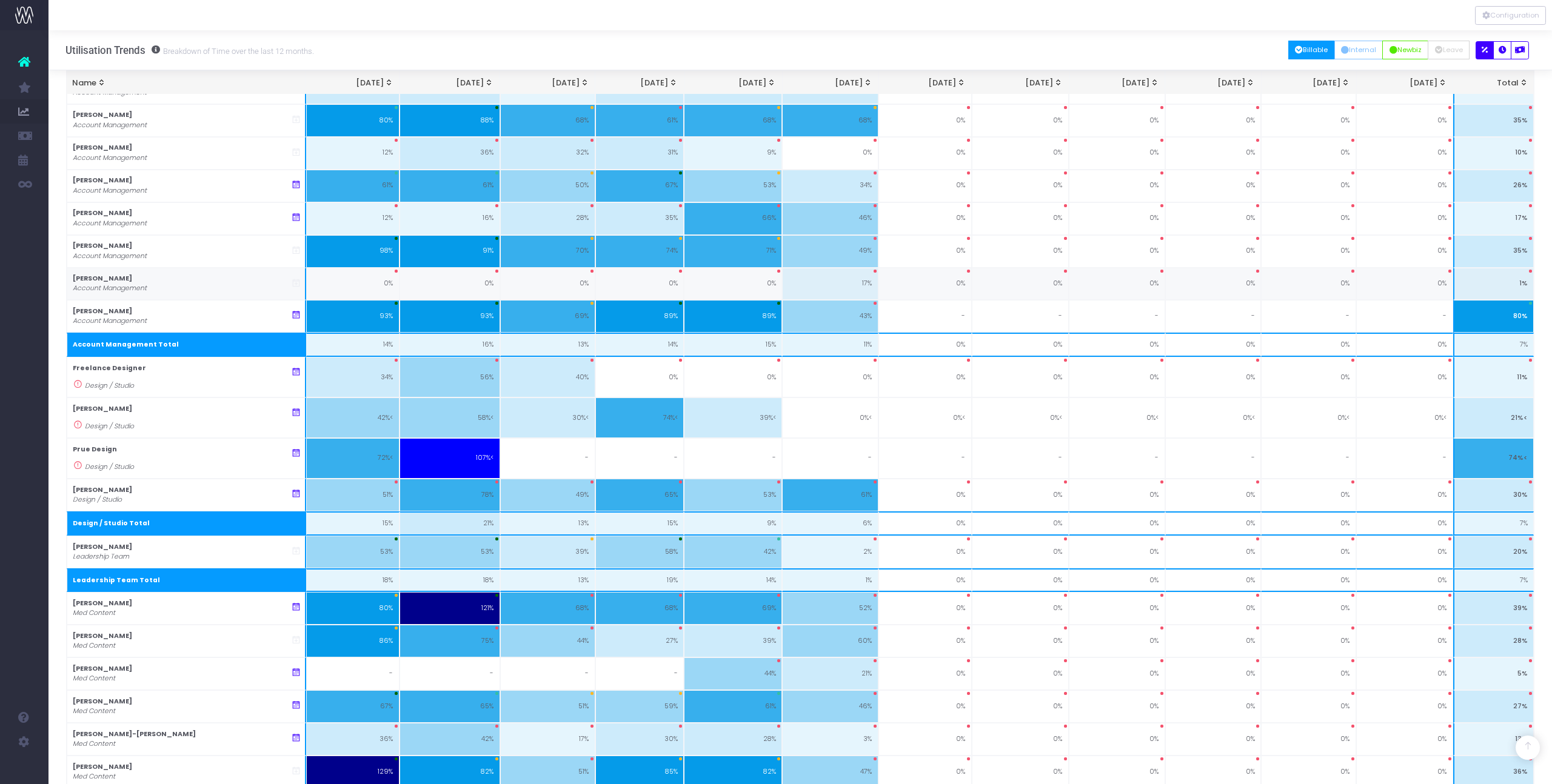
click at [298, 283] on icon at bounding box center [296, 283] width 10 height 10
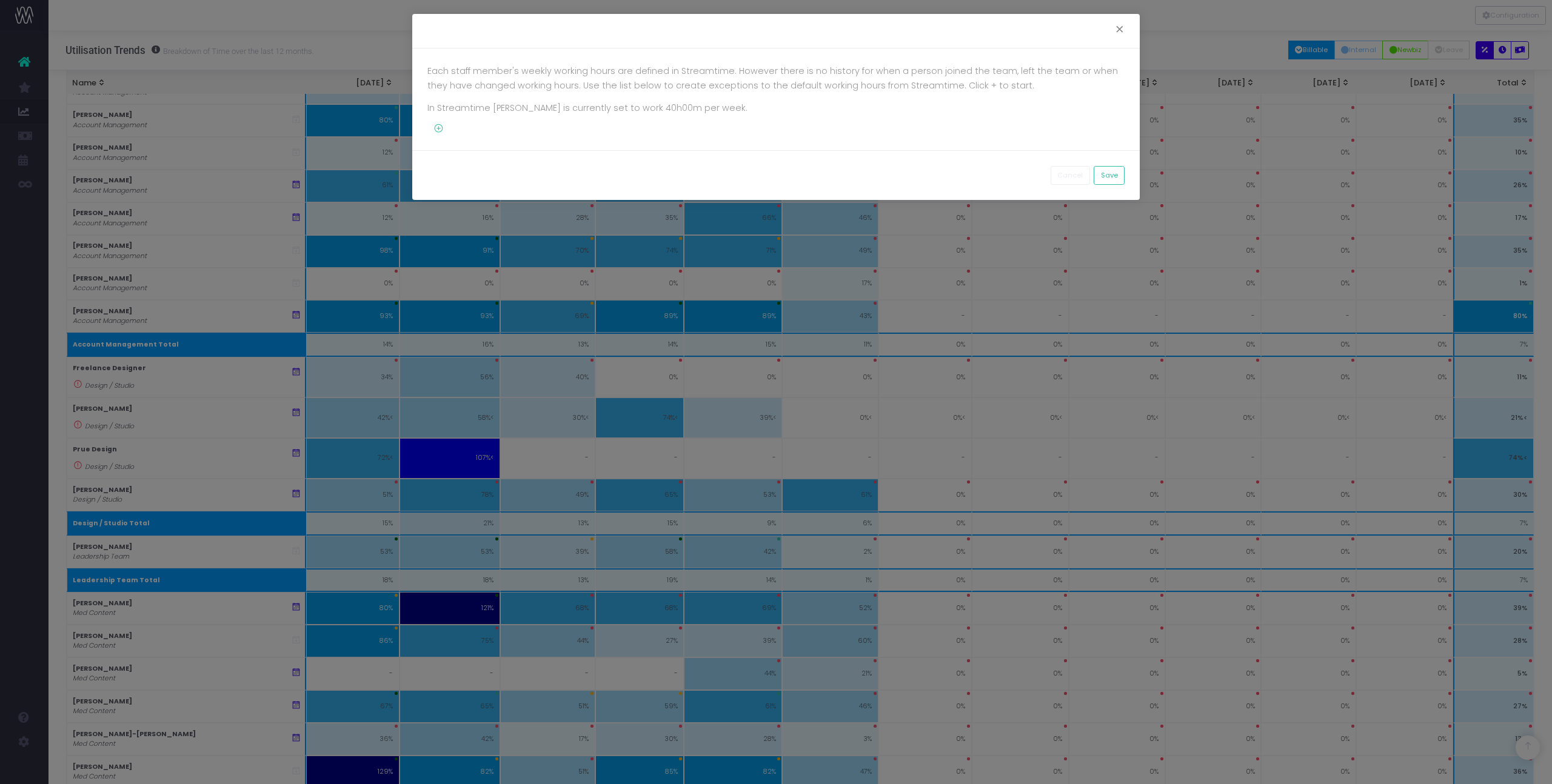
click at [438, 127] on icon at bounding box center [436, 129] width 16 height 10
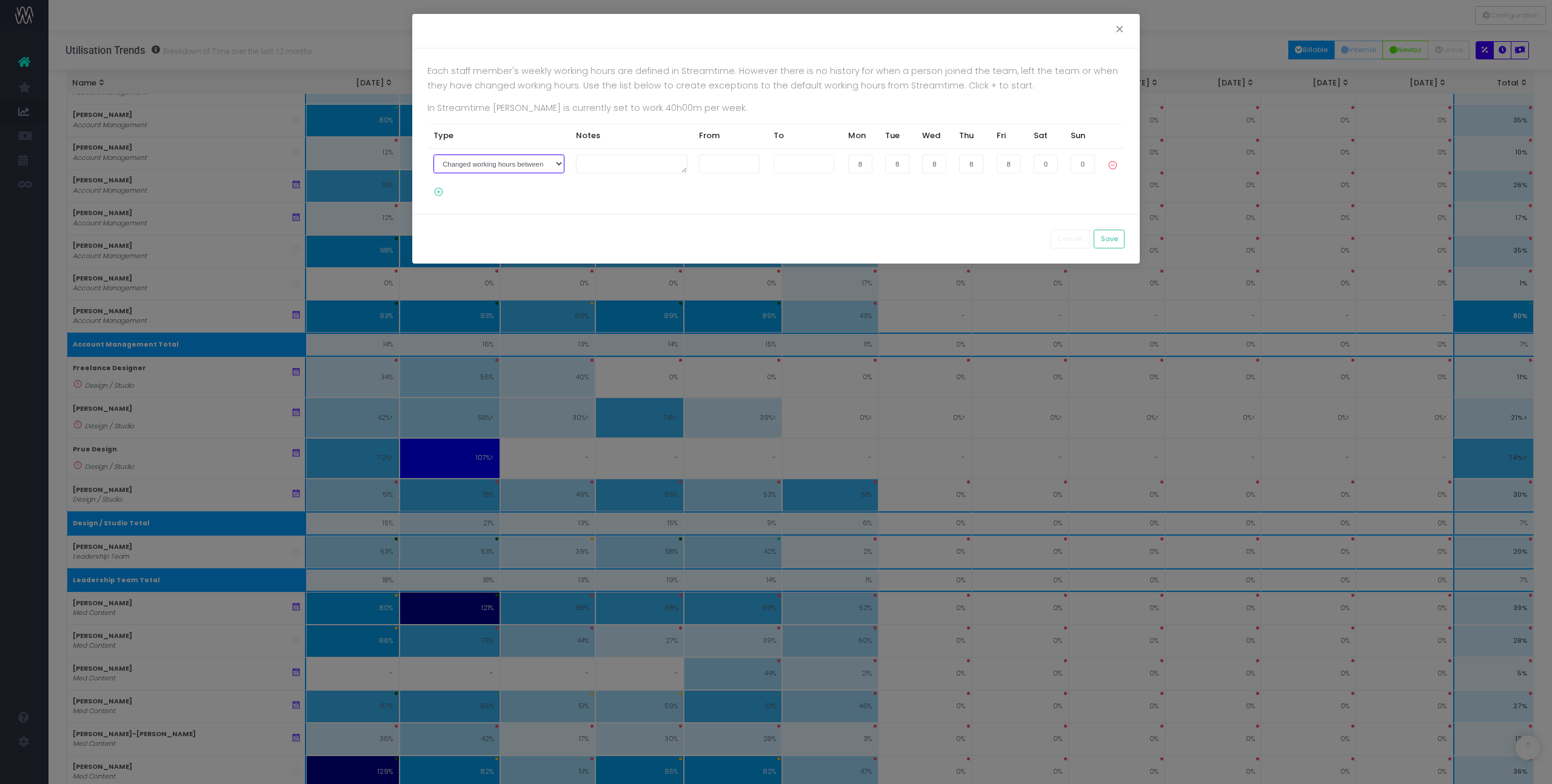
click at [544, 166] on select "Joined the company on Left the company on Changed working hours between" at bounding box center [498, 164] width 131 height 19
select select "1"
click at [433, 154] on select "Joined the company on Left the company on Changed working hours between" at bounding box center [498, 164] width 131 height 19
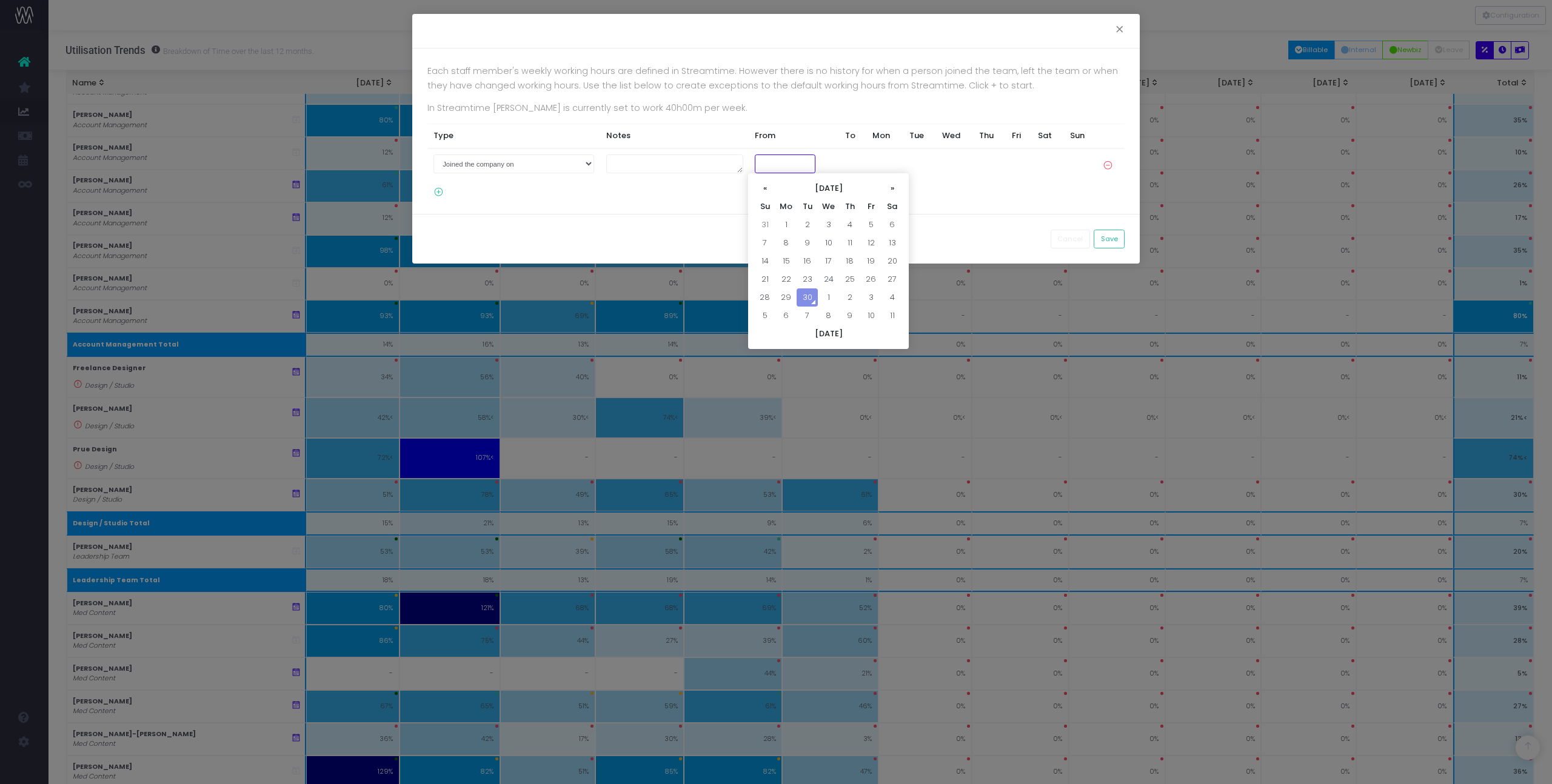
click at [773, 166] on input "text" at bounding box center [785, 164] width 61 height 19
click at [786, 262] on td "15" at bounding box center [786, 261] width 22 height 18
type input "15-09-2025"
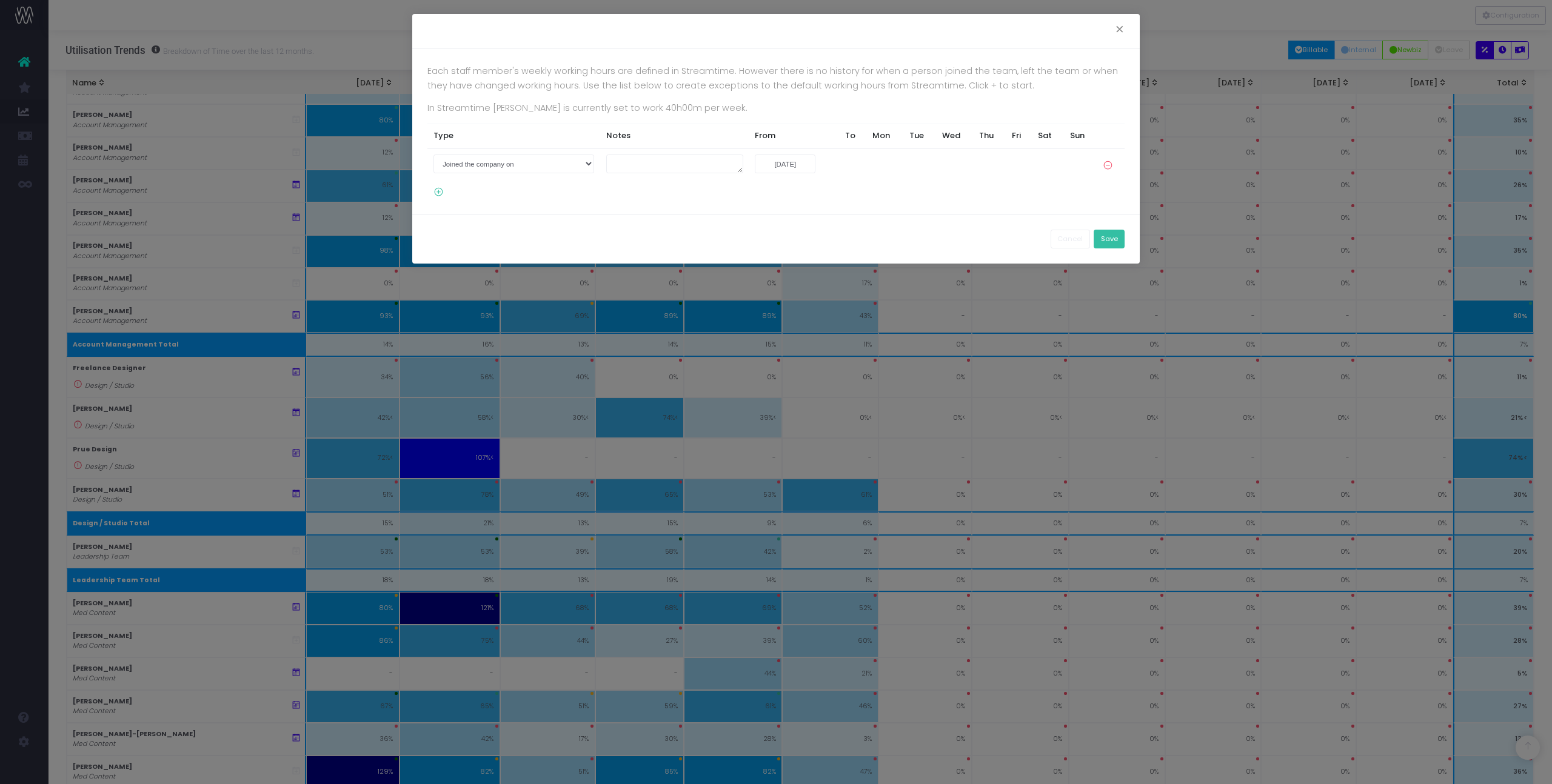
click at [1103, 242] on button "Save" at bounding box center [1109, 239] width 31 height 19
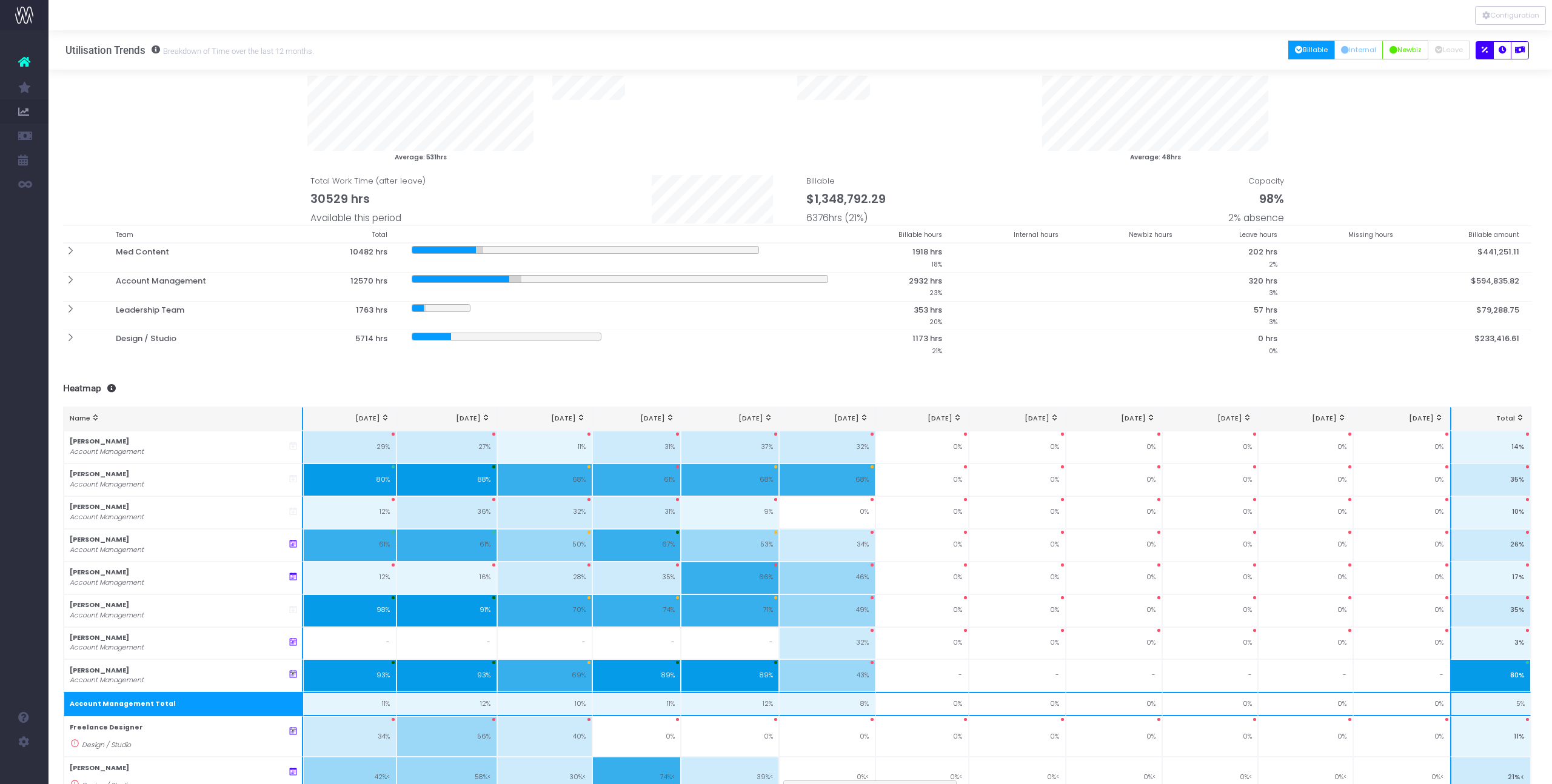
scroll to position [0, 3]
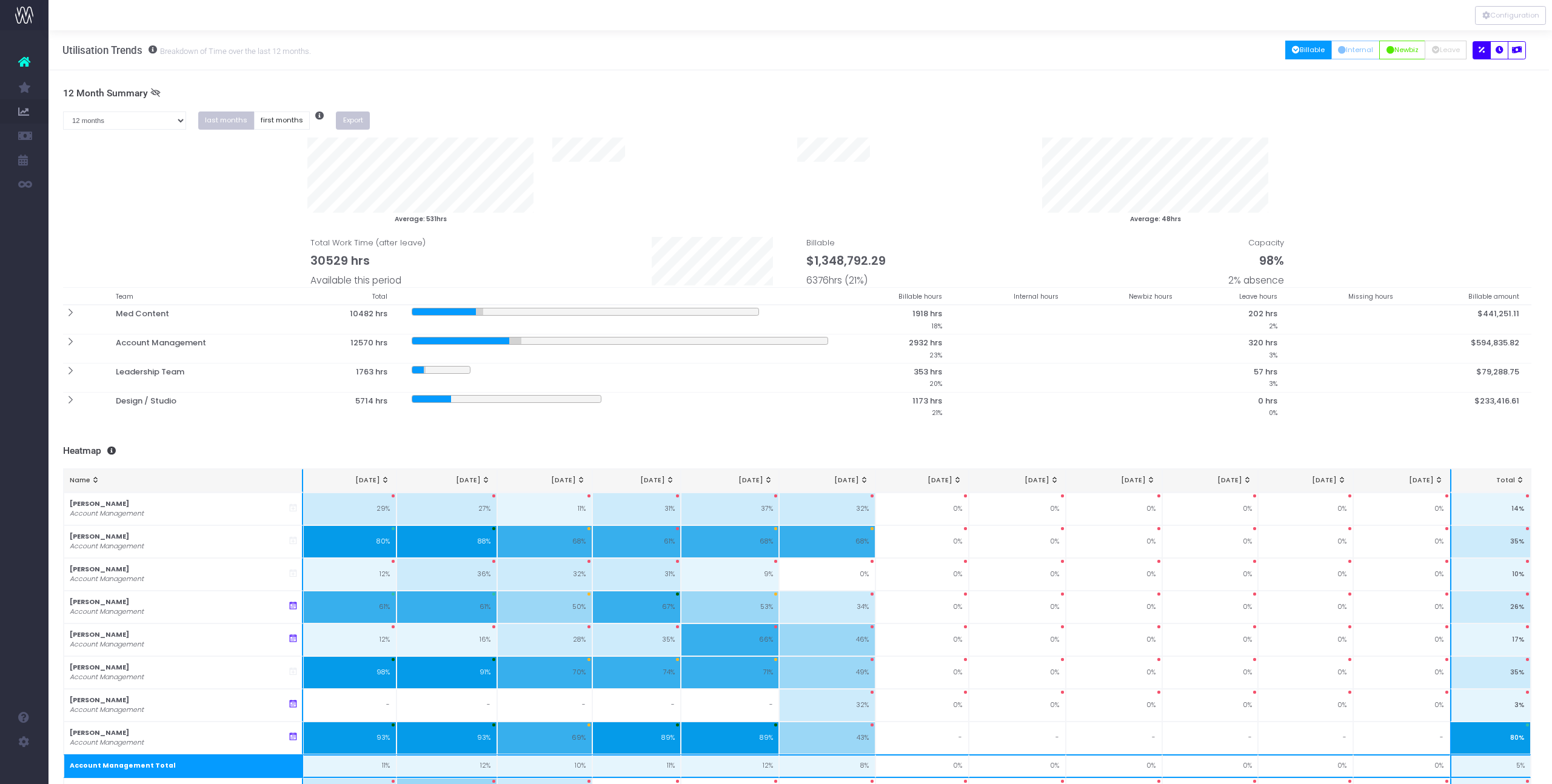
click at [344, 120] on button "Export" at bounding box center [353, 121] width 34 height 19
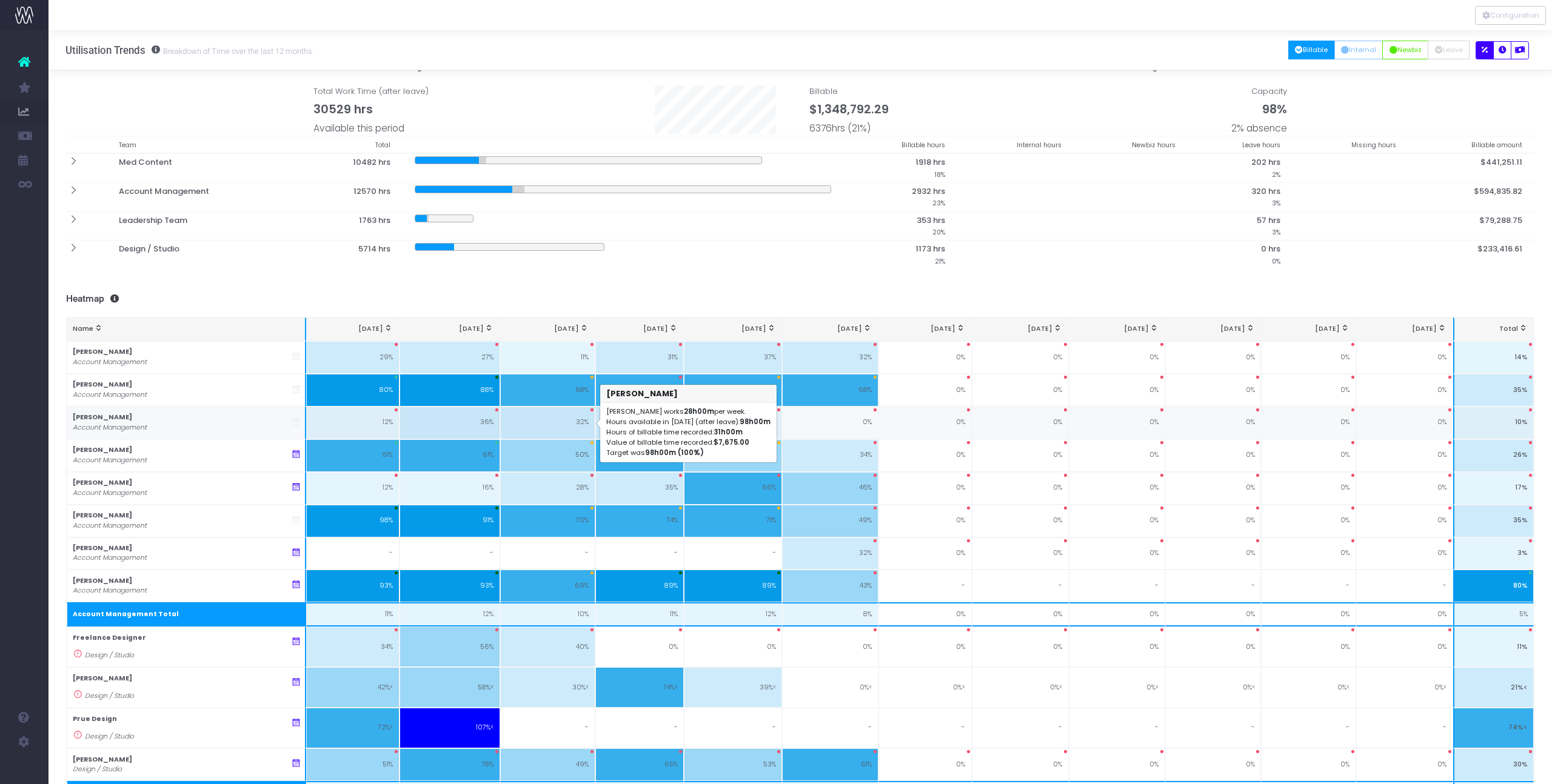
scroll to position [0, 0]
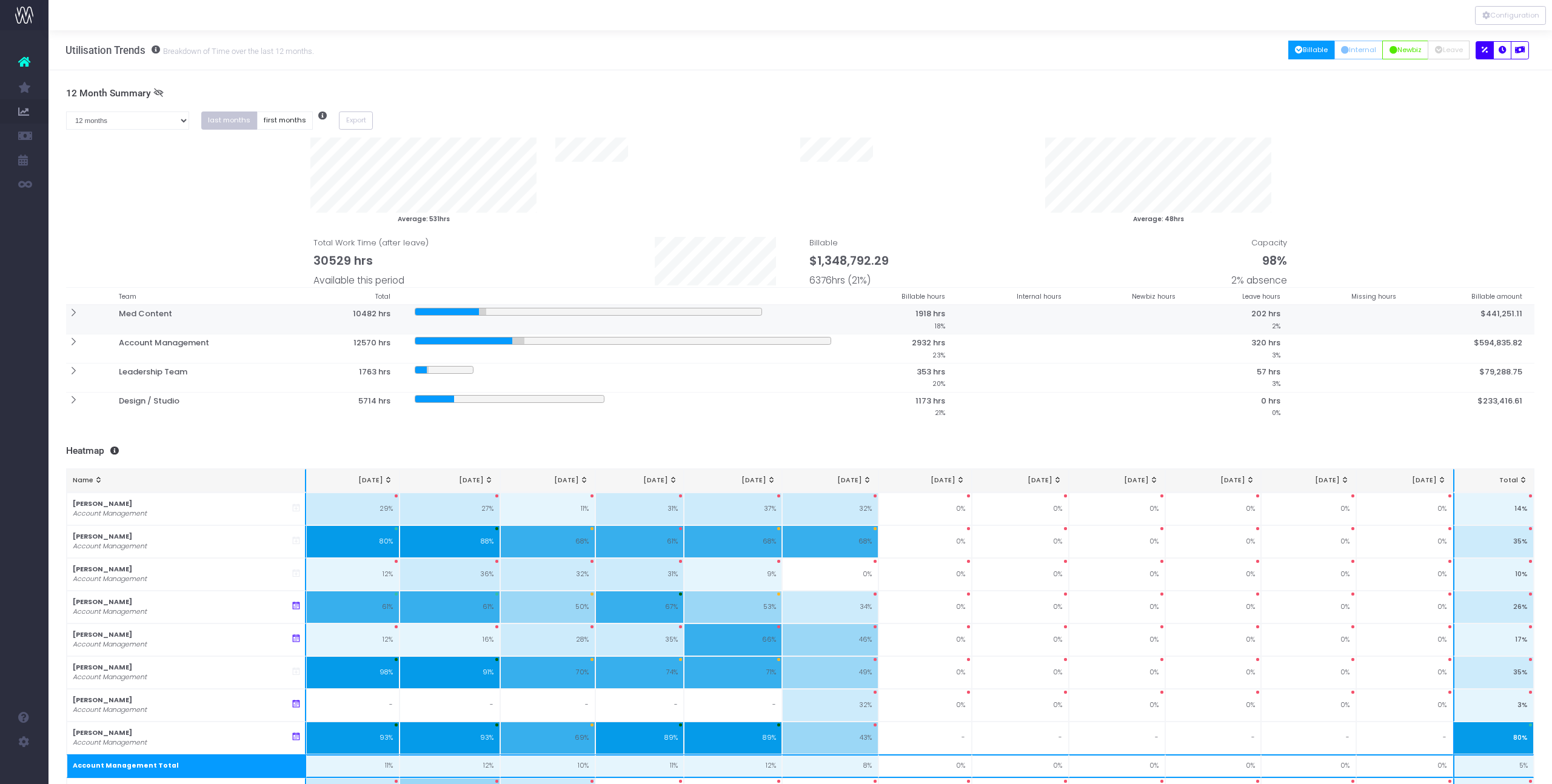
click at [75, 314] on icon at bounding box center [73, 313] width 10 height 10
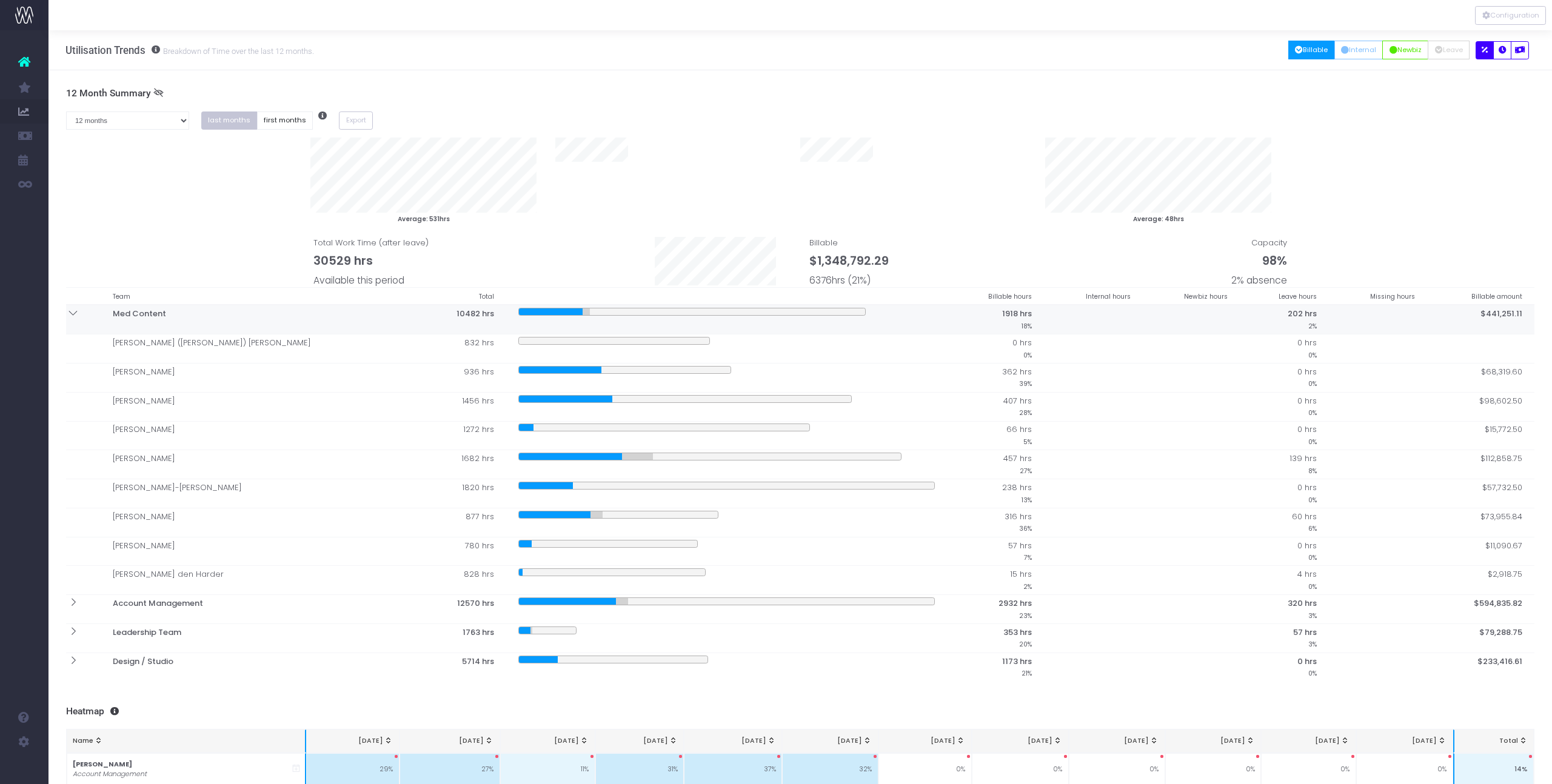
click at [75, 314] on icon at bounding box center [73, 313] width 10 height 10
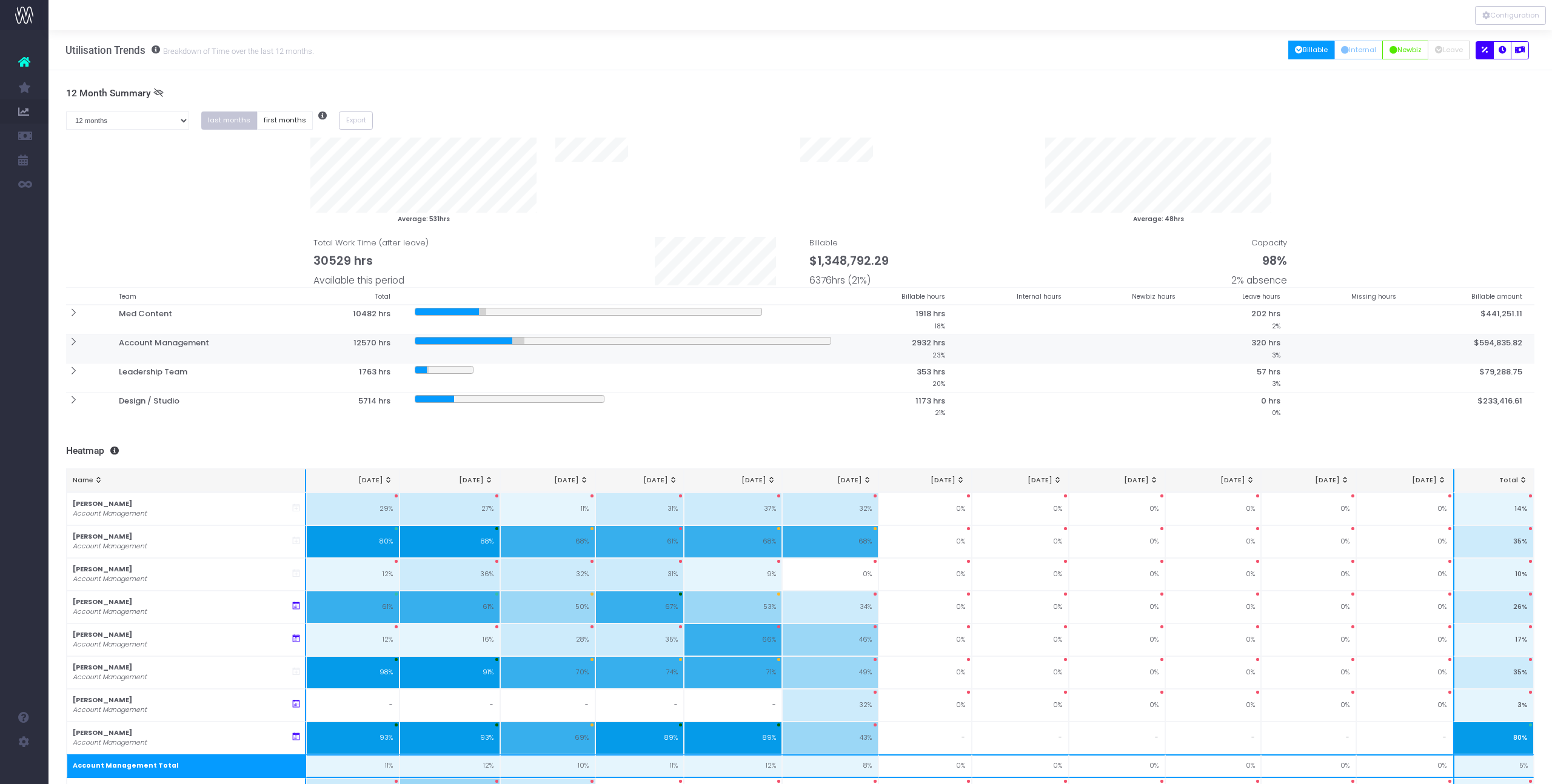
click at [74, 345] on icon at bounding box center [73, 342] width 10 height 10
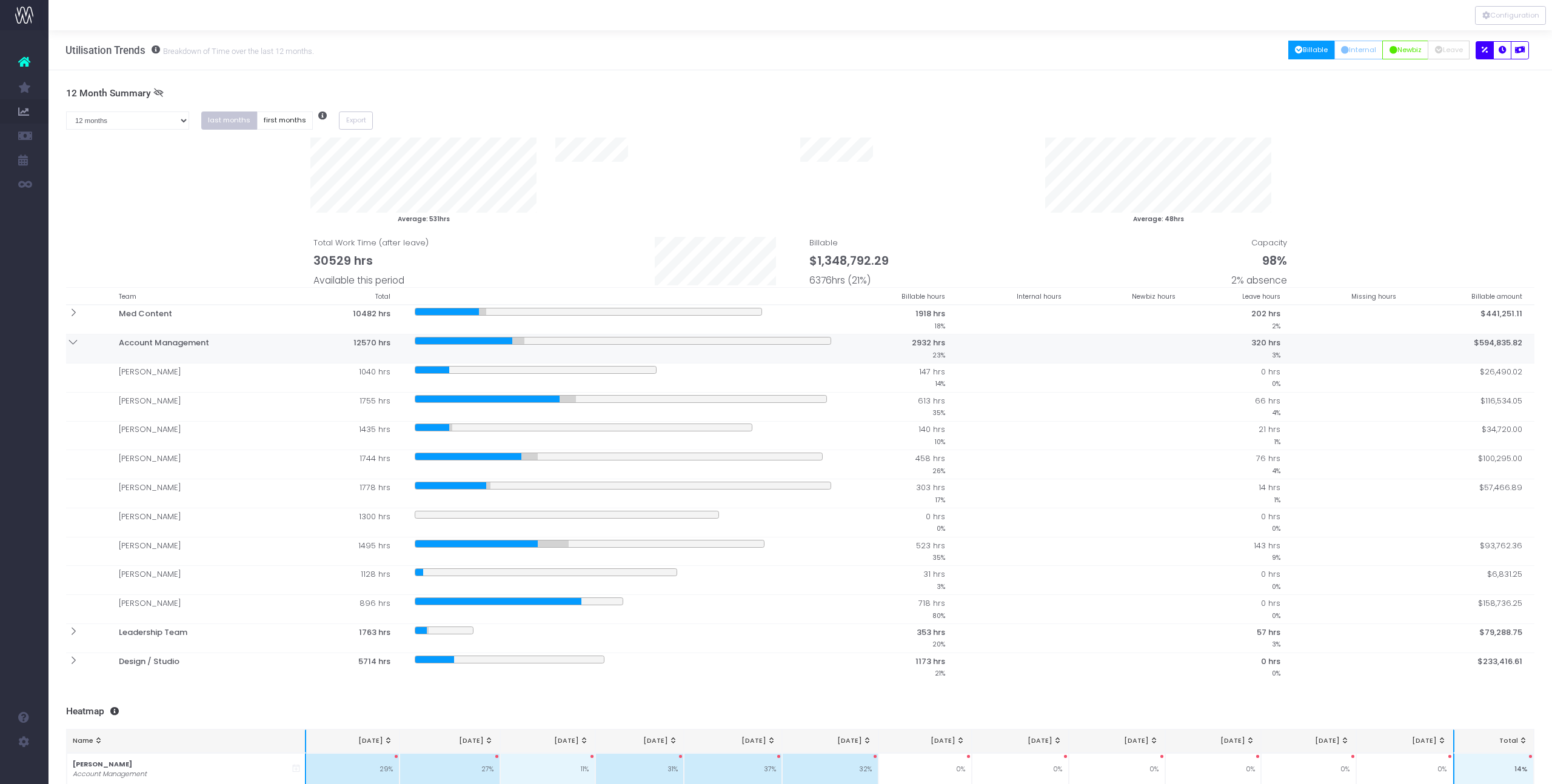
click at [74, 345] on icon at bounding box center [73, 342] width 10 height 10
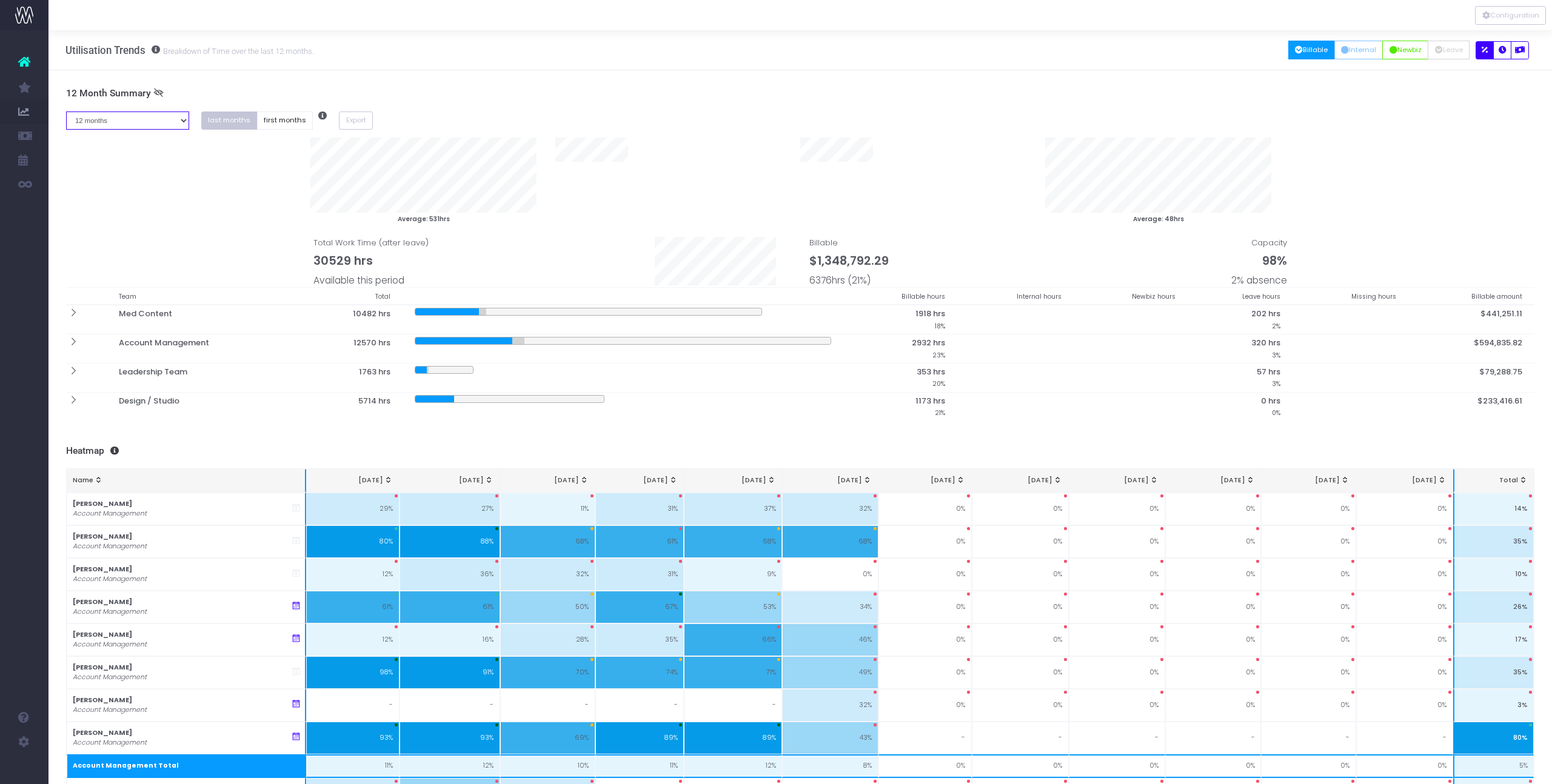
click at [161, 123] on select "1 month 2 months 3 months 4 months 5 months 6 months 7 months 8 months 9 months…" at bounding box center [127, 121] width 123 height 19
select select "six"
click at [66, 111] on select "1 month 2 months 3 months 4 months 5 months 6 months 7 months 8 months 9 months…" at bounding box center [127, 121] width 123 height 19
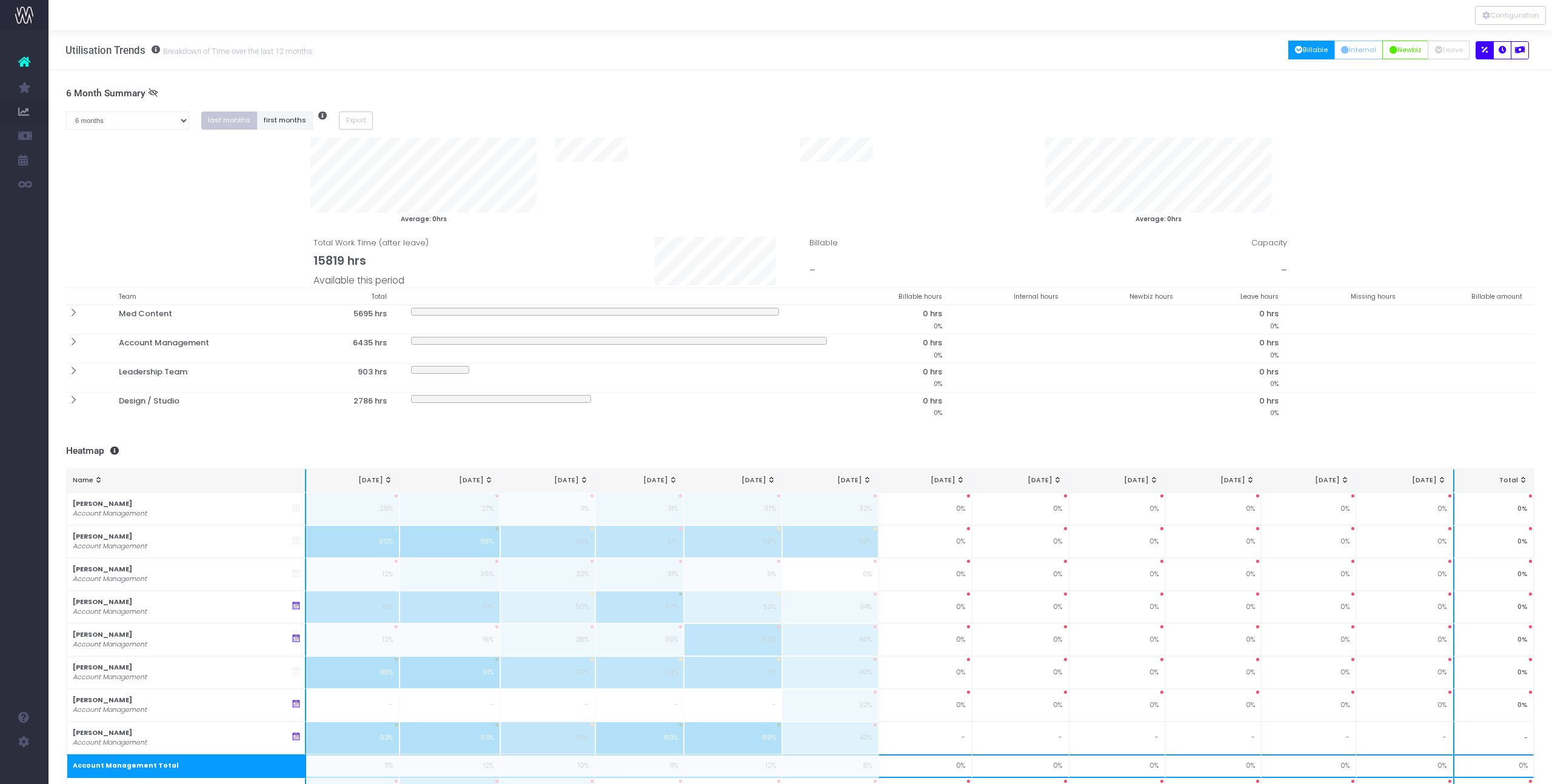
click at [267, 118] on button "first months" at bounding box center [285, 121] width 56 height 19
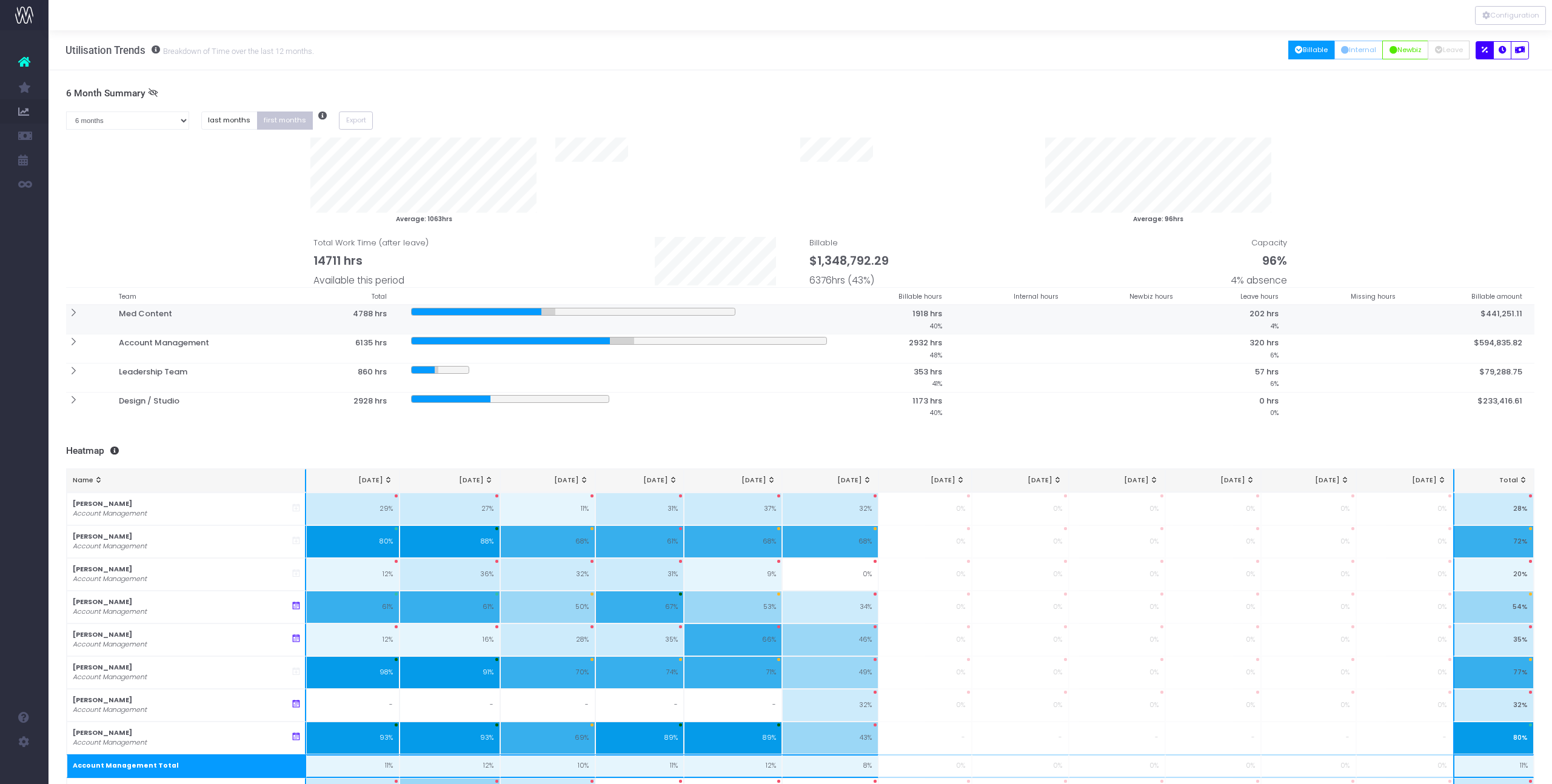
click at [76, 316] on icon at bounding box center [73, 313] width 10 height 10
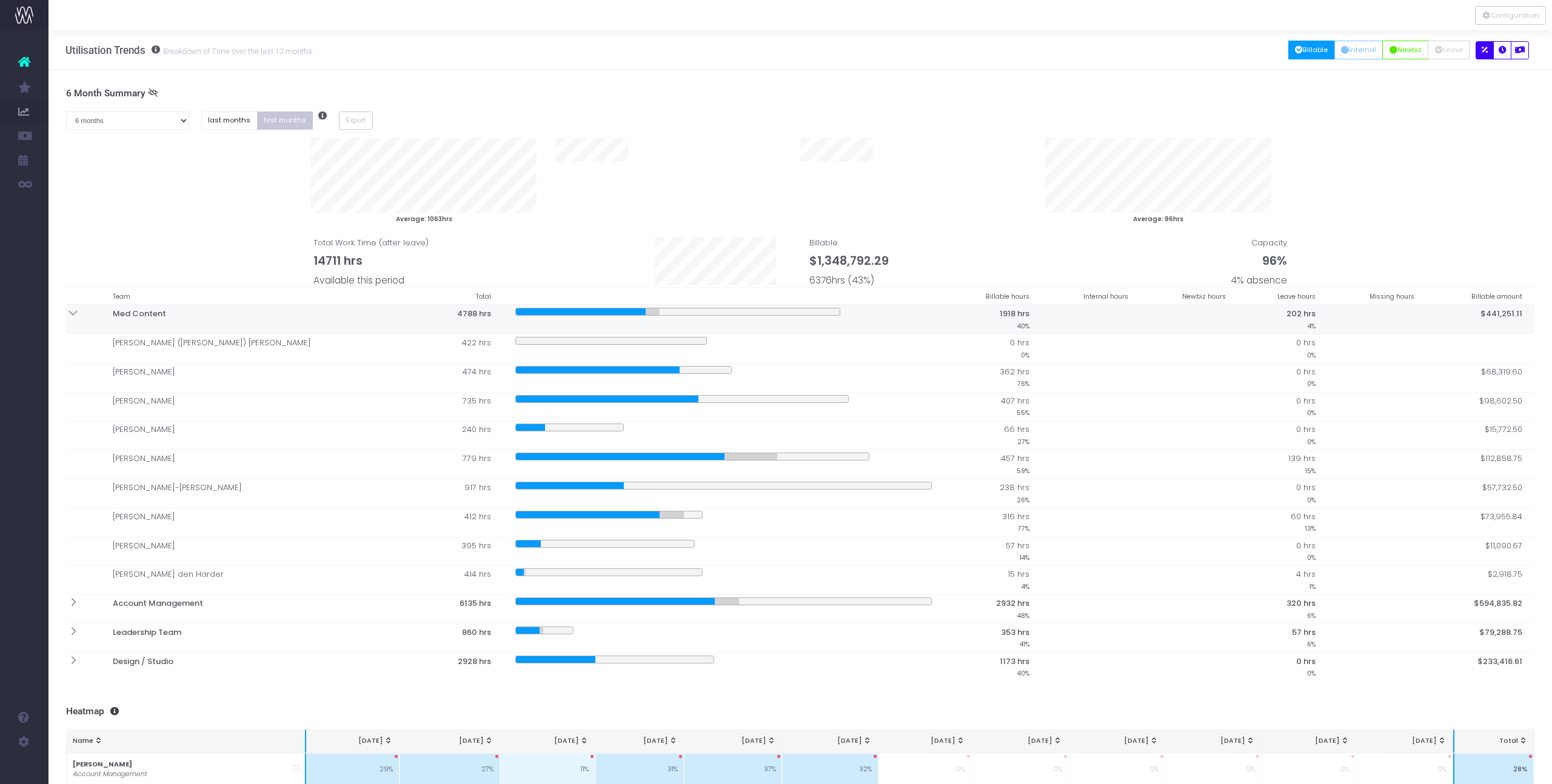
click at [76, 316] on icon at bounding box center [73, 313] width 10 height 10
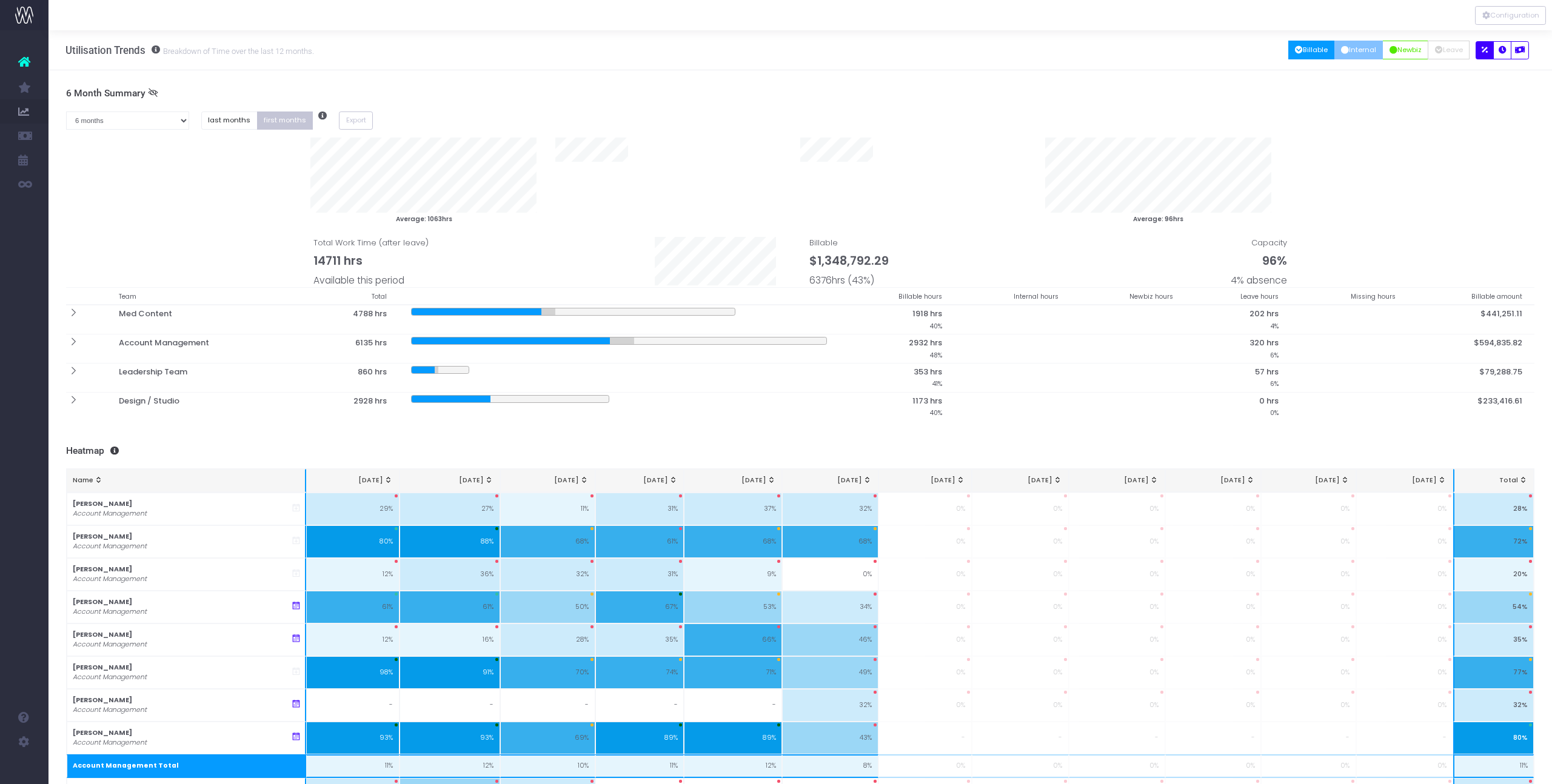
click at [1352, 44] on button "Internal" at bounding box center [1359, 50] width 49 height 19
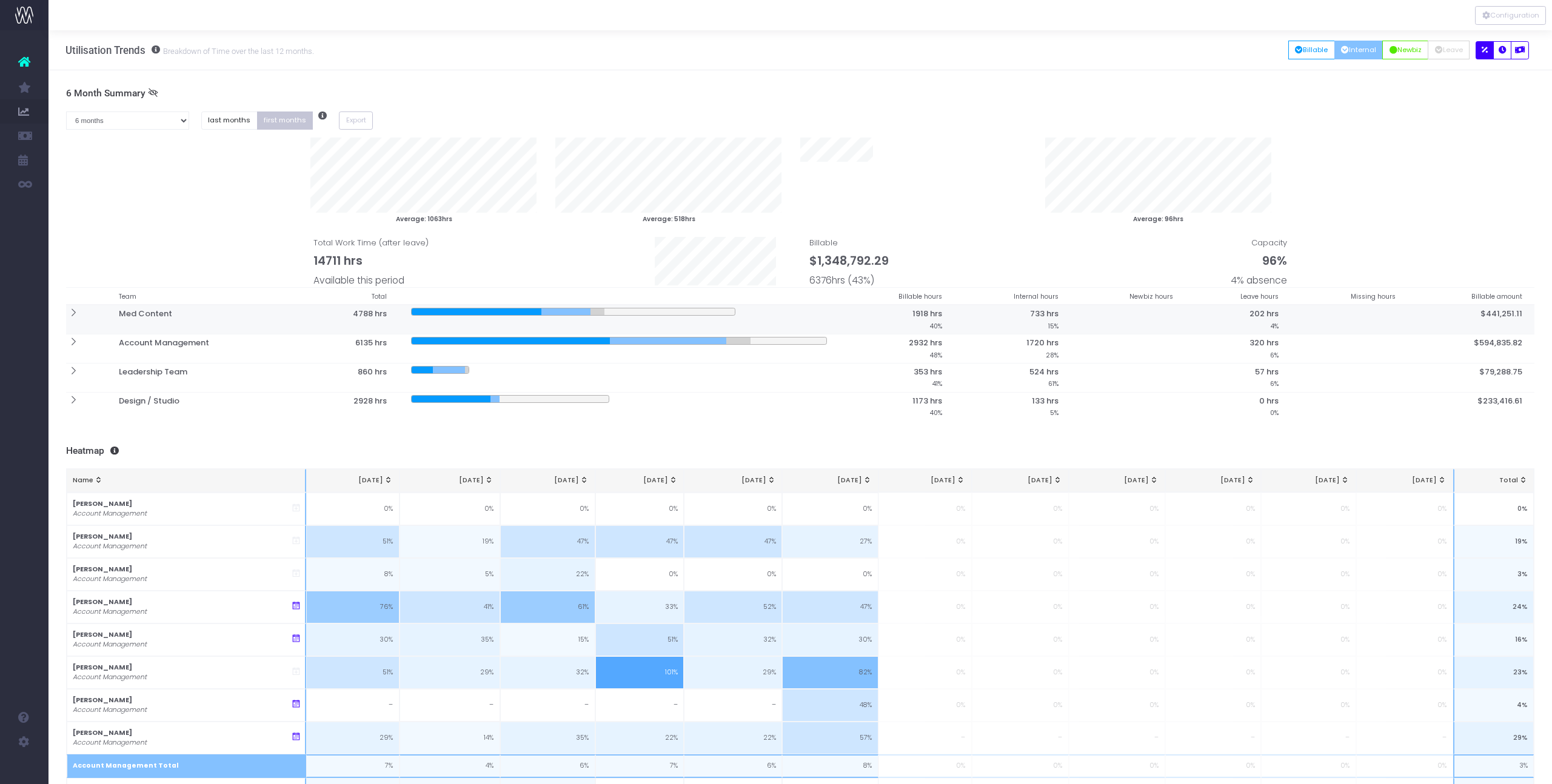
click at [80, 315] on th at bounding box center [86, 319] width 41 height 29
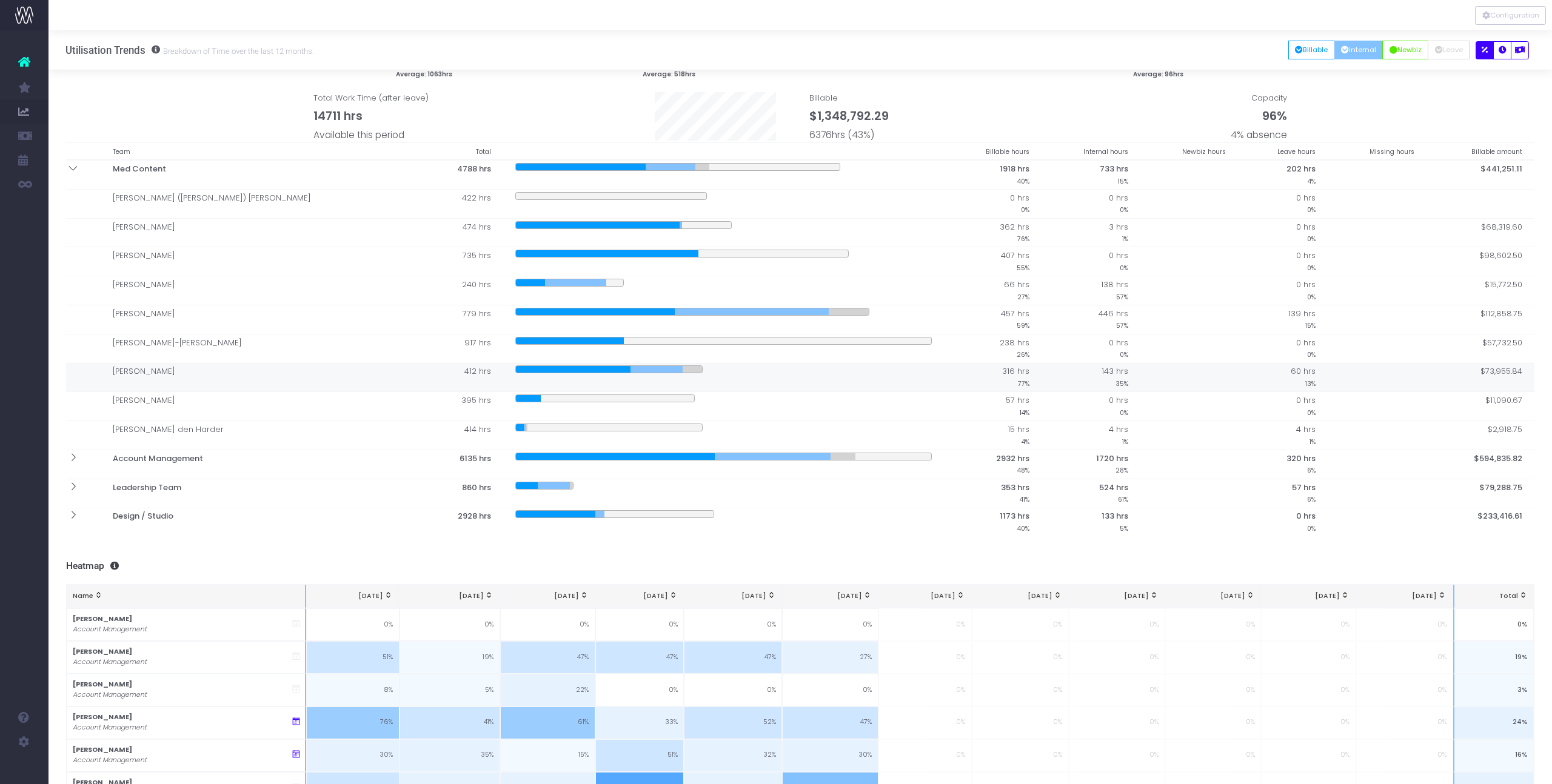
scroll to position [123, 0]
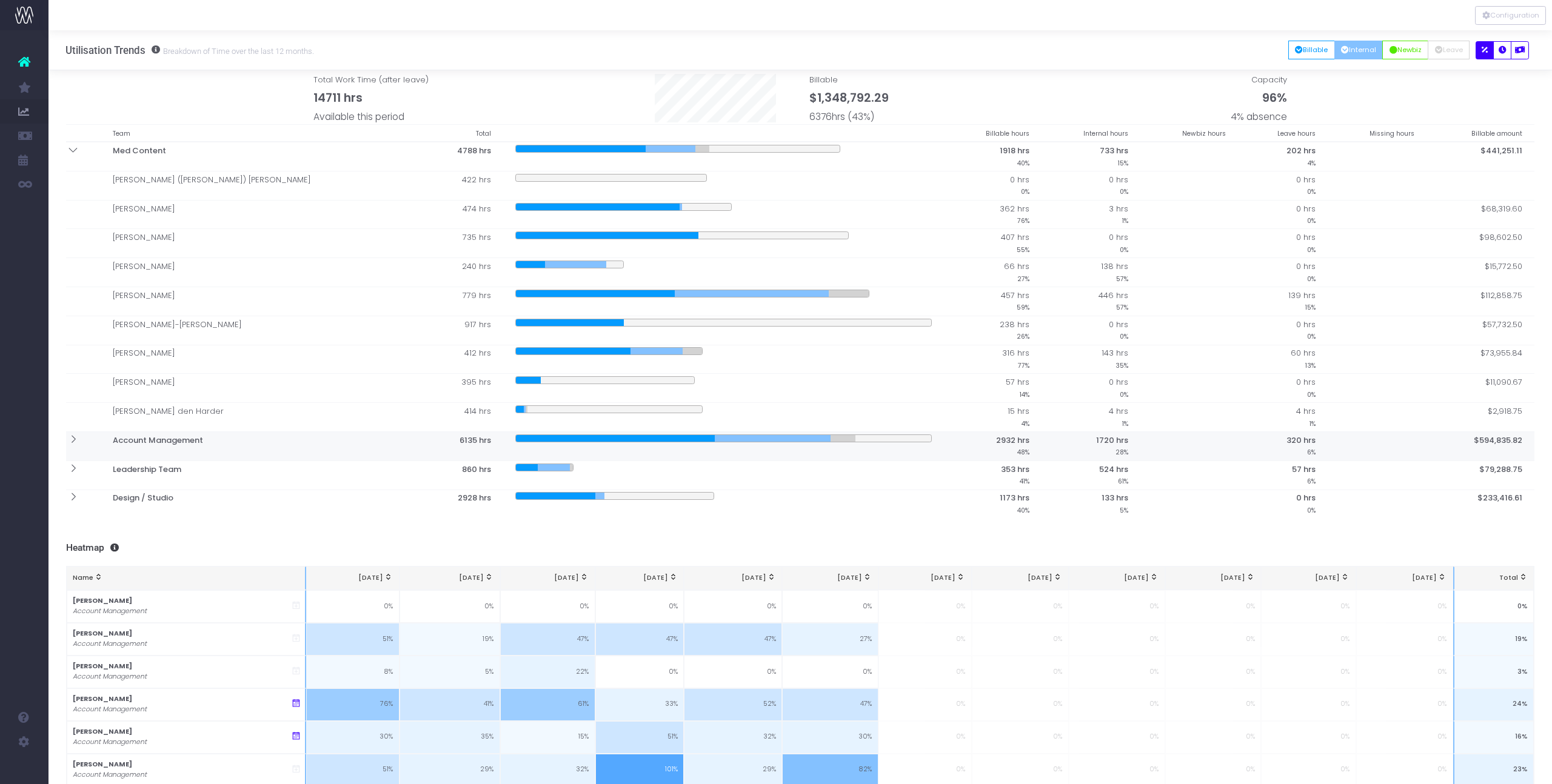
click at [74, 440] on icon at bounding box center [73, 439] width 10 height 10
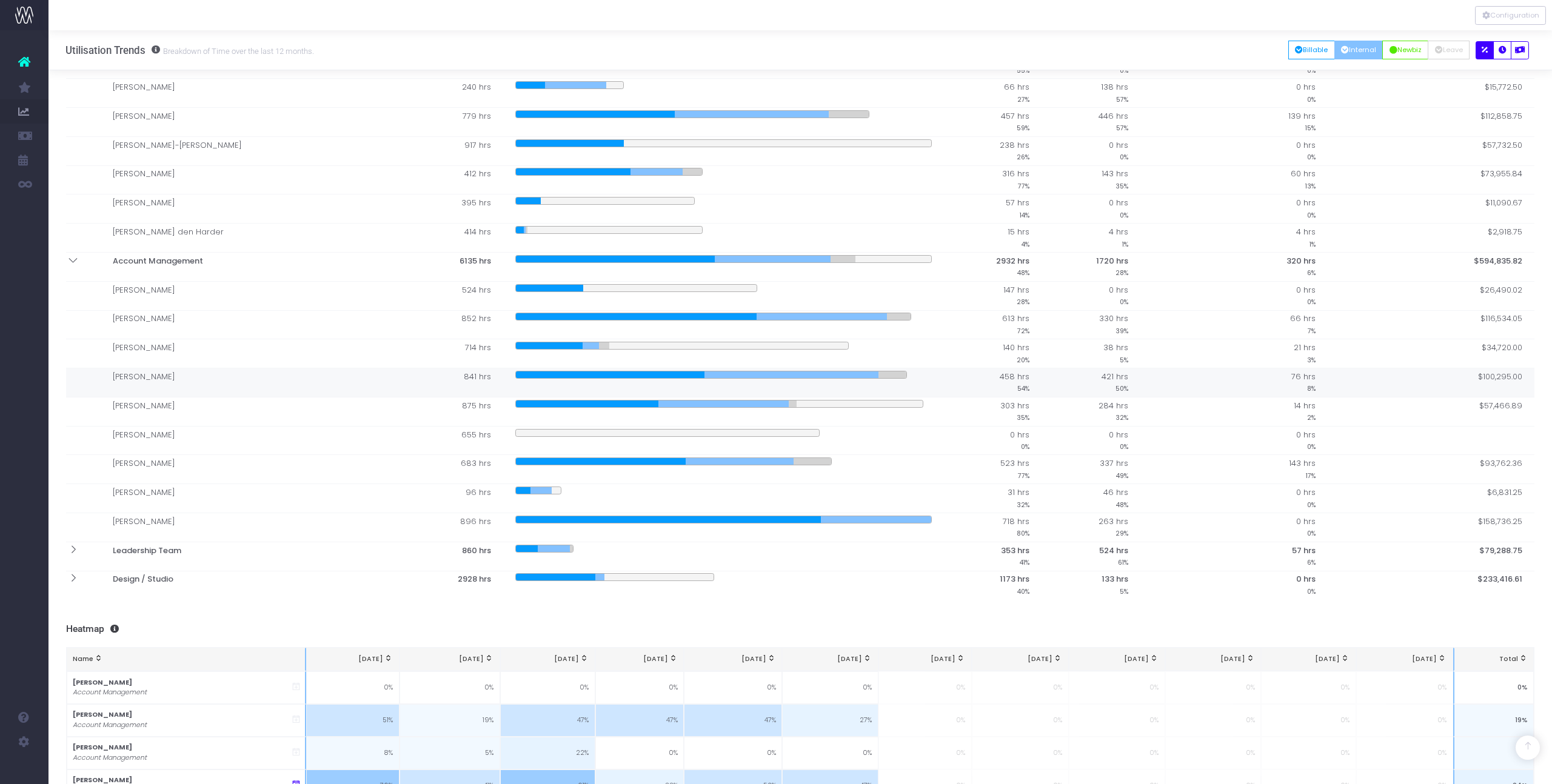
scroll to position [309, 0]
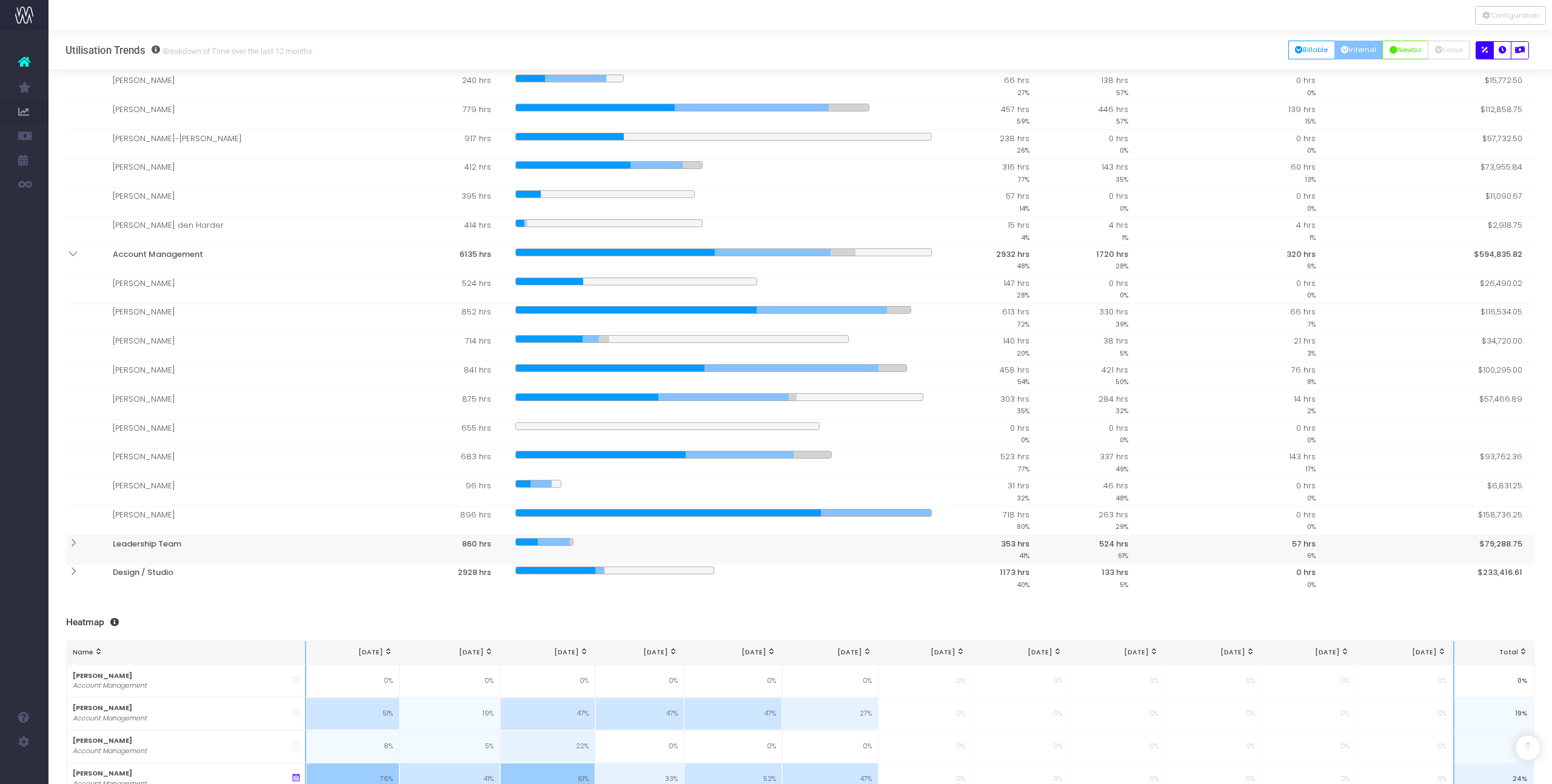
click at [78, 549] on th at bounding box center [83, 549] width 35 height 29
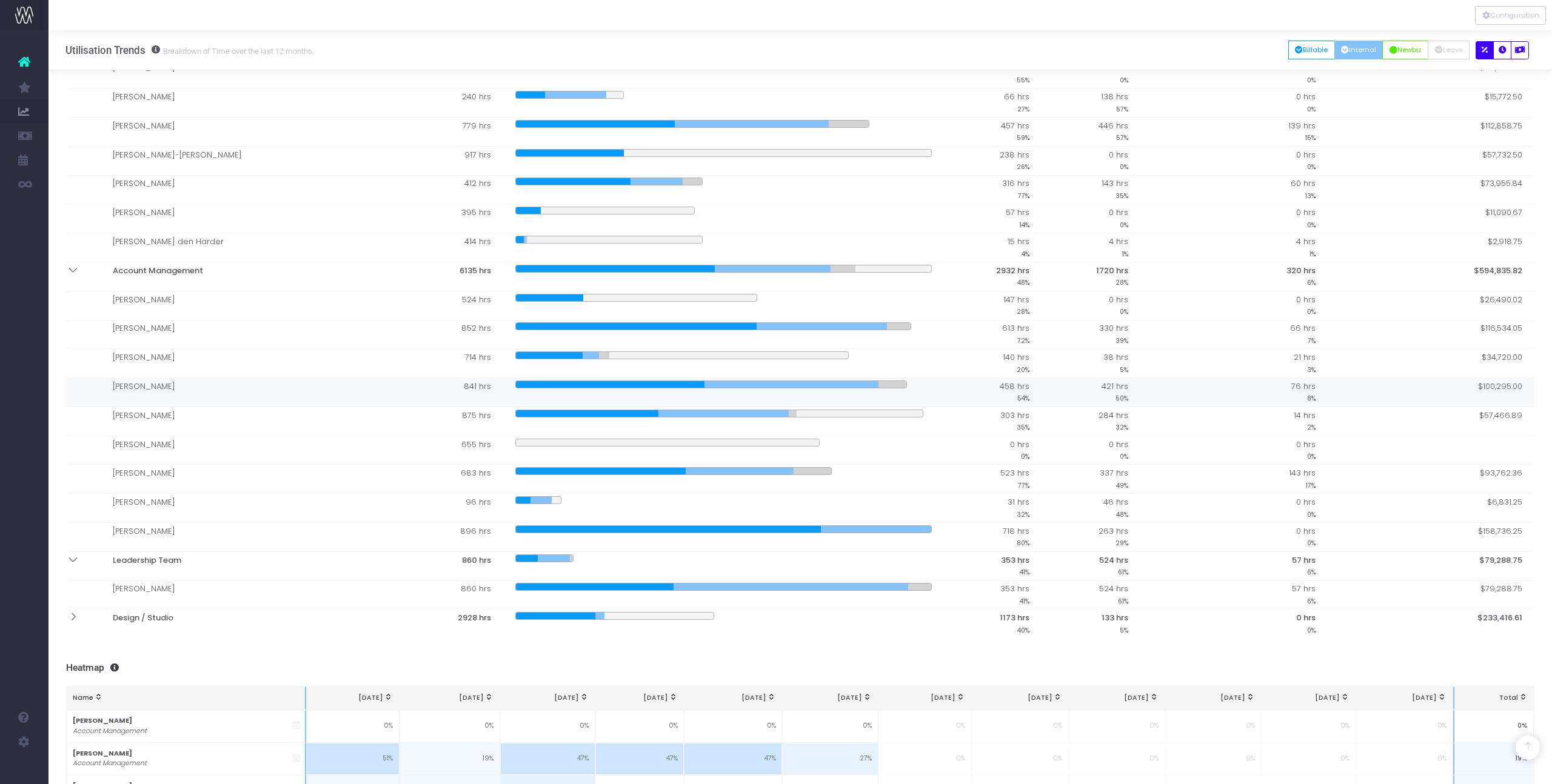
scroll to position [291, 0]
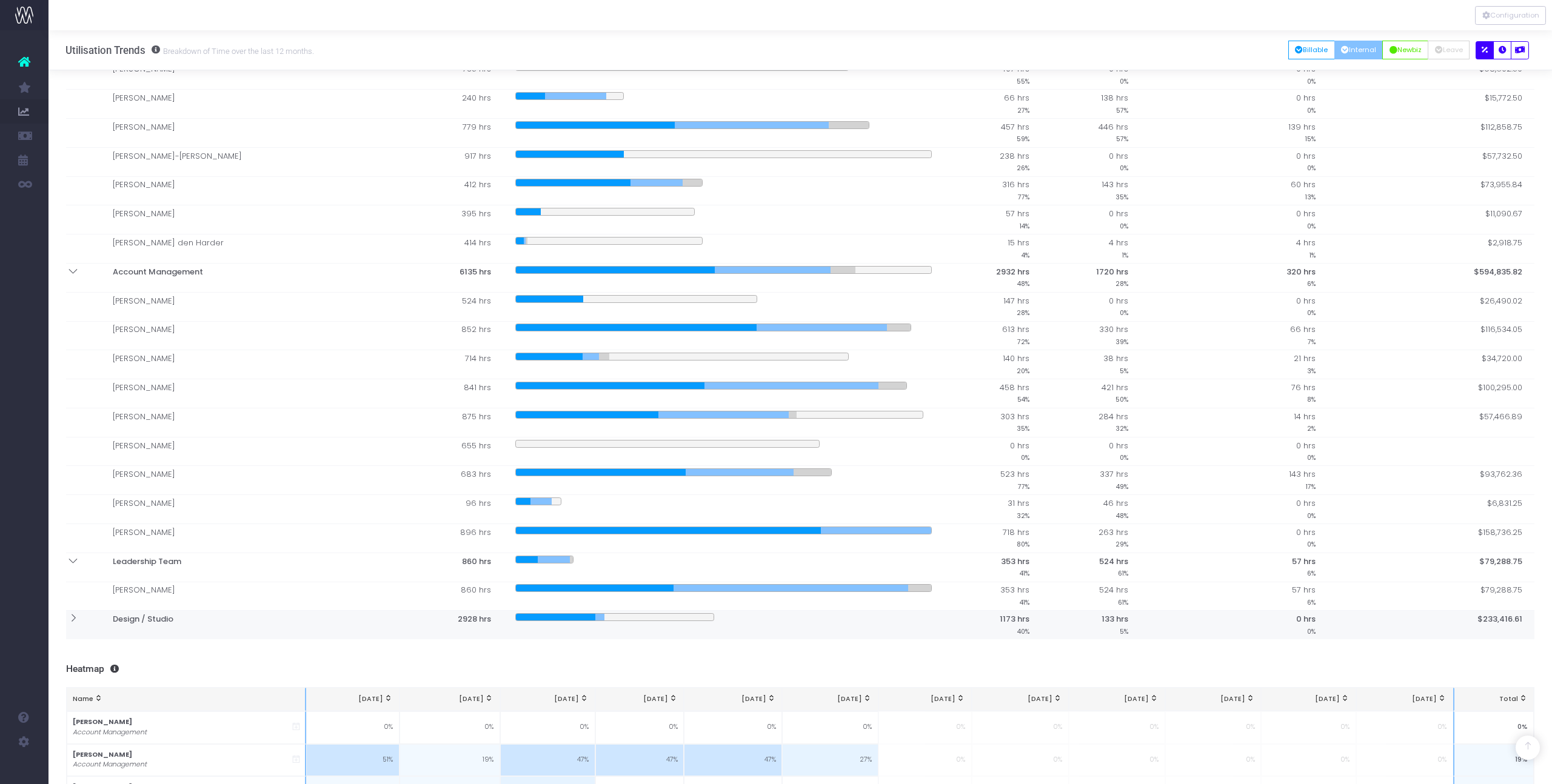
click at [83, 617] on th at bounding box center [83, 625] width 35 height 28
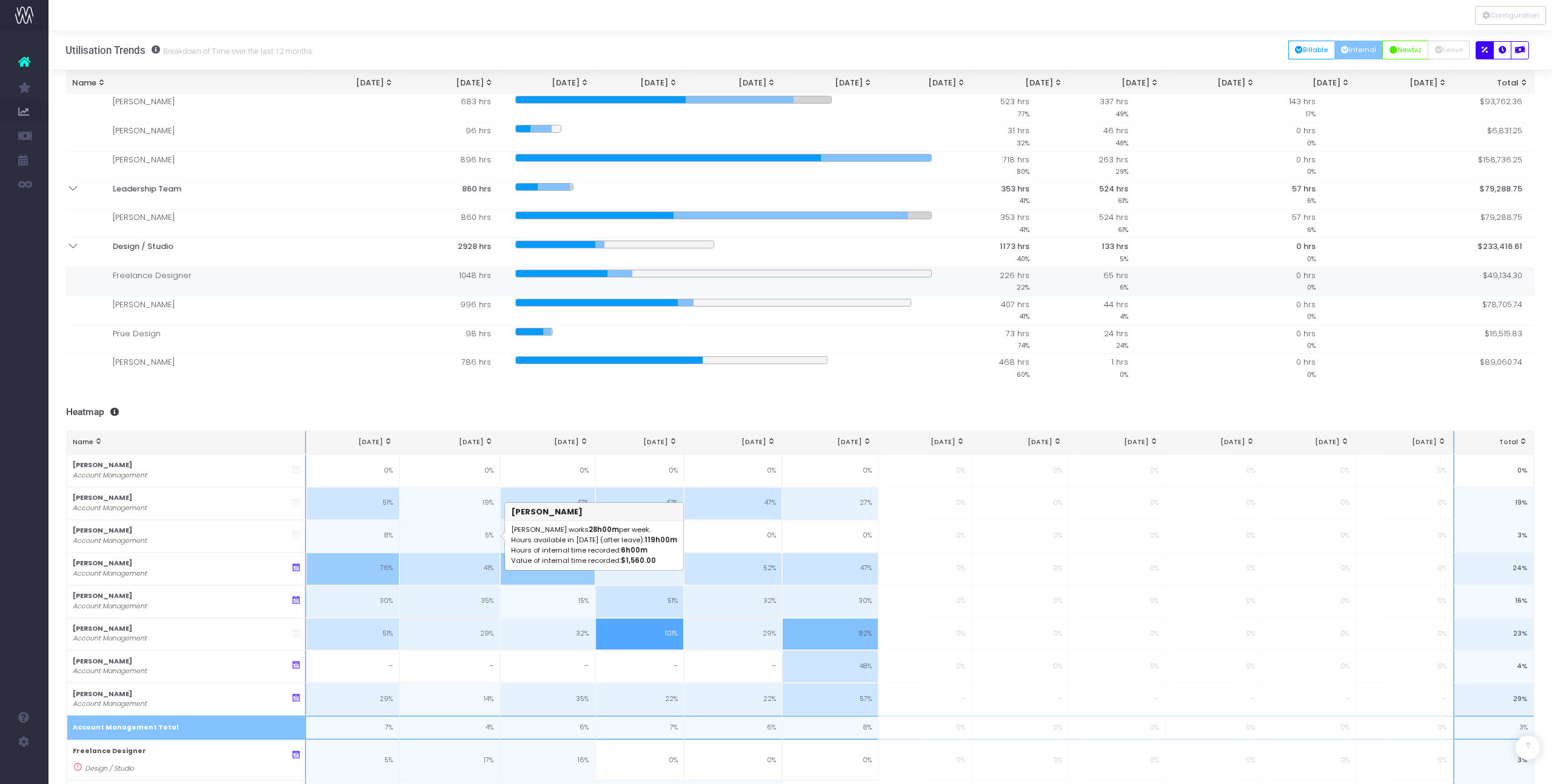
scroll to position [630, 0]
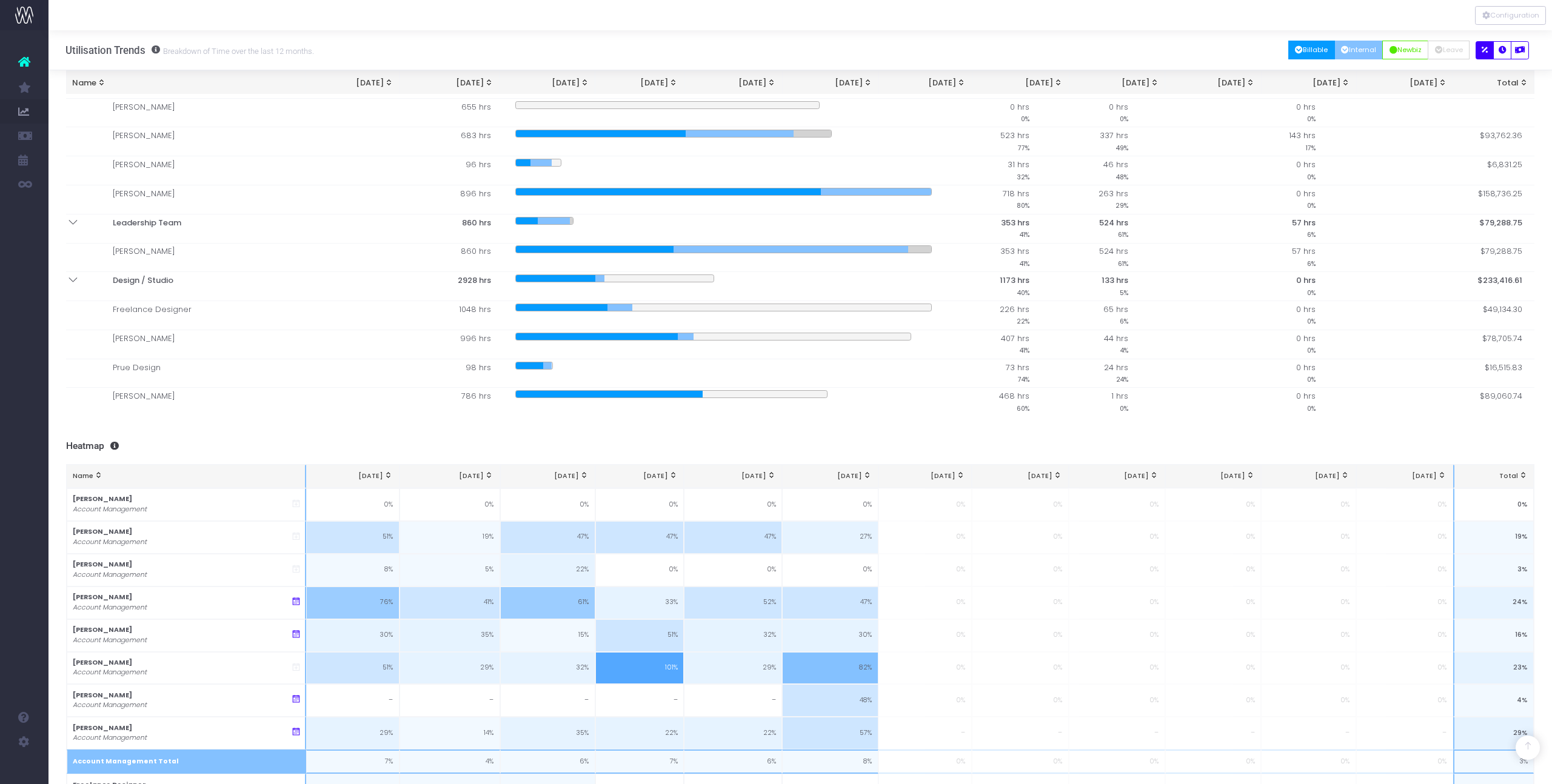
click at [1303, 46] on button "Billable" at bounding box center [1312, 50] width 47 height 19
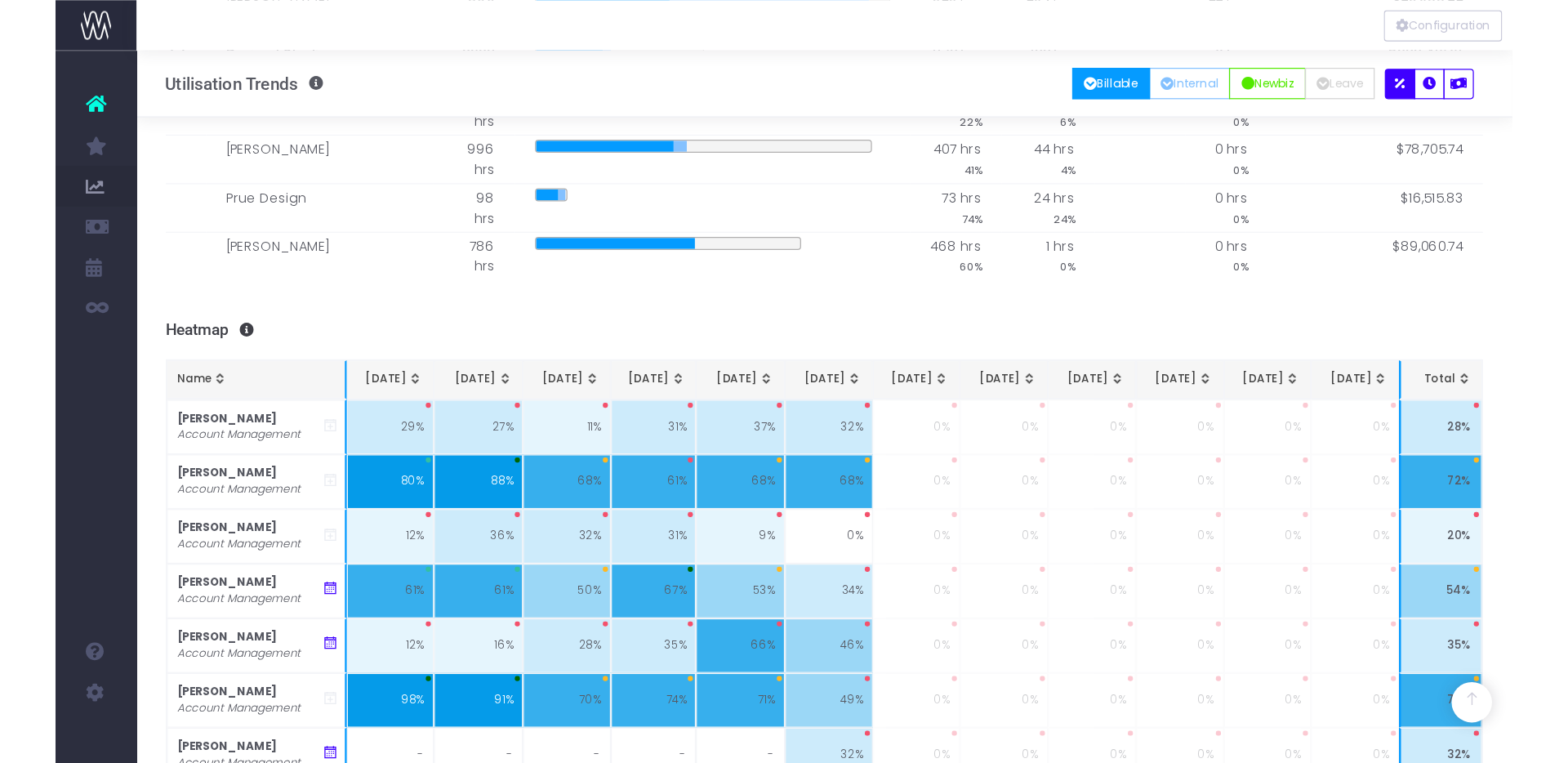
scroll to position [1253, 0]
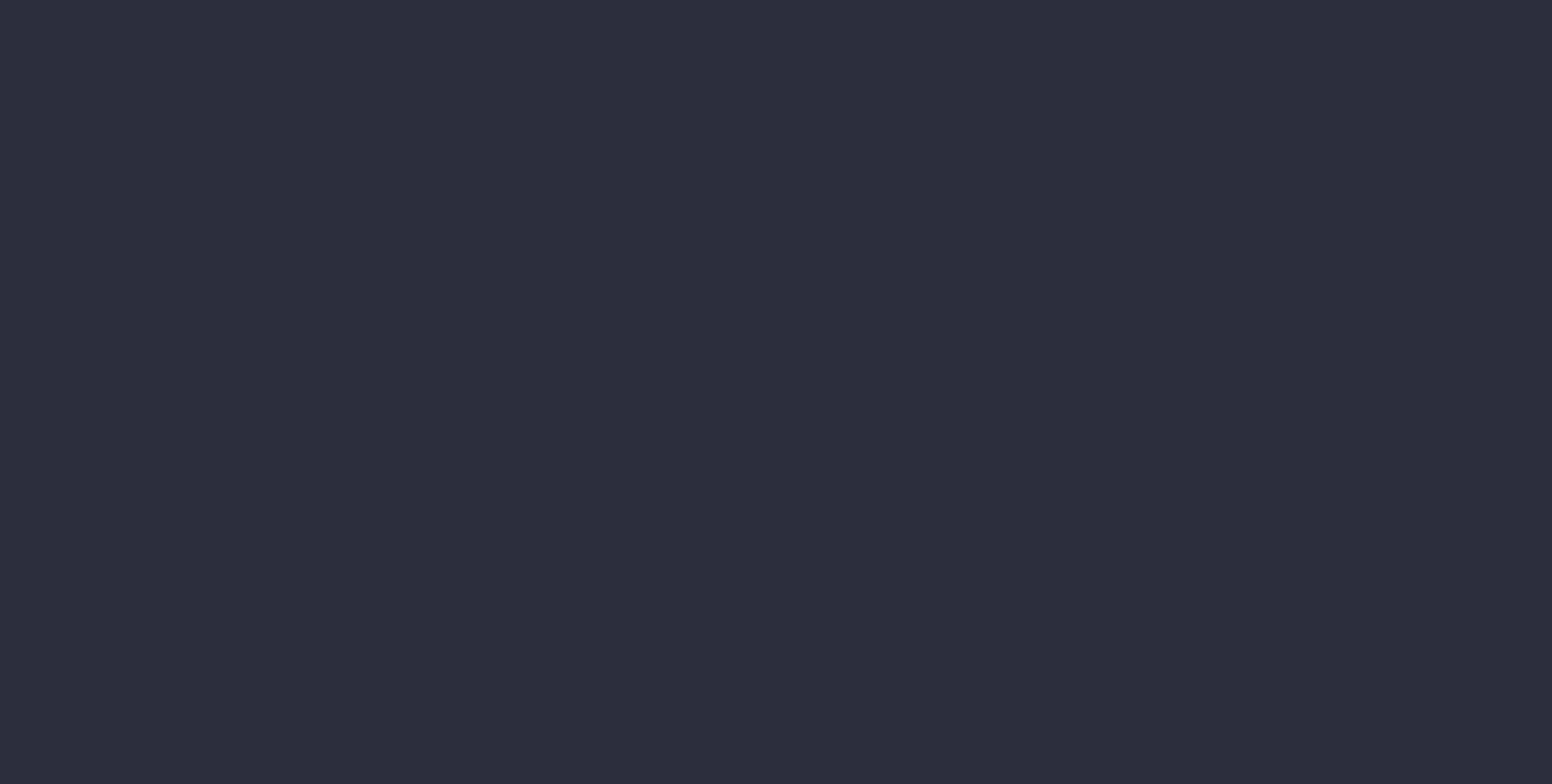
scroll to position [18, 0]
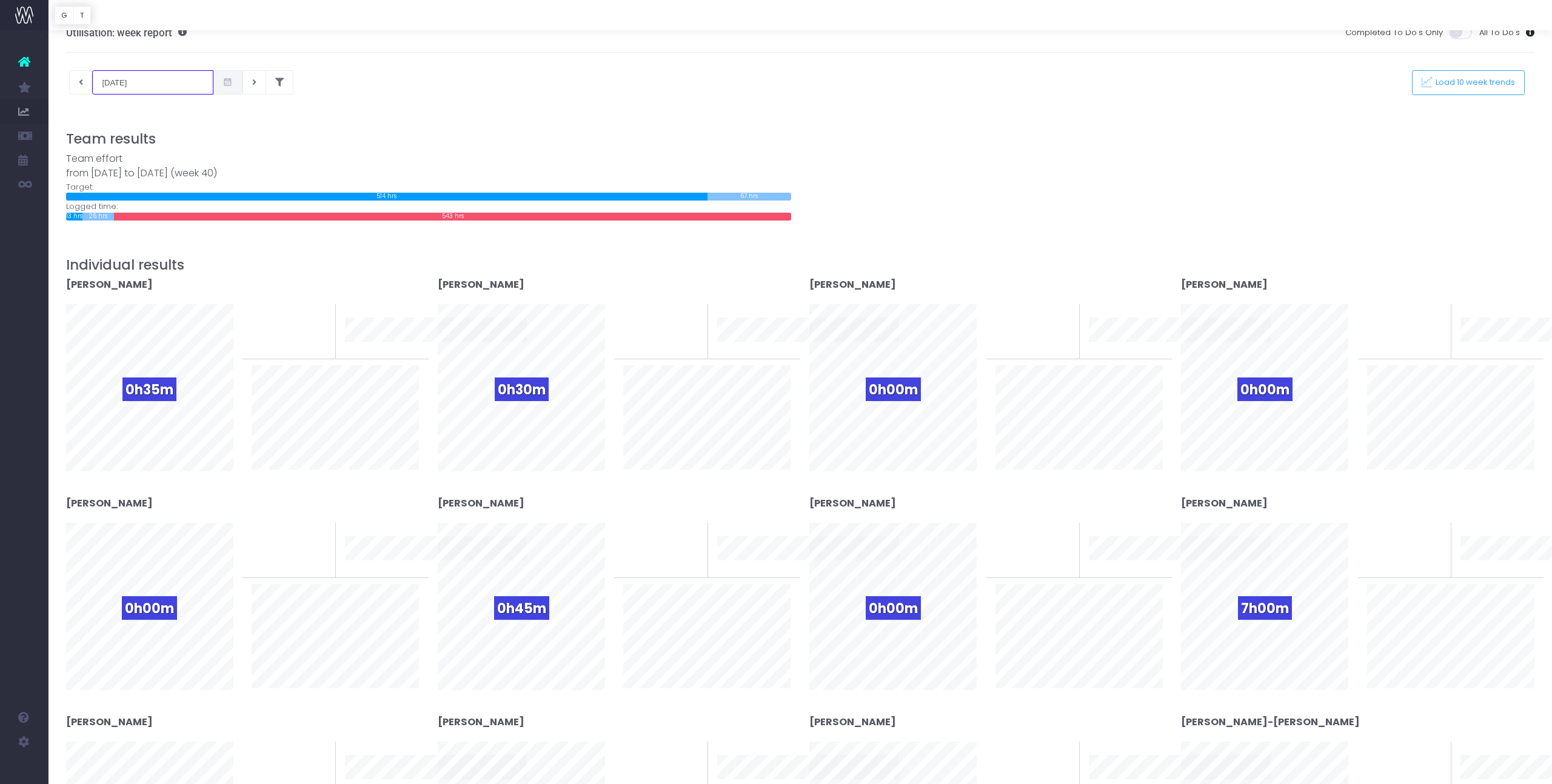
click at [97, 84] on input "[DATE]" at bounding box center [153, 82] width 121 height 24
click at [107, 214] on td "22" at bounding box center [109, 219] width 22 height 18
type input "[DATE]"
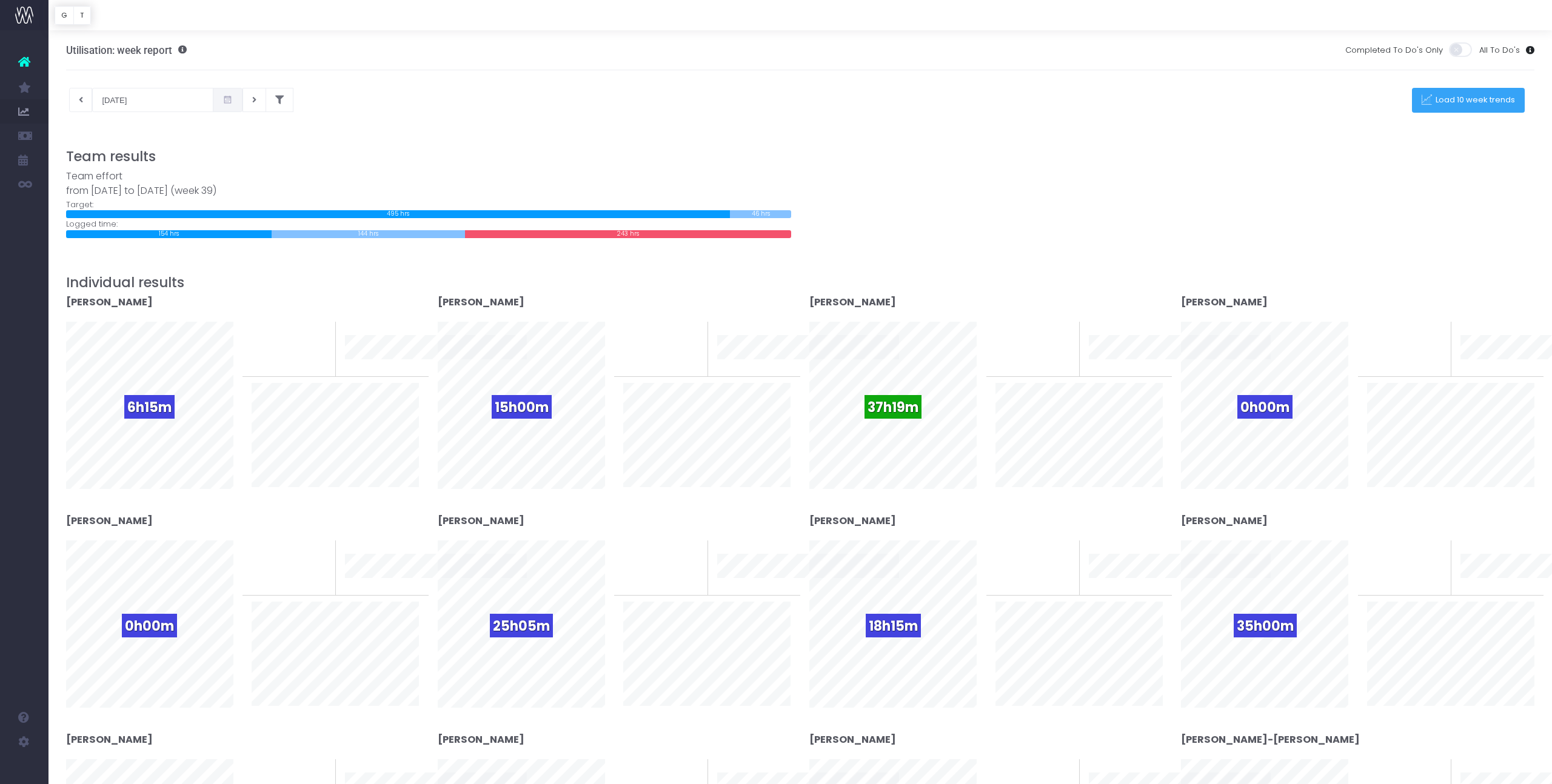
click at [1489, 102] on span "Load 10 week trends" at bounding box center [1474, 100] width 83 height 10
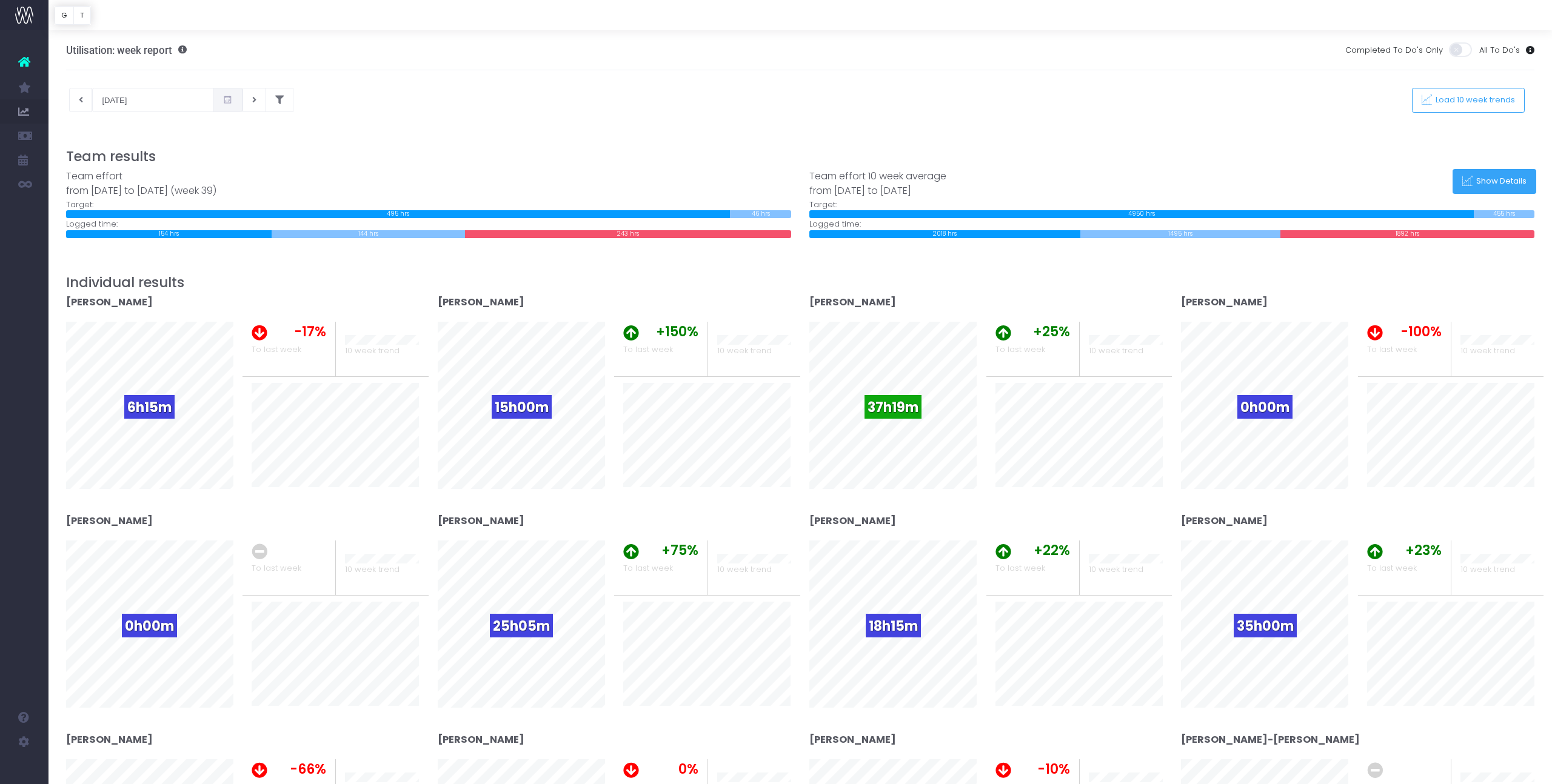
click at [1465, 187] on button "Show Details" at bounding box center [1494, 181] width 83 height 25
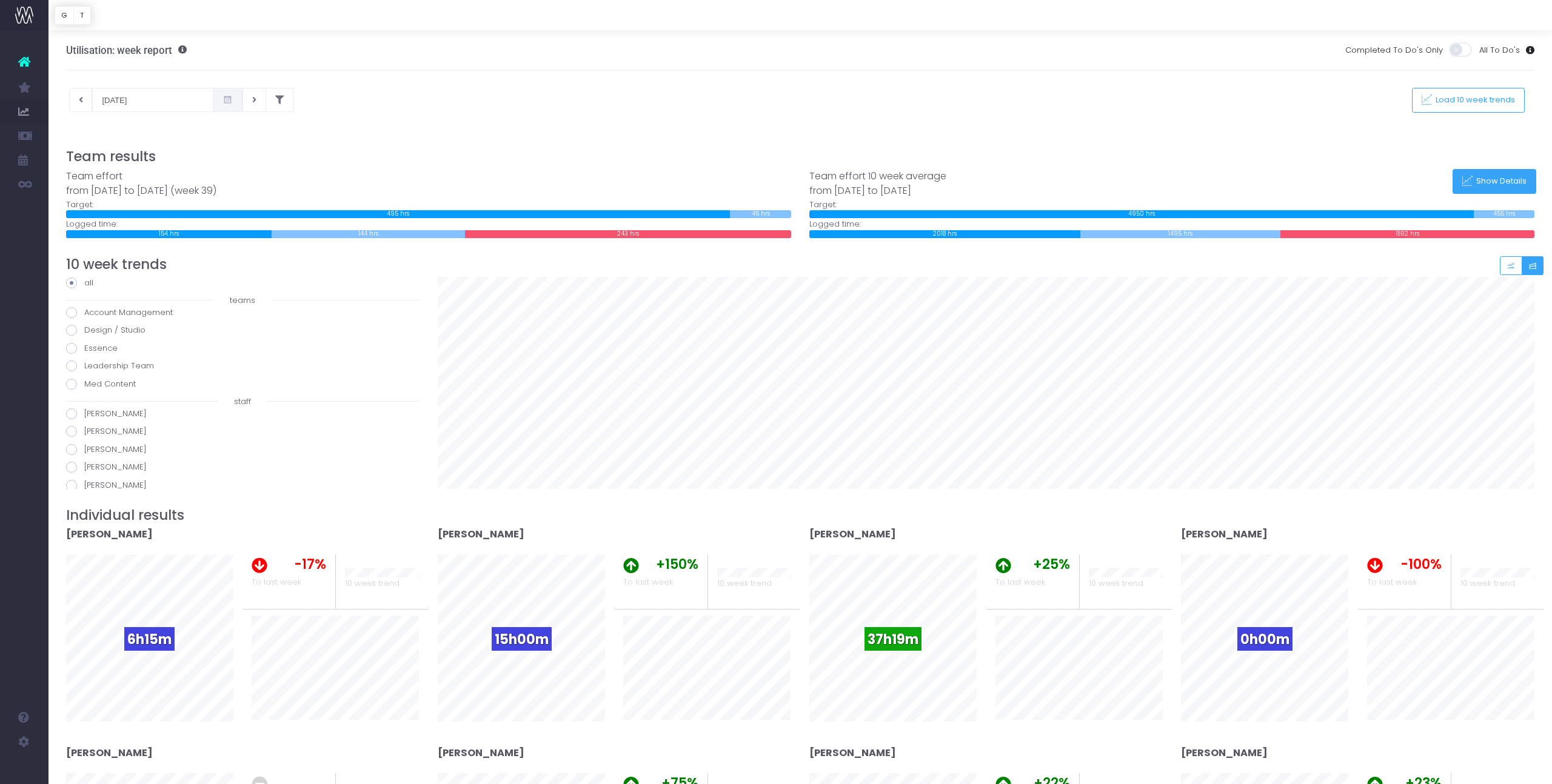
scroll to position [255, 0]
click at [71, 408] on span at bounding box center [71, 408] width 11 height 11
click at [84, 408] on input "[PERSON_NAME]" at bounding box center [88, 407] width 8 height 8
radio input "true"
